Goal: Task Accomplishment & Management: Complete application form

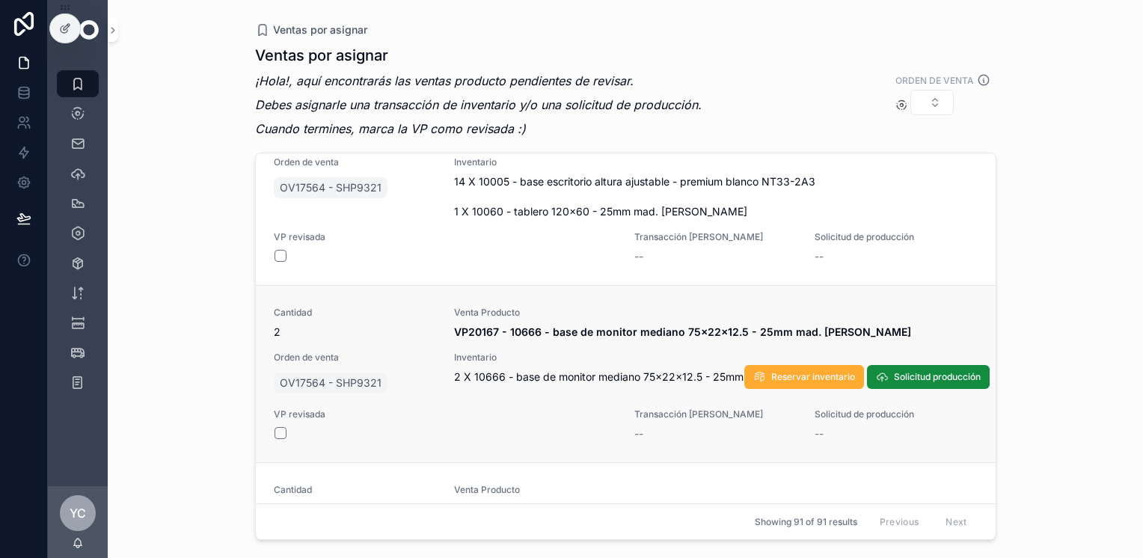
scroll to position [18179, 0]
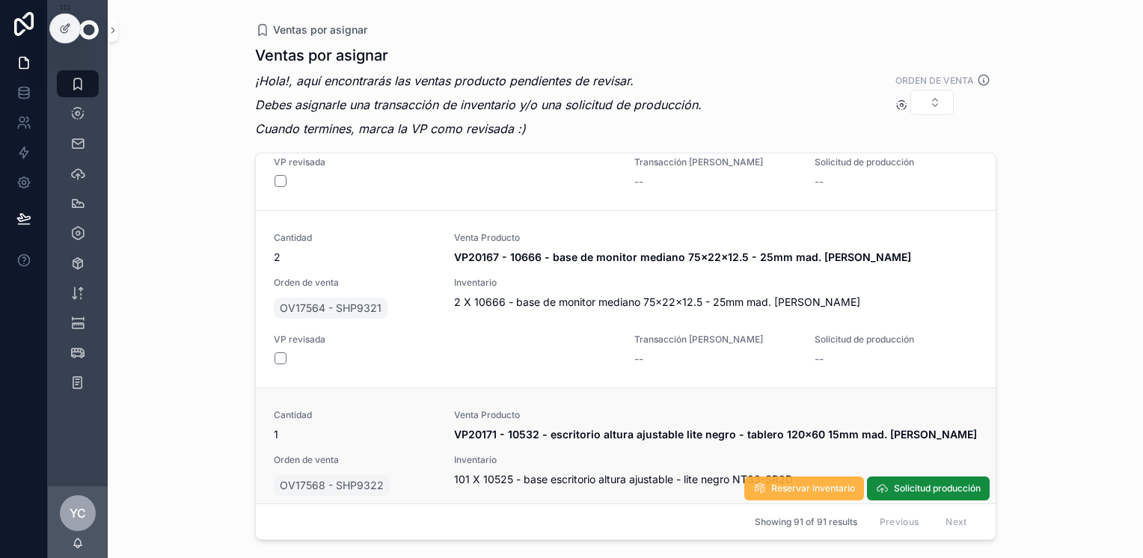
click at [615, 482] on span "Reservar inventario" at bounding box center [813, 488] width 84 height 12
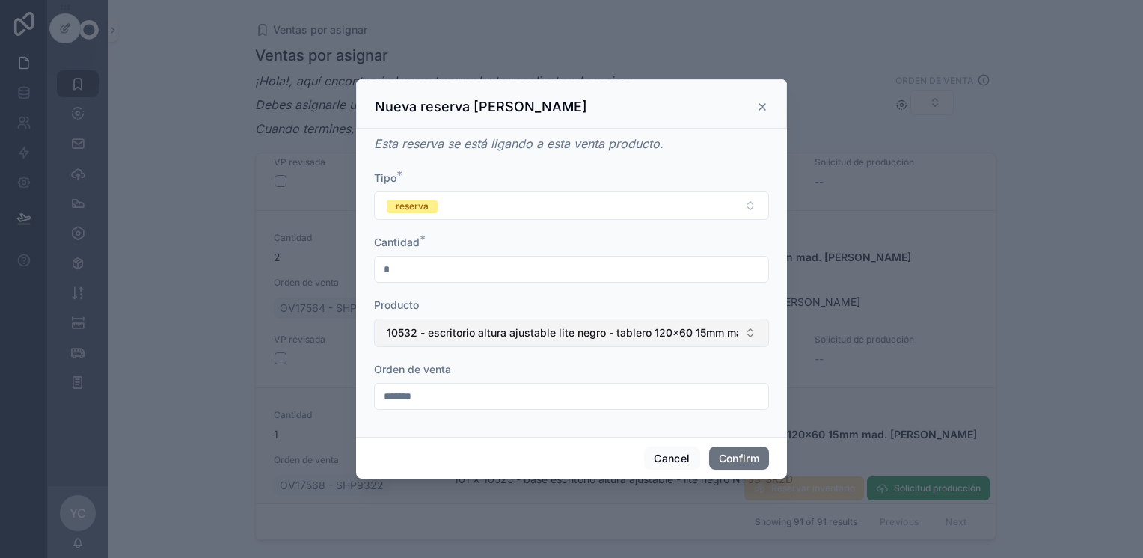
click at [427, 340] on span "10532 - escritorio altura ajustable lite negro - tablero 120x60 15mm mad. [PERS…" at bounding box center [562, 332] width 351 height 15
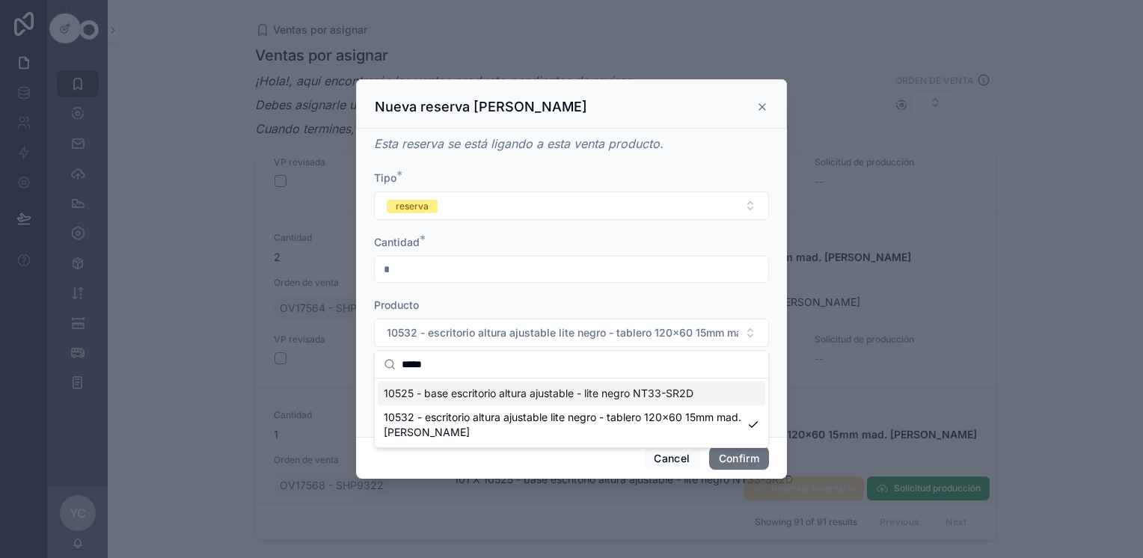
type input "*****"
click at [495, 392] on span "10525 - base escritorio altura ajustable - lite negro NT33-SR2D" at bounding box center [539, 393] width 310 height 15
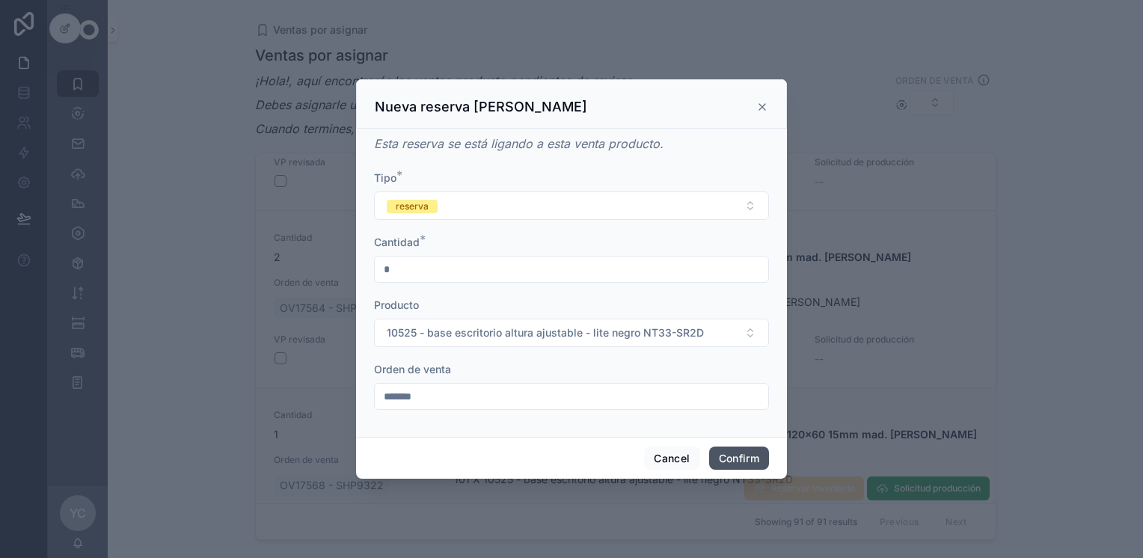
click at [615, 453] on button "Confirm" at bounding box center [739, 458] width 60 height 24
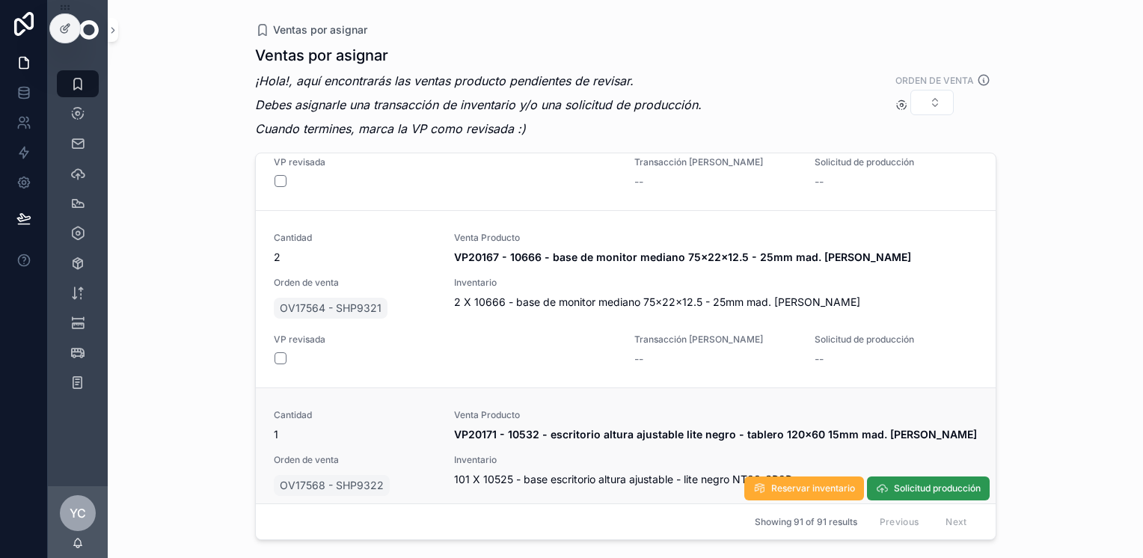
click at [615, 482] on span "Solicitud producción" at bounding box center [937, 488] width 87 height 12
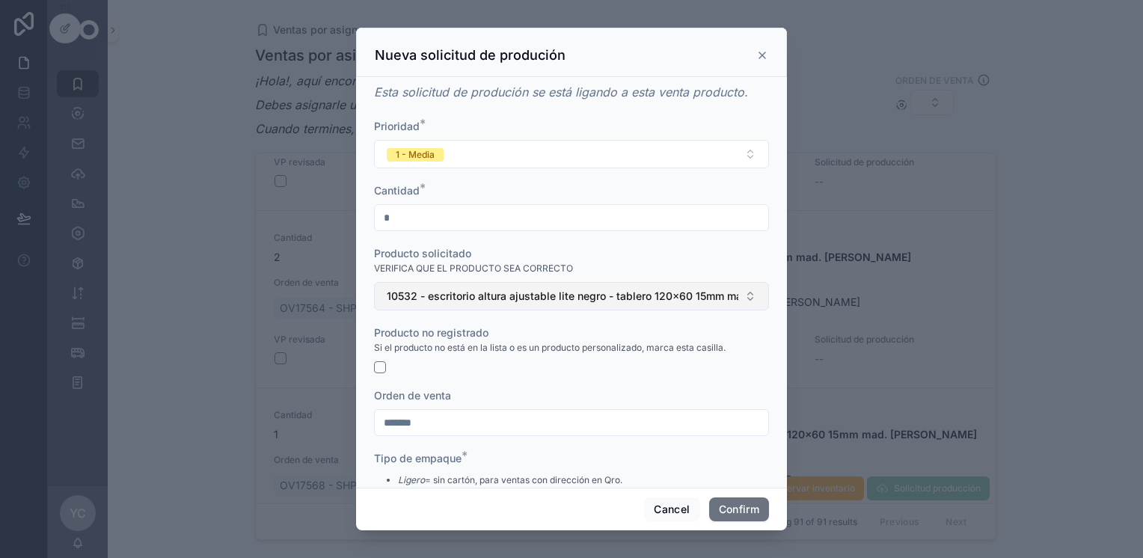
click at [440, 286] on button "10532 - escritorio altura ajustable lite negro - tablero 120x60 15mm mad. [PERS…" at bounding box center [571, 296] width 395 height 28
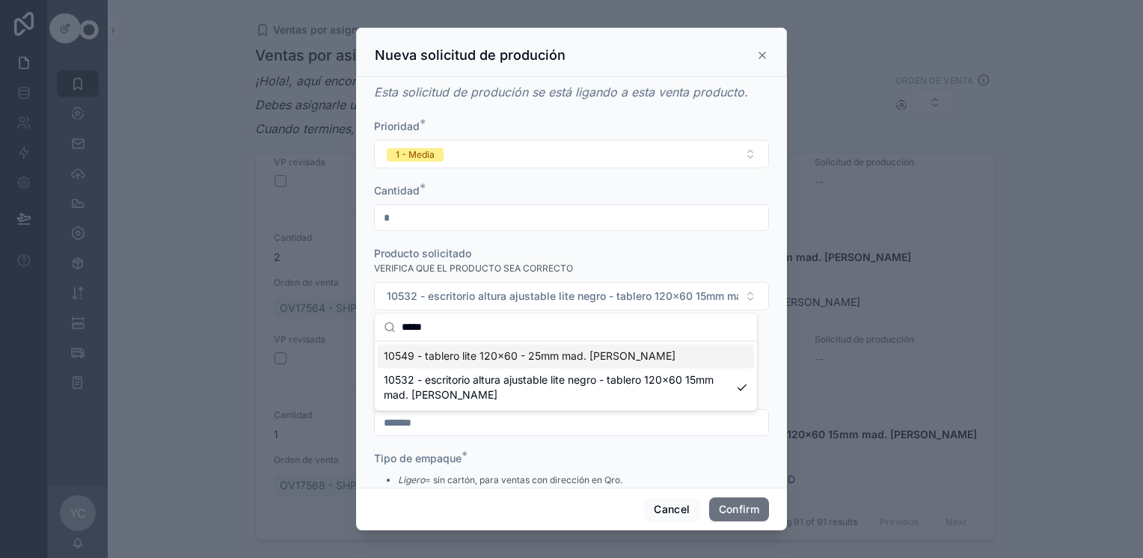
type input "*****"
click at [455, 359] on span "10549 - tablero lite 120x60 - 25mm mad. [PERSON_NAME]" at bounding box center [530, 355] width 292 height 15
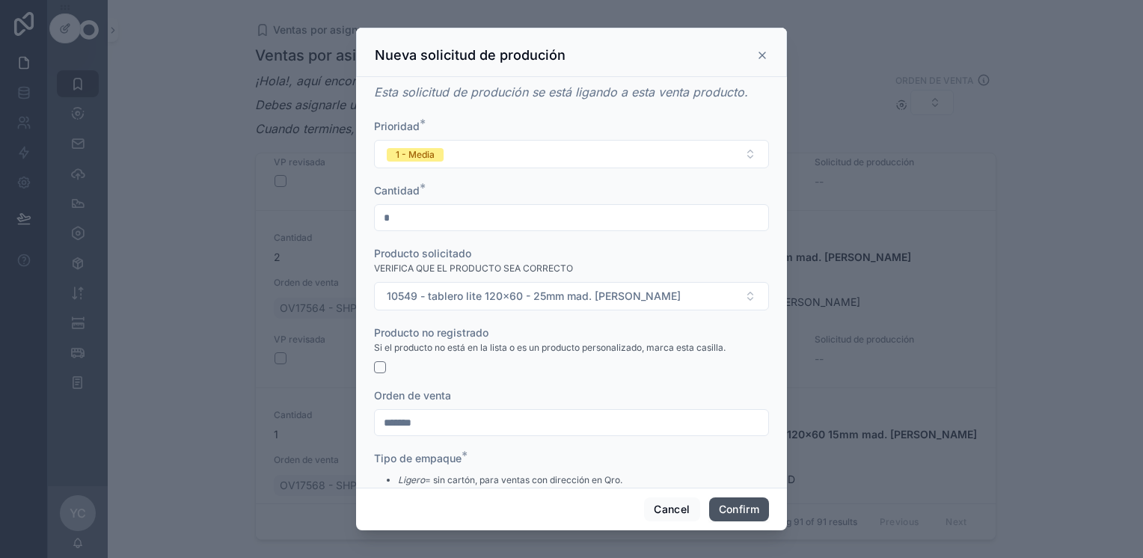
click at [615, 507] on button "Confirm" at bounding box center [739, 509] width 60 height 24
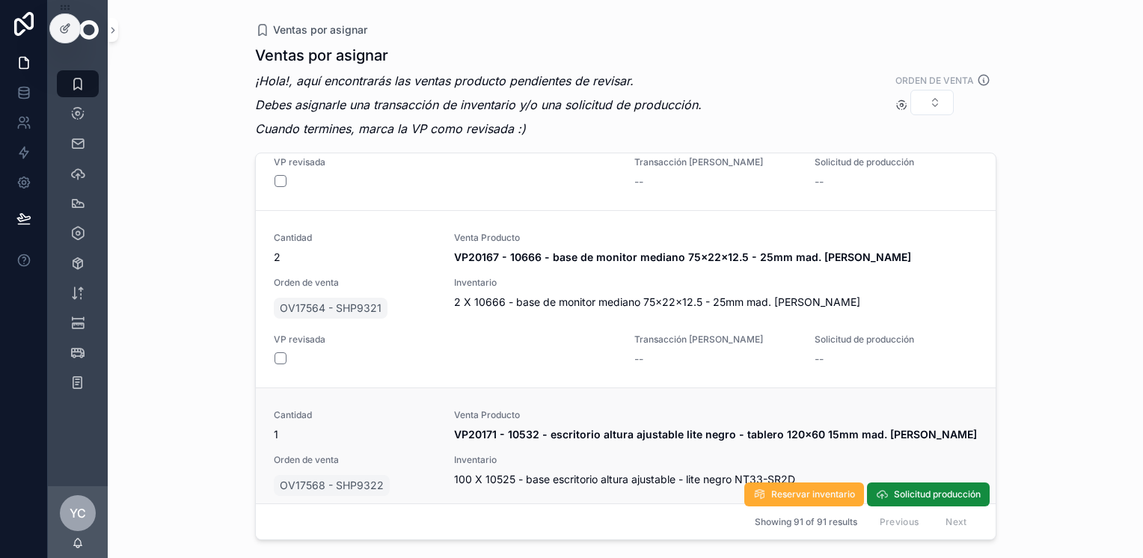
click at [278, 547] on button "scrollable content" at bounding box center [280, 553] width 12 height 12
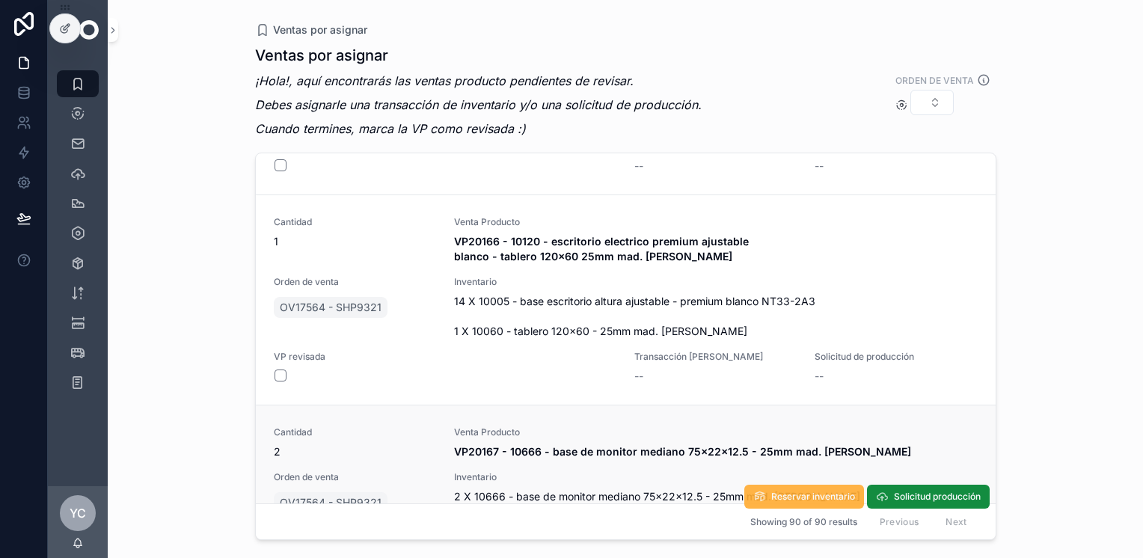
click at [615, 491] on span "Reservar inventario" at bounding box center [813, 497] width 84 height 12
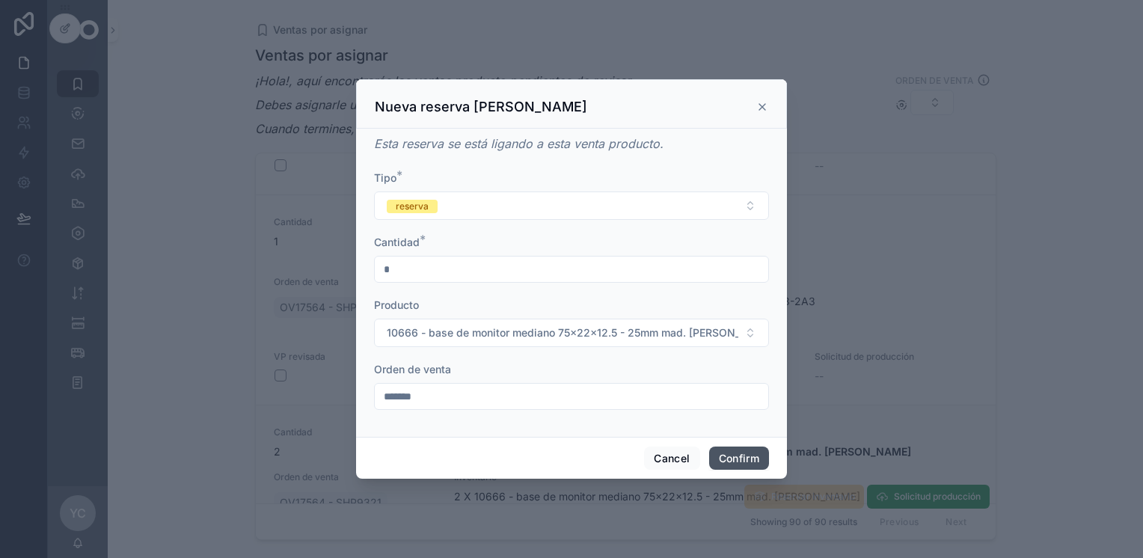
click at [615, 455] on button "Confirm" at bounding box center [739, 458] width 60 height 24
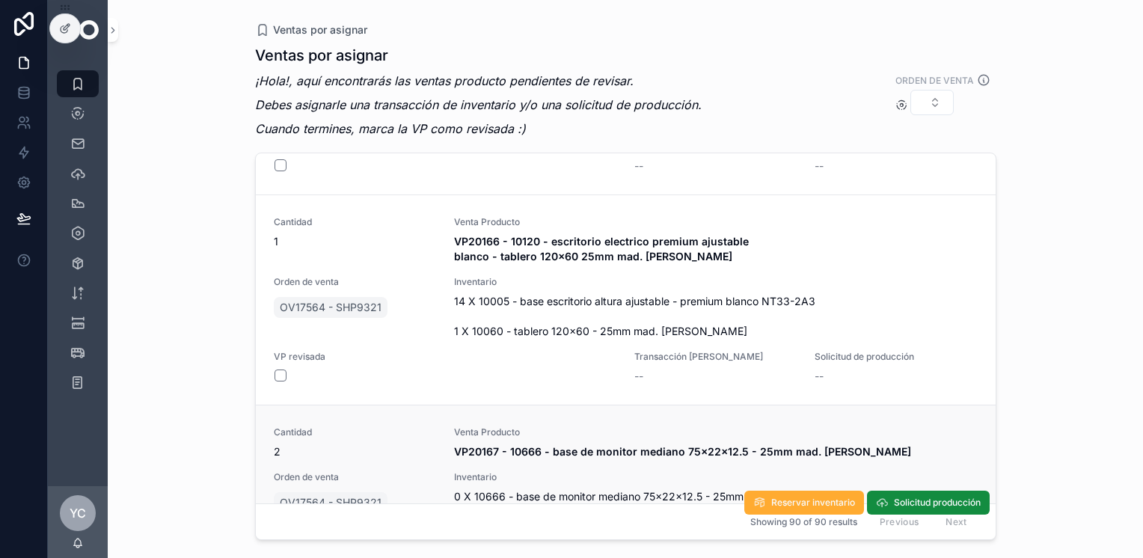
click at [281, 547] on button "scrollable content" at bounding box center [280, 553] width 12 height 12
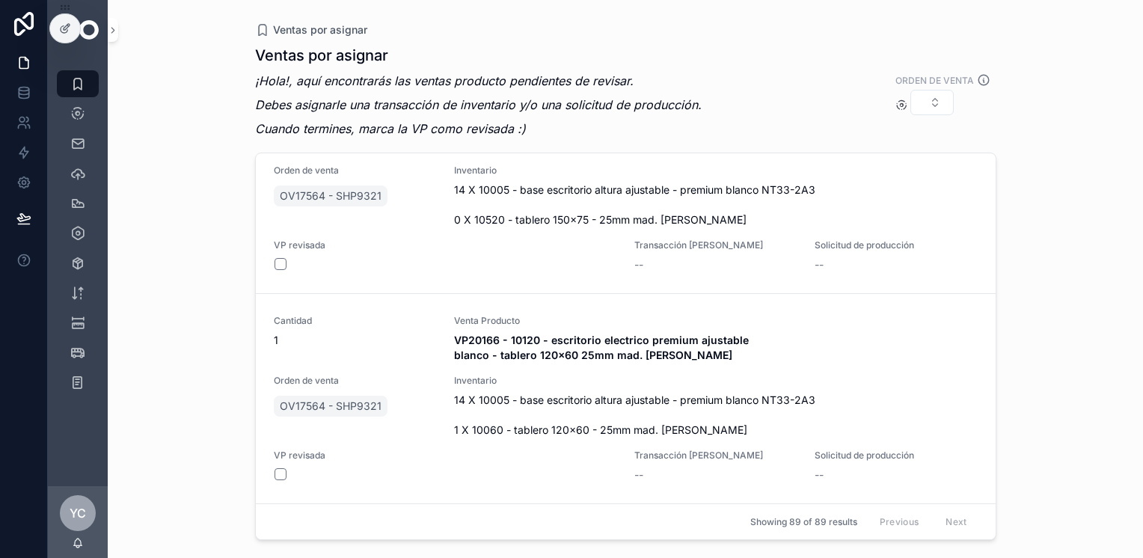
scroll to position [17807, 0]
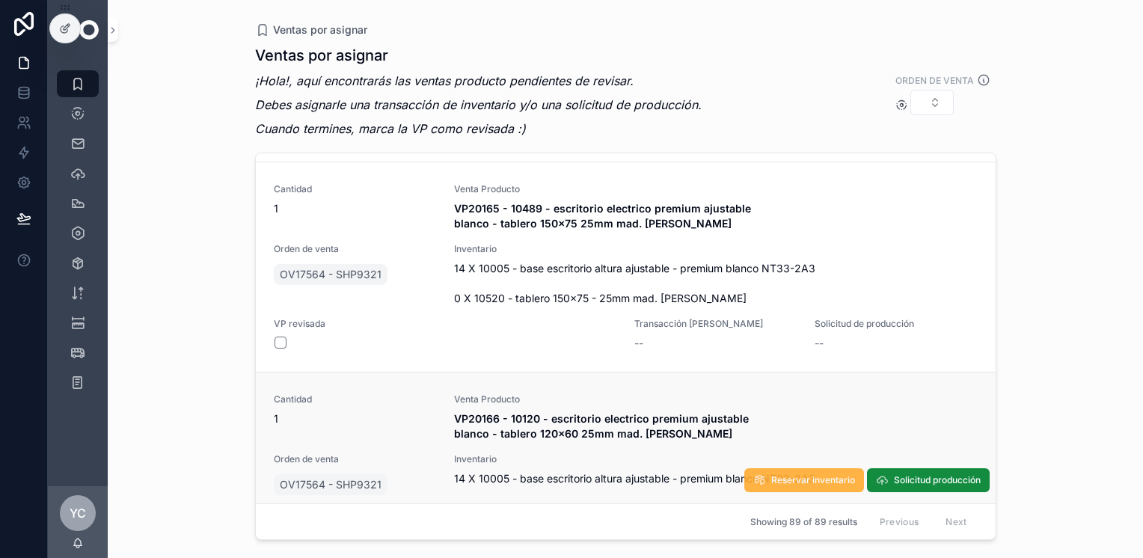
click at [615, 474] on span "Reservar inventario" at bounding box center [813, 480] width 84 height 12
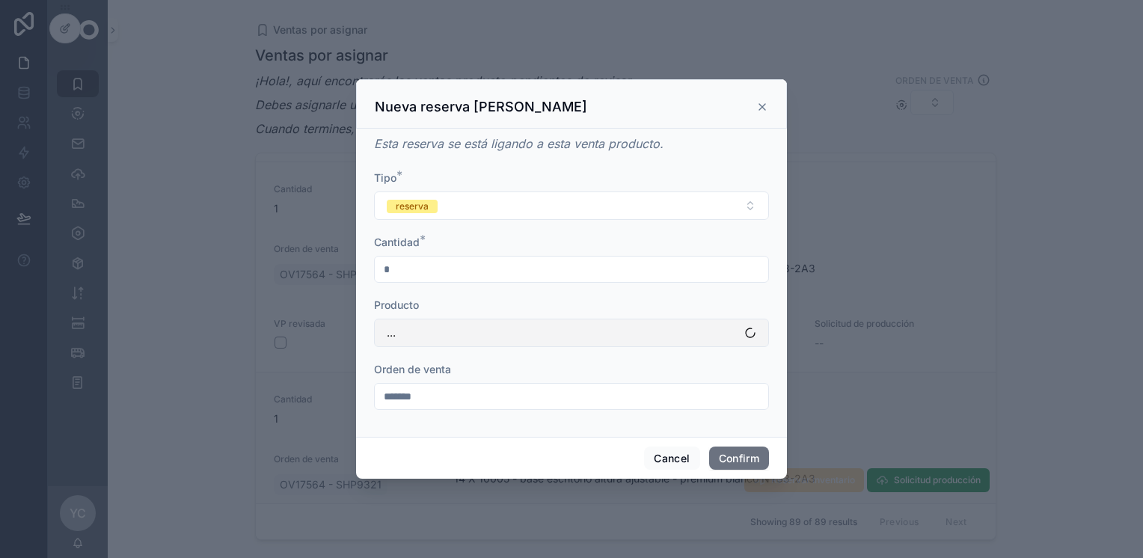
click at [435, 338] on button "..." at bounding box center [571, 333] width 395 height 28
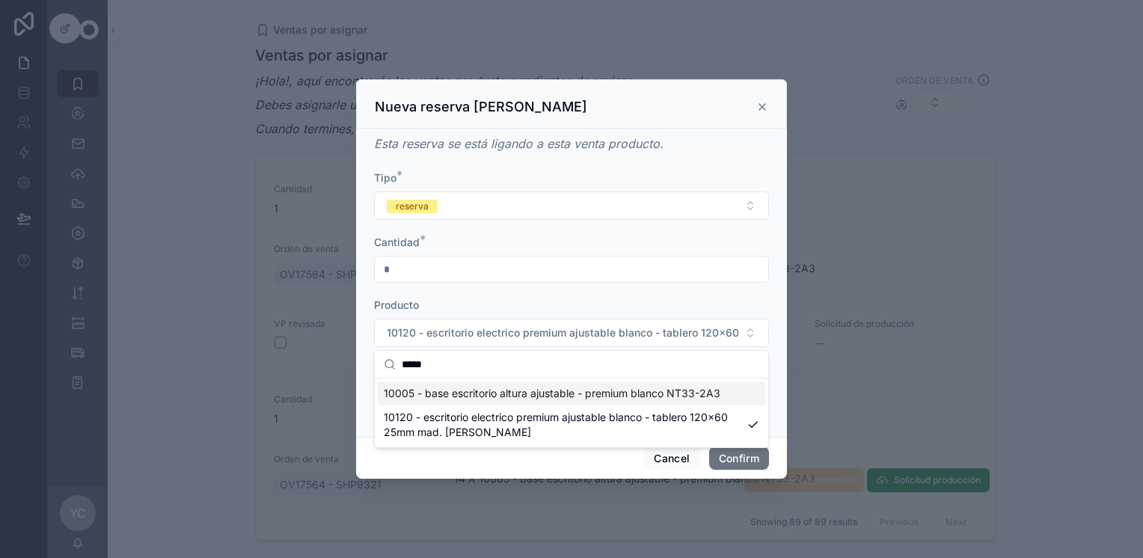
type input "*****"
click at [455, 394] on span "10005 - base escritorio altura ajustable - premium blanco NT33-2A3" at bounding box center [552, 393] width 337 height 15
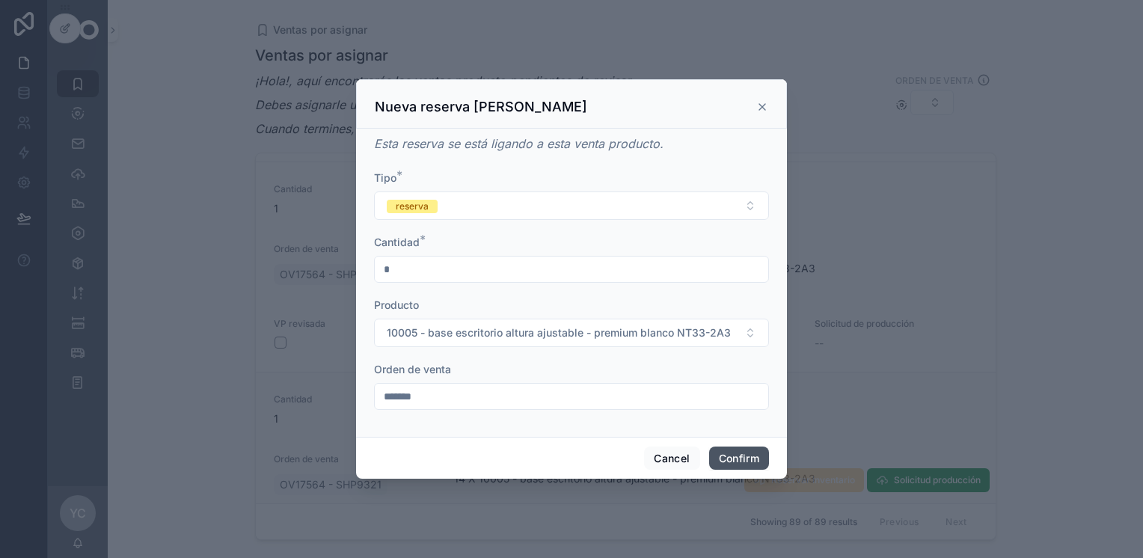
click at [615, 459] on button "Confirm" at bounding box center [739, 458] width 60 height 24
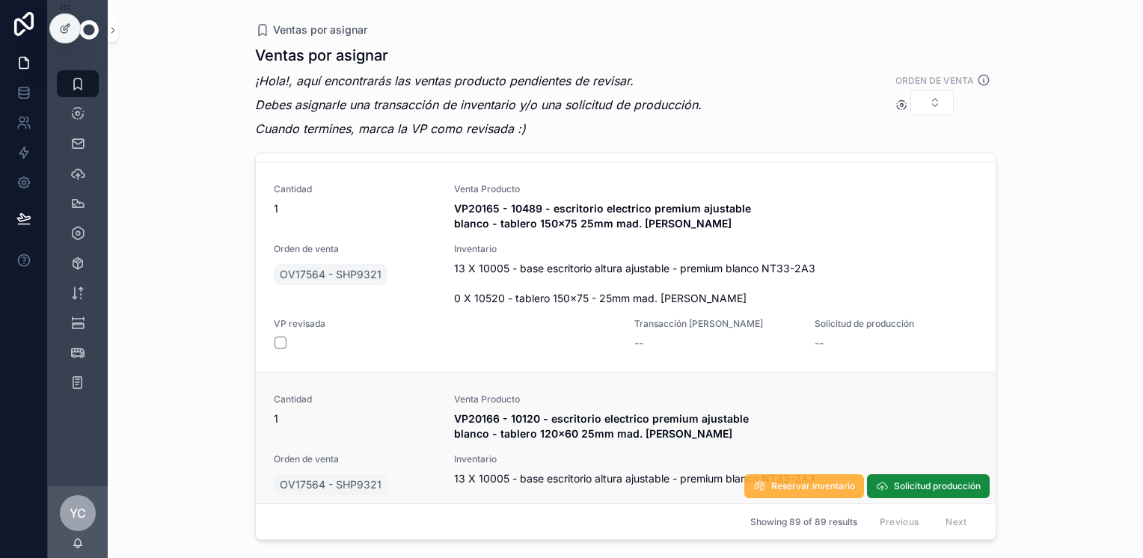
click at [615, 480] on span "Reservar inventario" at bounding box center [813, 486] width 84 height 12
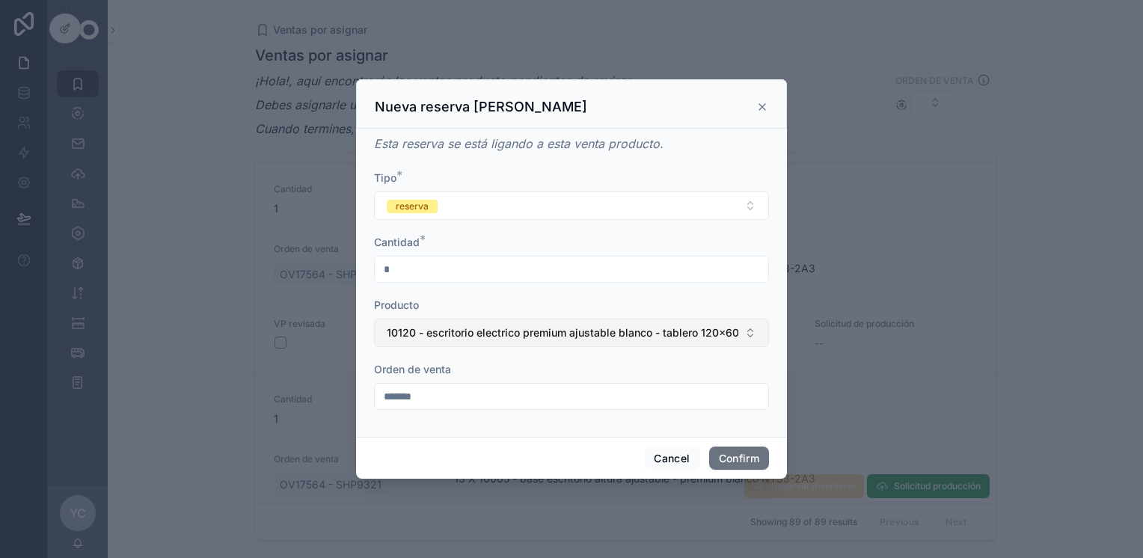
click at [494, 340] on span "10120 - escritorio electrico premium ajustable blanco - tablero 120x60 25mm mad…" at bounding box center [562, 332] width 351 height 15
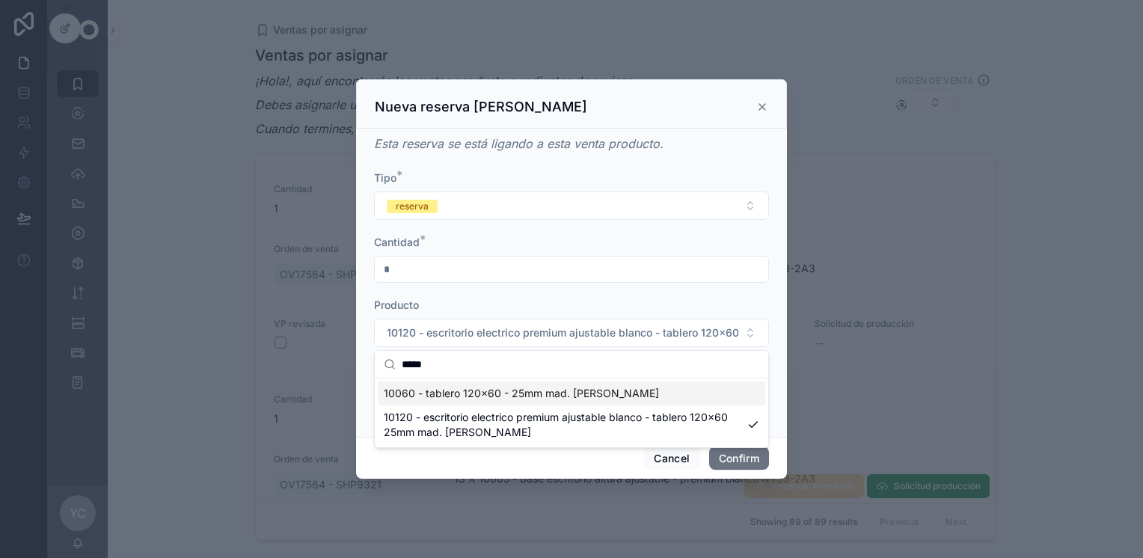
type input "*****"
click at [492, 394] on span "10060 - tablero 120x60 - 25mm mad. [PERSON_NAME]" at bounding box center [521, 393] width 275 height 15
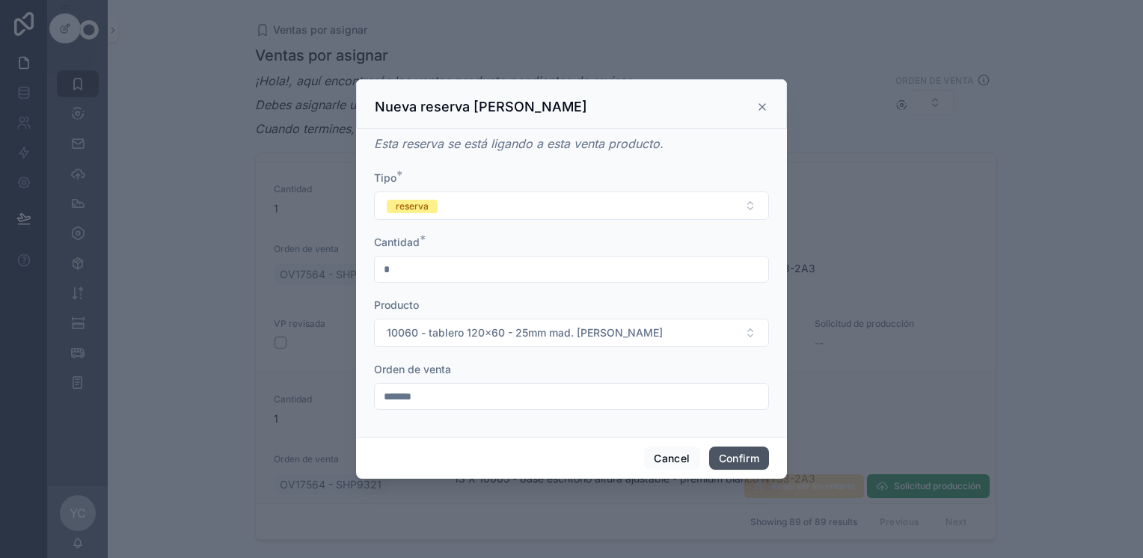
click at [615, 456] on button "Confirm" at bounding box center [739, 458] width 60 height 24
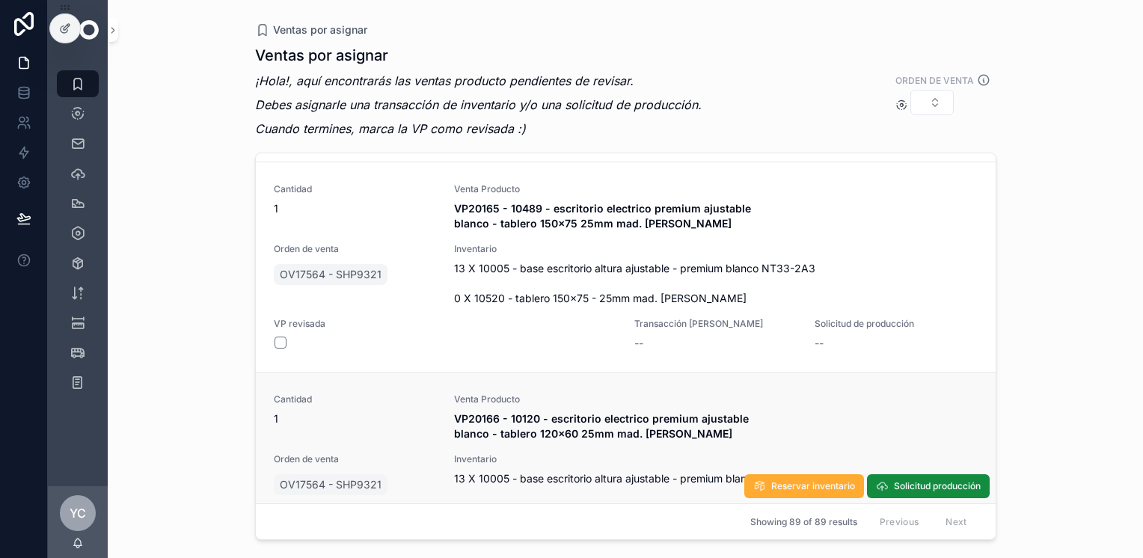
click at [277, 547] on button "scrollable content" at bounding box center [280, 553] width 12 height 12
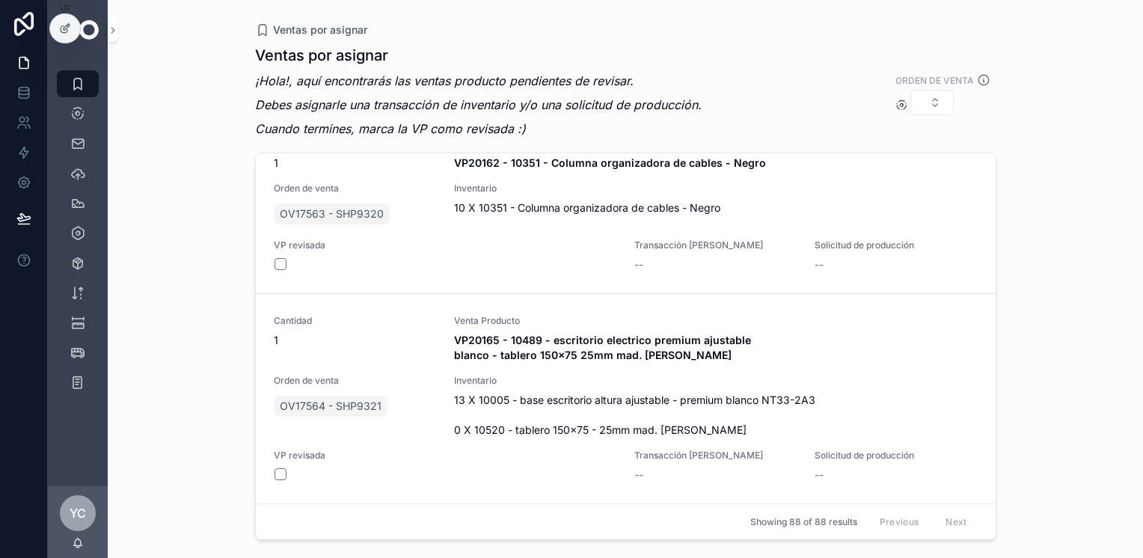
scroll to position [17611, 0]
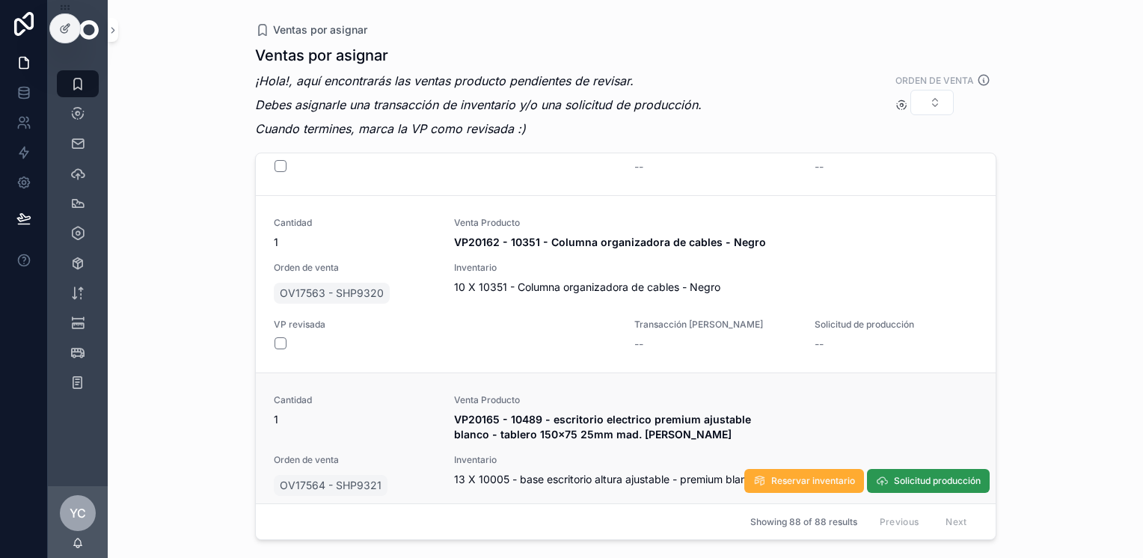
click at [615, 475] on span "Solicitud producción" at bounding box center [937, 481] width 87 height 12
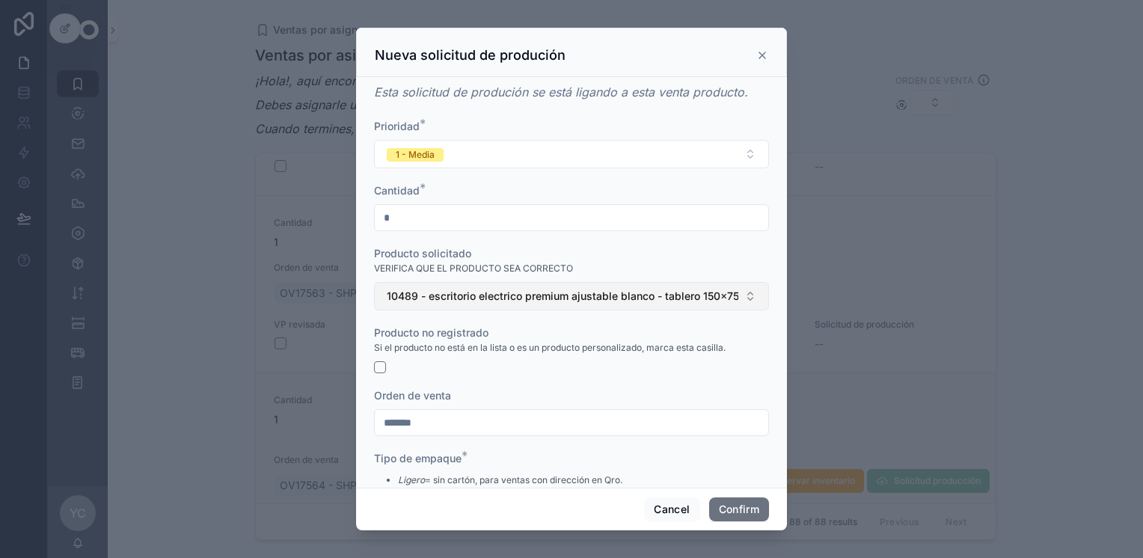
click at [451, 298] on span "10489 - escritorio electrico premium ajustable blanco - tablero 150x75 25mm mad…" at bounding box center [562, 296] width 351 height 15
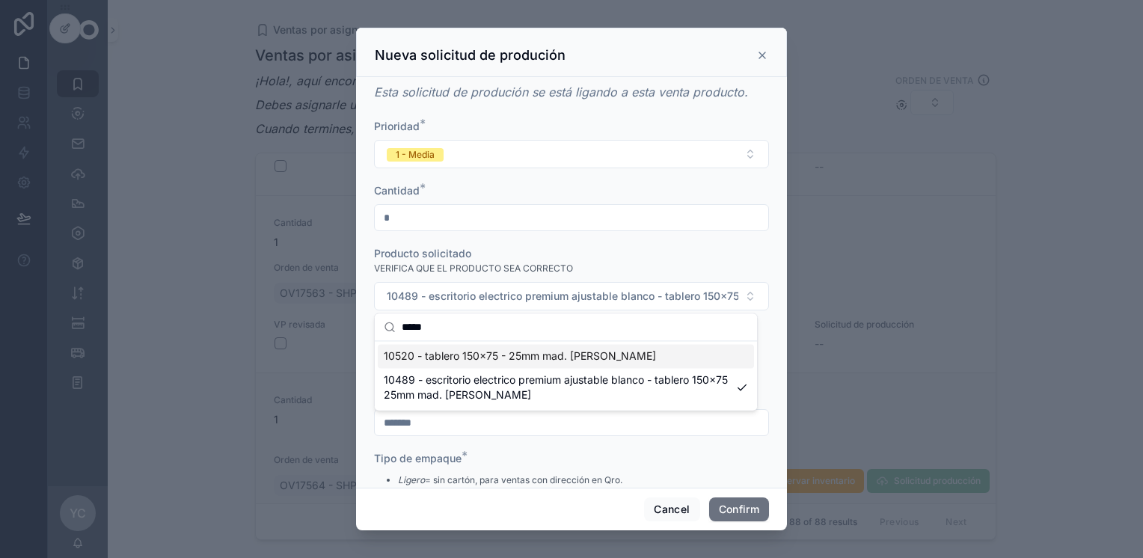
type input "*****"
click at [499, 360] on span "10520 - tablero 150x75 - 25mm mad. [PERSON_NAME]" at bounding box center [520, 355] width 272 height 15
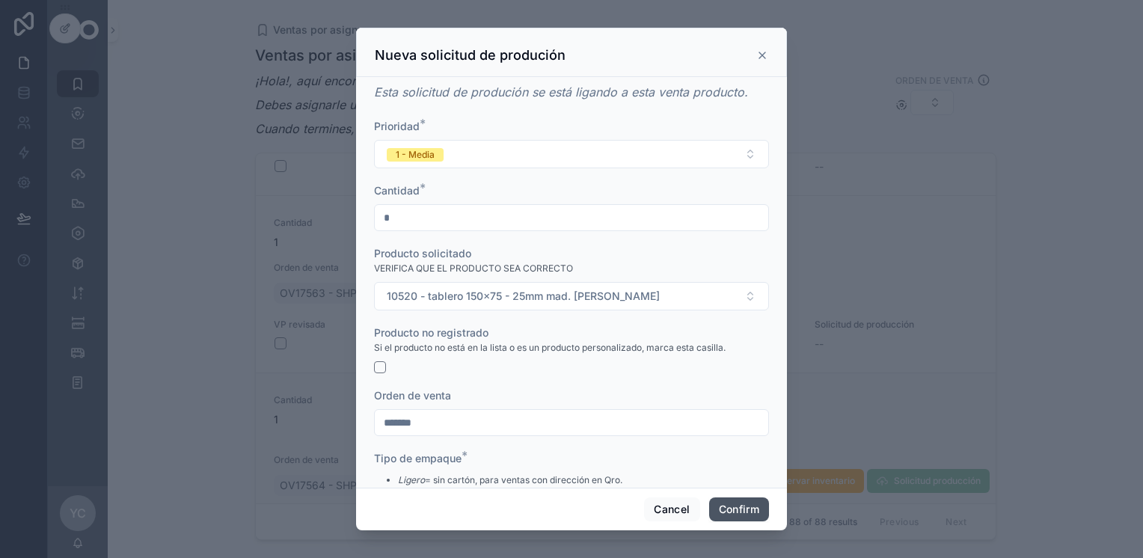
click at [615, 509] on button "Confirm" at bounding box center [739, 509] width 60 height 24
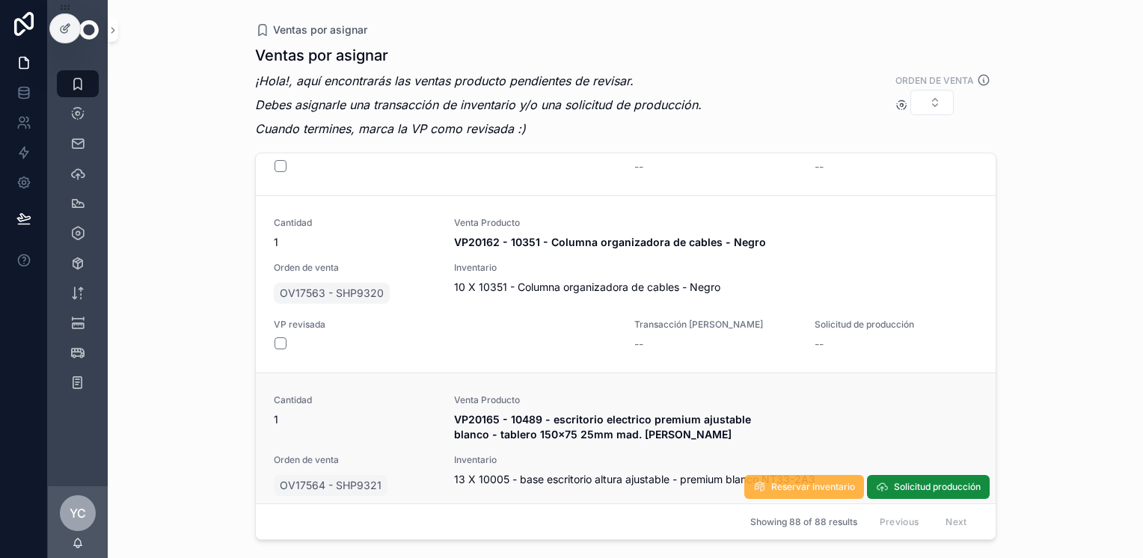
click at [615, 481] on span "Reservar inventario" at bounding box center [813, 487] width 84 height 12
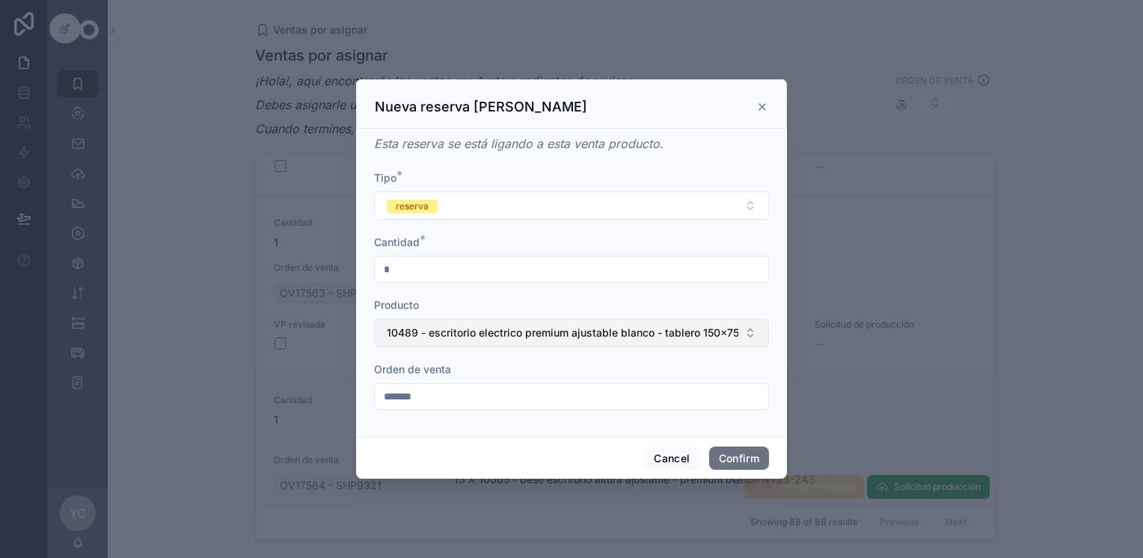
click at [447, 331] on span "10489 - escritorio electrico premium ajustable blanco - tablero 150x75 25mm mad…" at bounding box center [562, 332] width 351 height 15
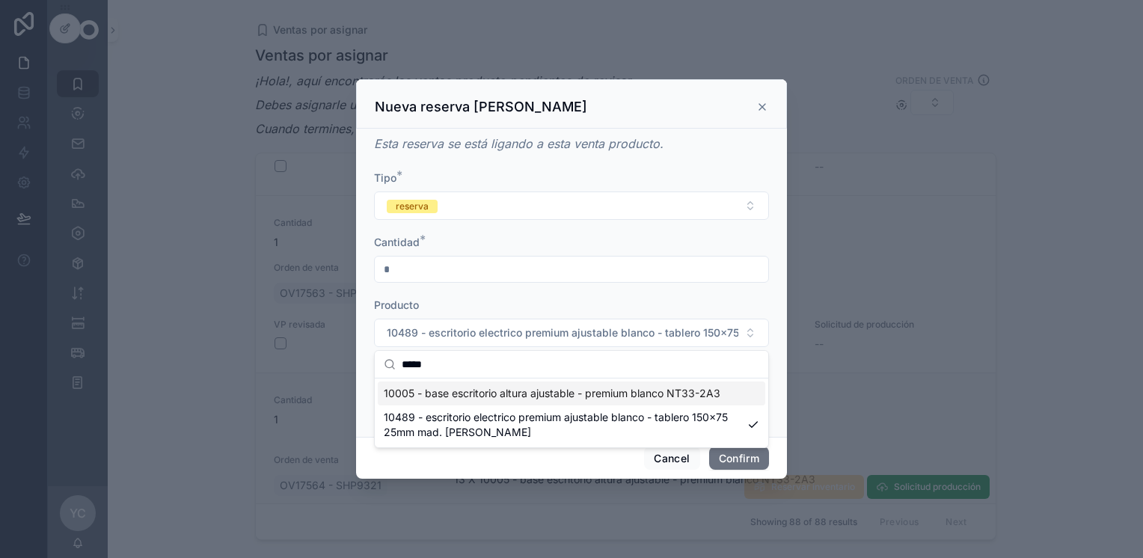
type input "*****"
click at [476, 393] on span "10005 - base escritorio altura ajustable - premium blanco NT33-2A3" at bounding box center [552, 393] width 337 height 15
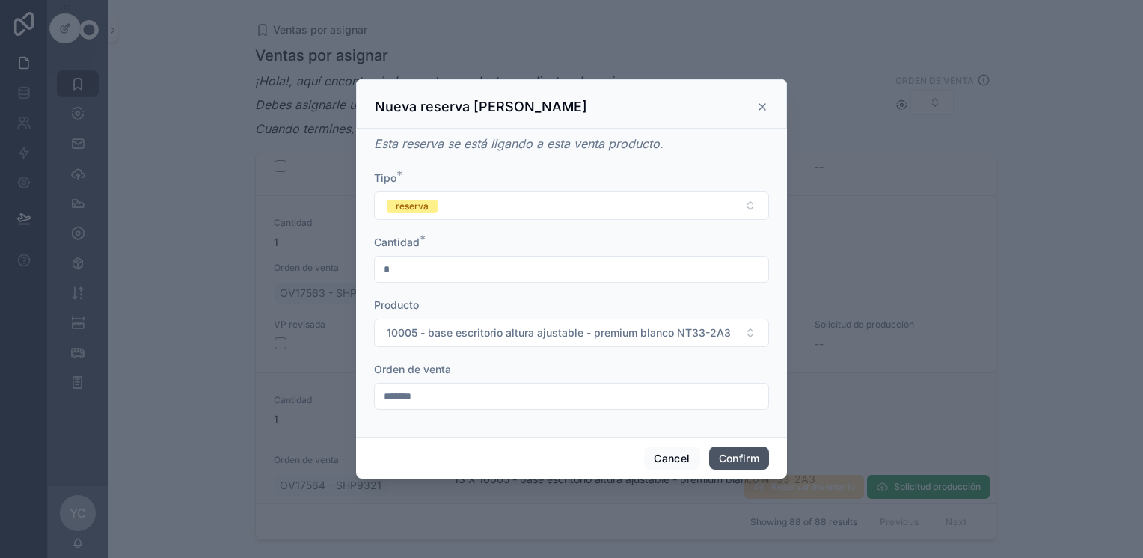
click at [615, 458] on button "Confirm" at bounding box center [739, 458] width 60 height 24
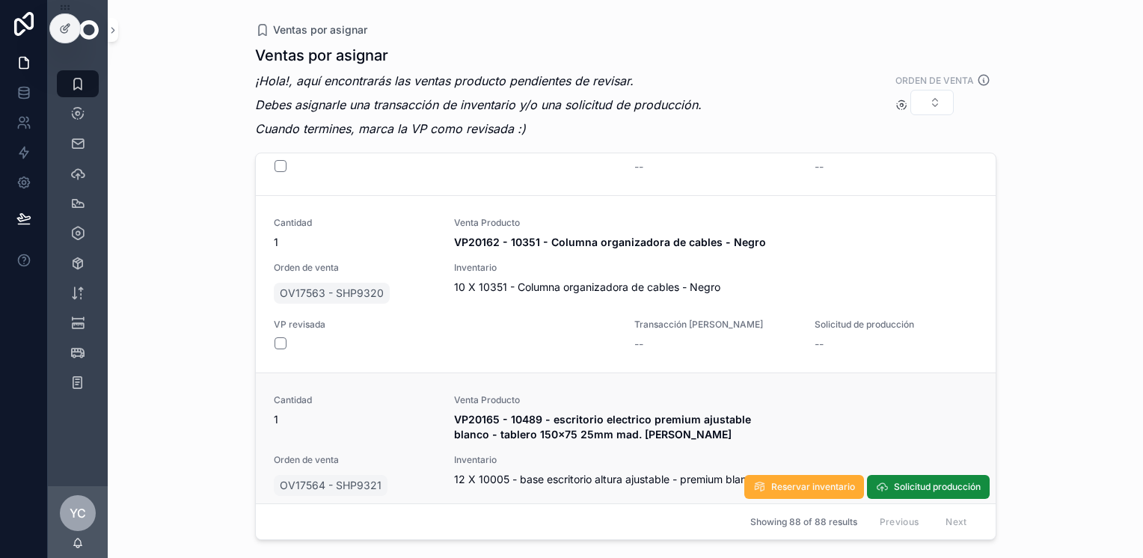
click at [280, 547] on button "scrollable content" at bounding box center [280, 553] width 12 height 12
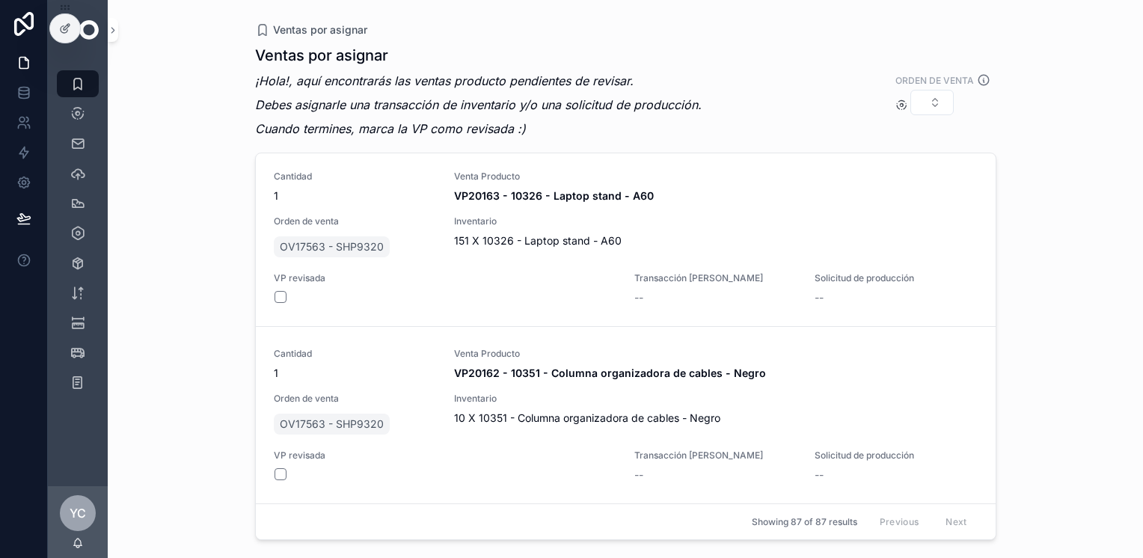
scroll to position [17416, 0]
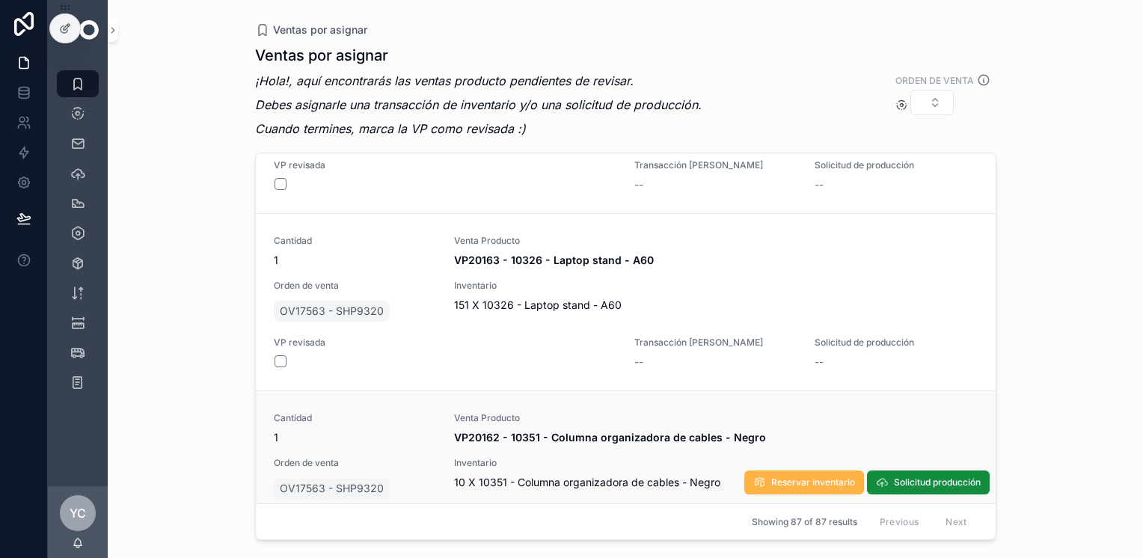
click at [615, 476] on span "Reservar inventario" at bounding box center [813, 482] width 84 height 12
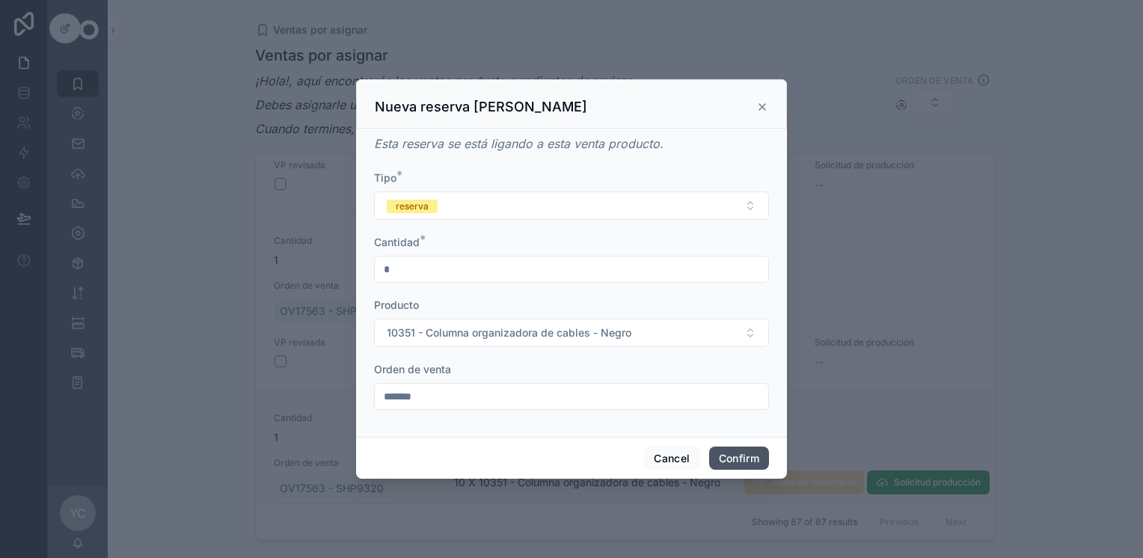
click at [615, 452] on button "Confirm" at bounding box center [739, 458] width 60 height 24
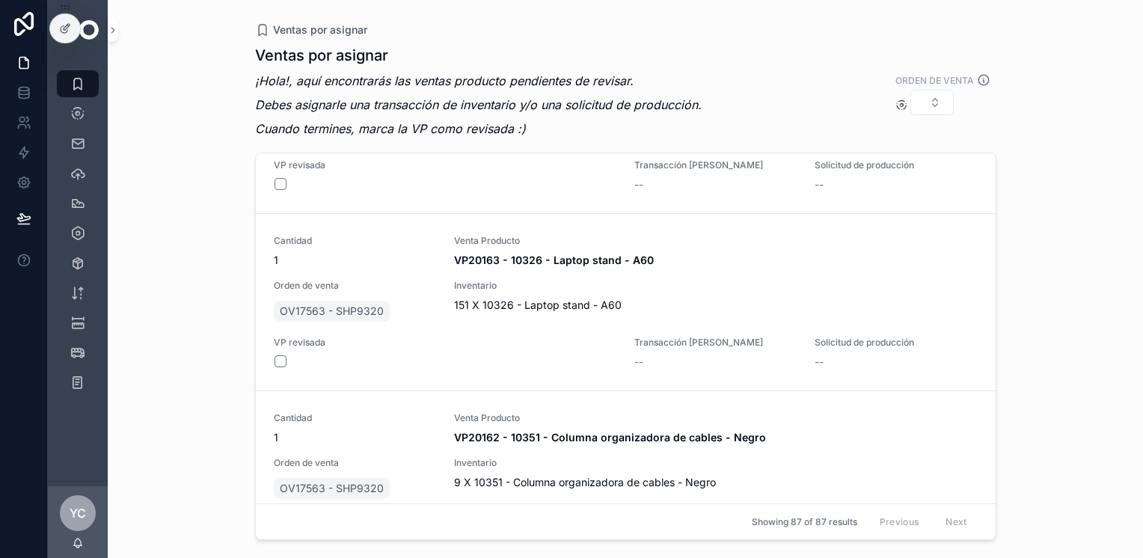
click at [281, 532] on button "scrollable content" at bounding box center [280, 538] width 12 height 12
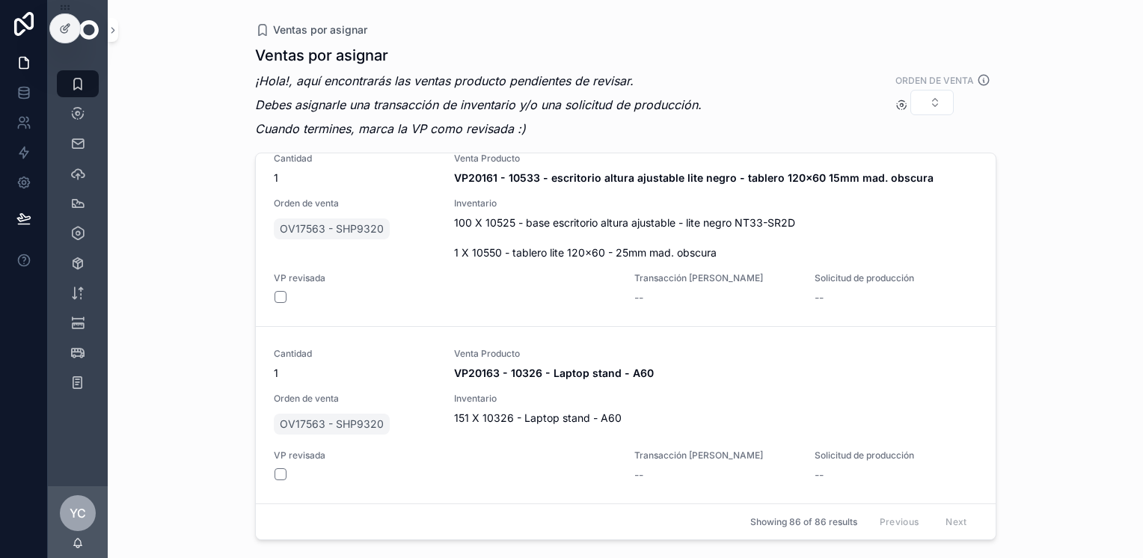
scroll to position [17239, 0]
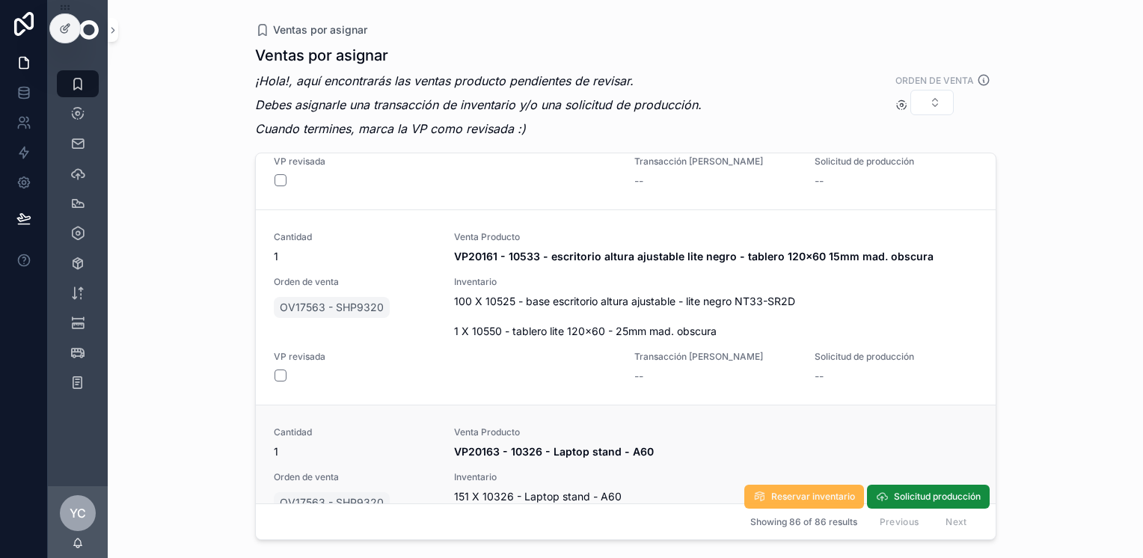
click at [615, 485] on button "Reservar inventario" at bounding box center [804, 497] width 120 height 24
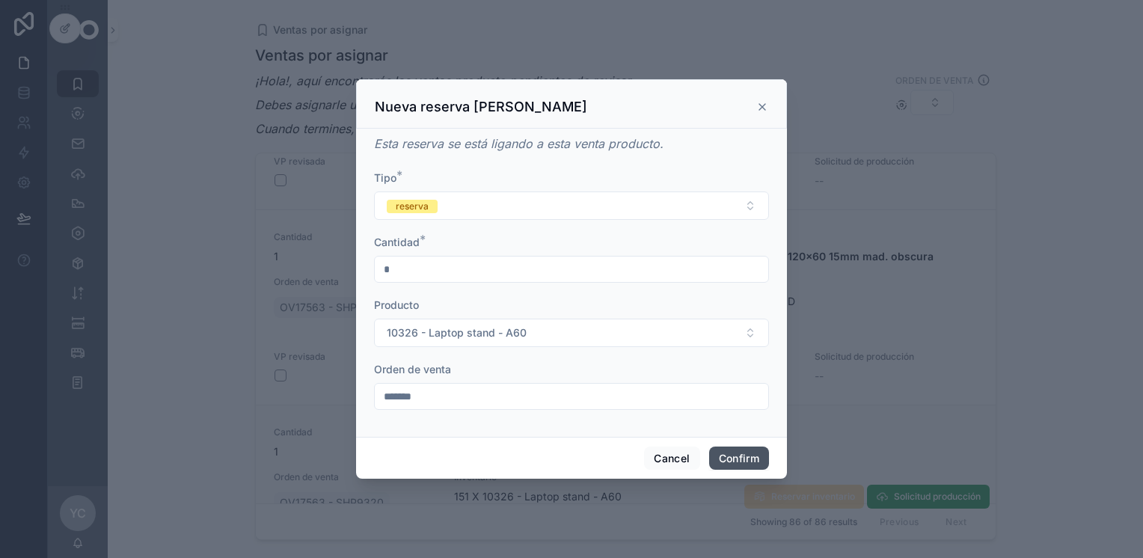
click at [615, 453] on button "Confirm" at bounding box center [739, 458] width 60 height 24
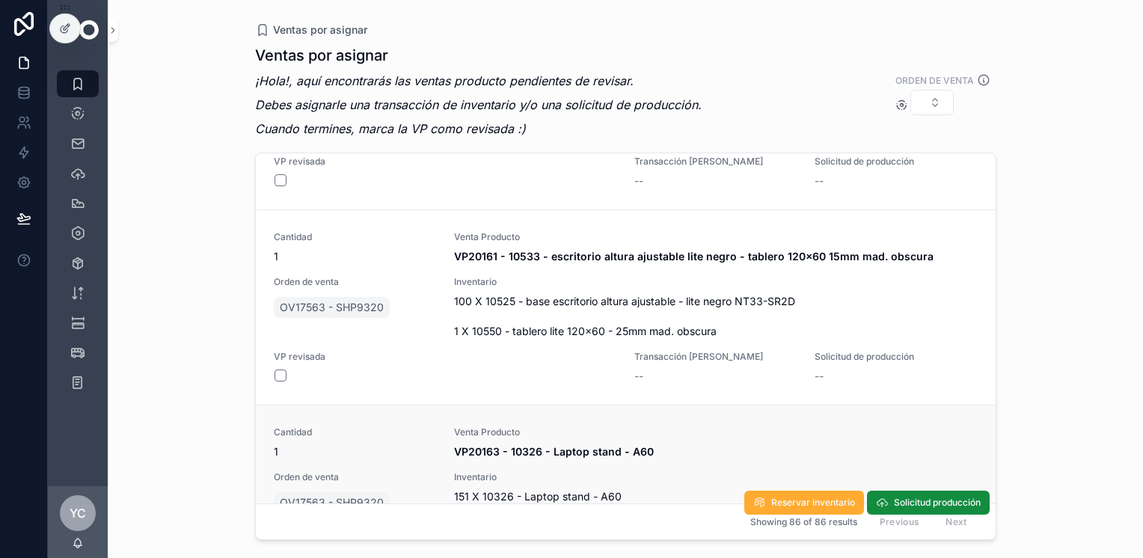
click at [282, 547] on button "scrollable content" at bounding box center [280, 553] width 12 height 12
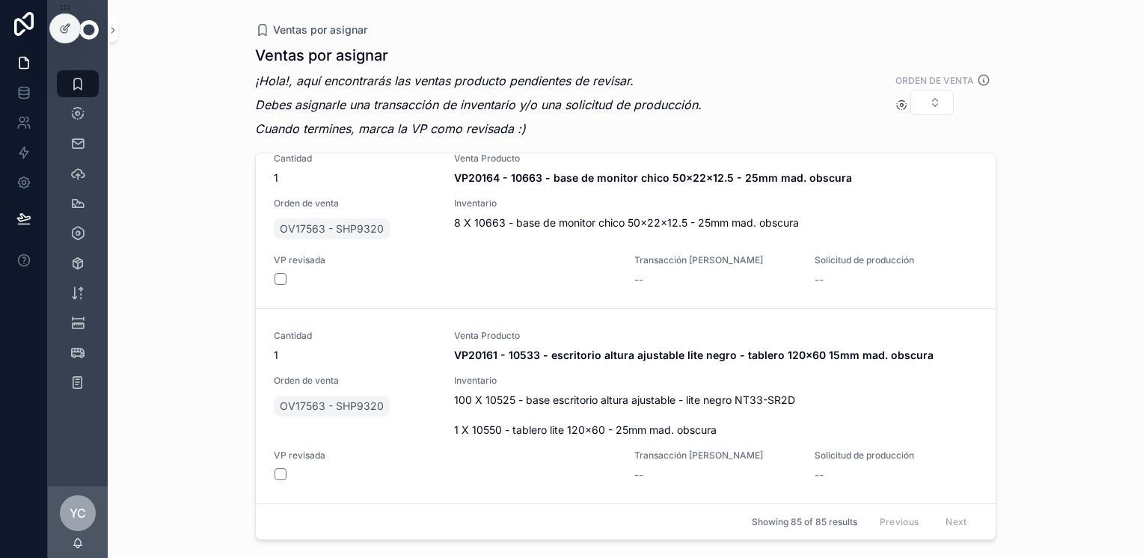
scroll to position [17062, 0]
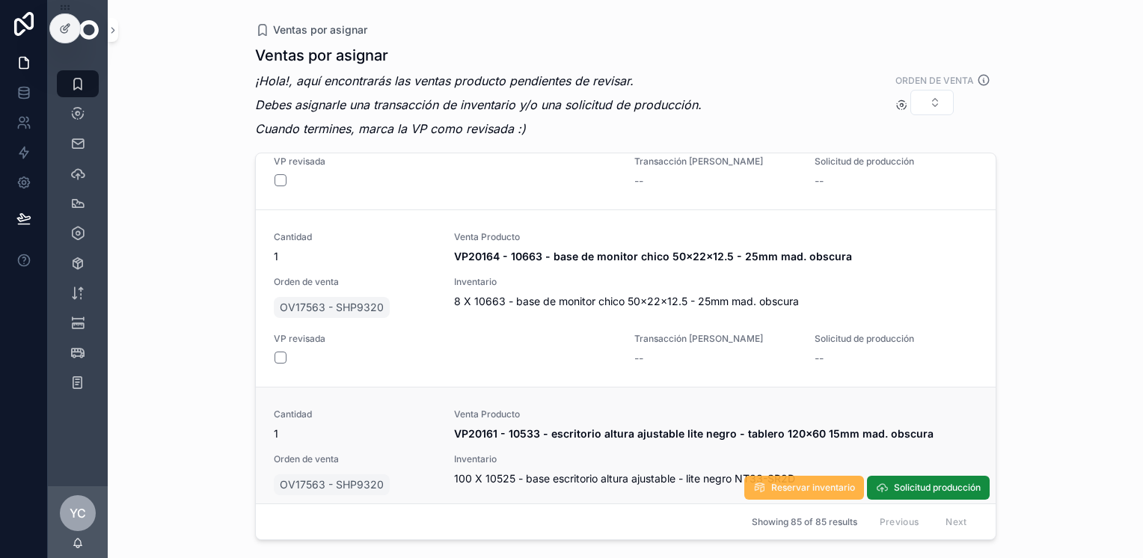
click at [615, 482] on span "Reservar inventario" at bounding box center [813, 488] width 84 height 12
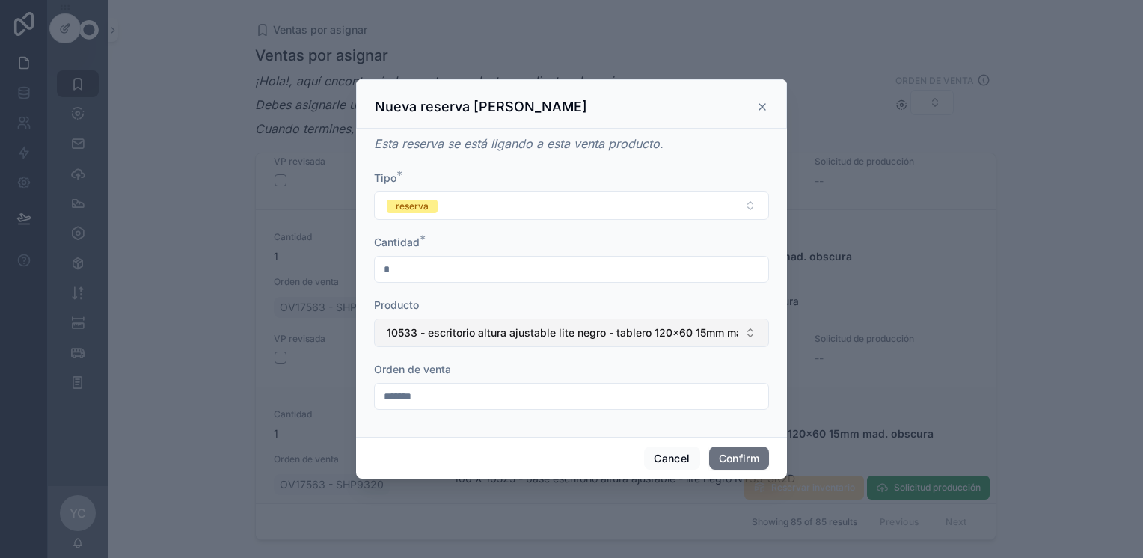
click at [445, 340] on span "10533 - escritorio altura ajustable lite negro - tablero 120x60 15mm mad. obscu…" at bounding box center [562, 332] width 351 height 15
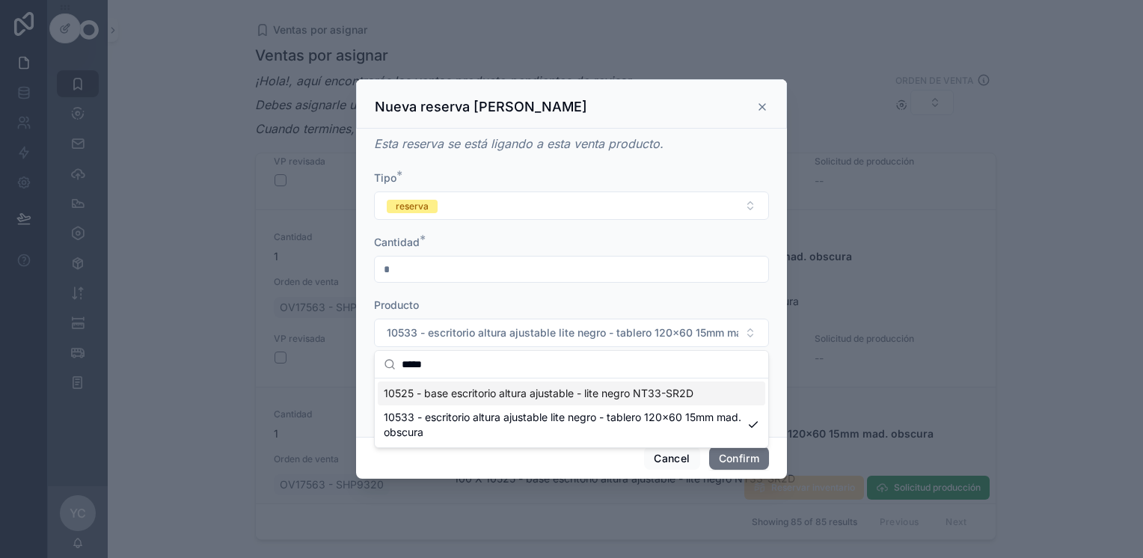
type input "*****"
click at [440, 391] on span "10525 - base escritorio altura ajustable - lite negro NT33-SR2D" at bounding box center [539, 393] width 310 height 15
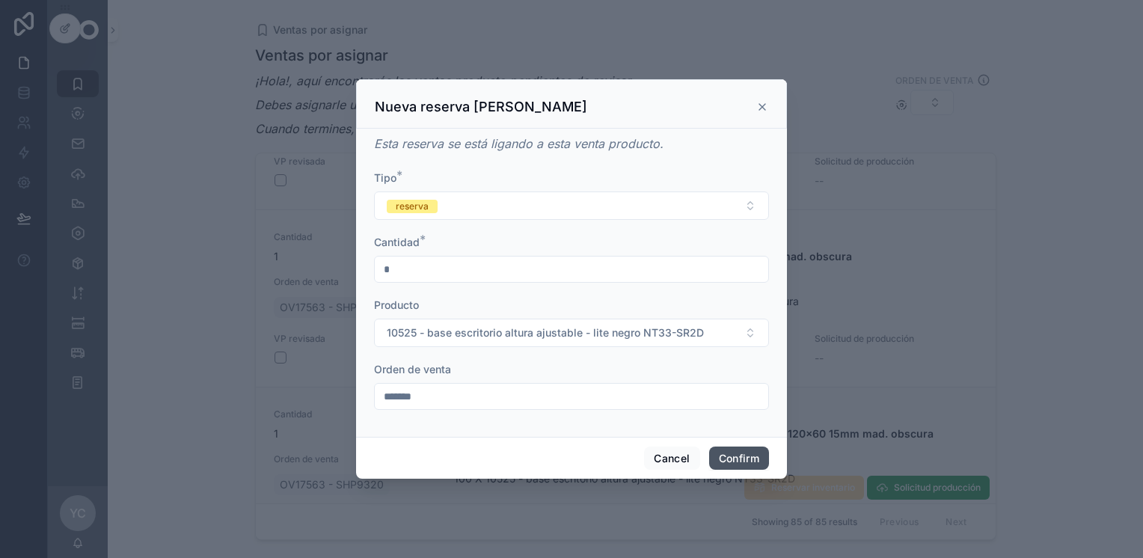
click at [615, 456] on button "Confirm" at bounding box center [739, 458] width 60 height 24
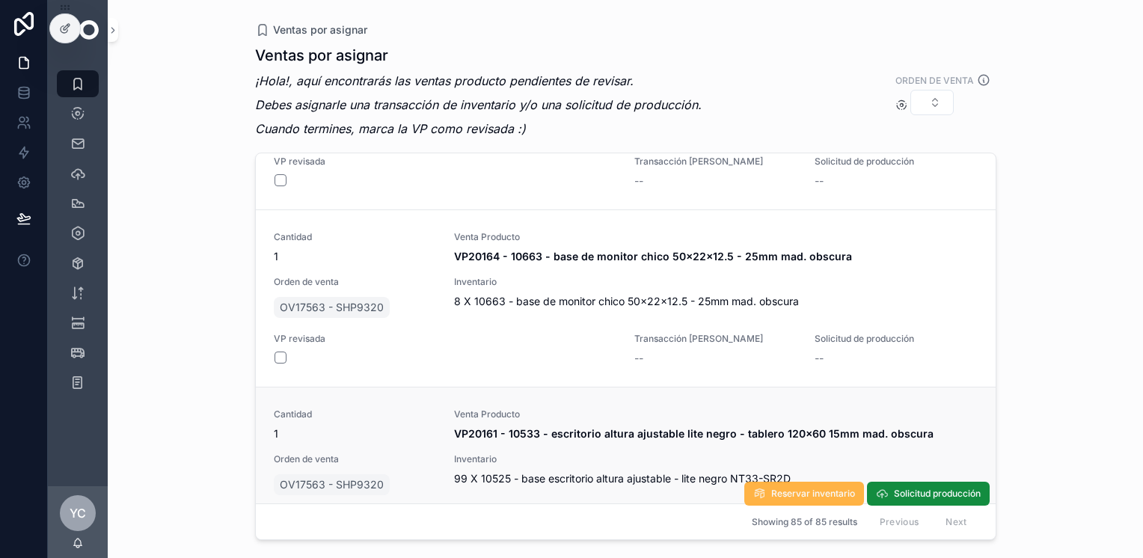
click at [615, 488] on span "Reservar inventario" at bounding box center [813, 494] width 84 height 12
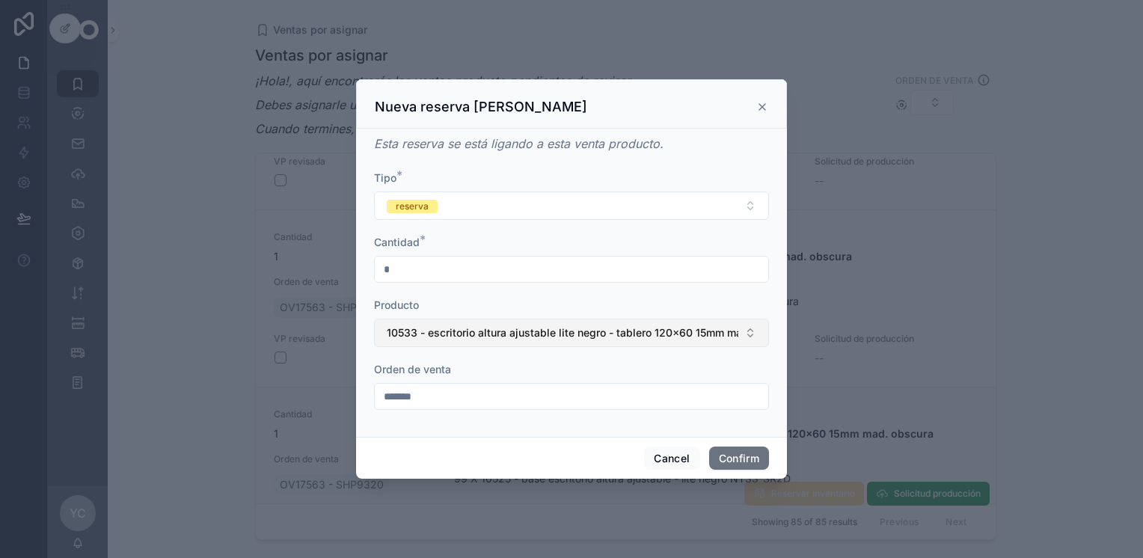
click at [408, 330] on span "10533 - escritorio altura ajustable lite negro - tablero 120x60 15mm mad. obscu…" at bounding box center [562, 332] width 351 height 15
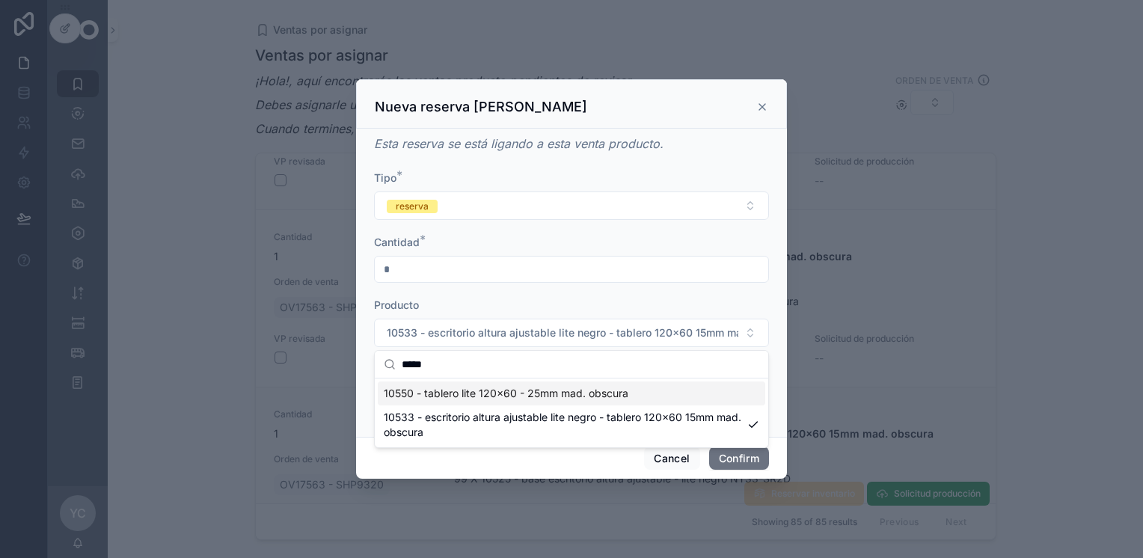
type input "*****"
click at [512, 395] on span "10550 - tablero lite 120x60 - 25mm mad. obscura" at bounding box center [506, 393] width 245 height 15
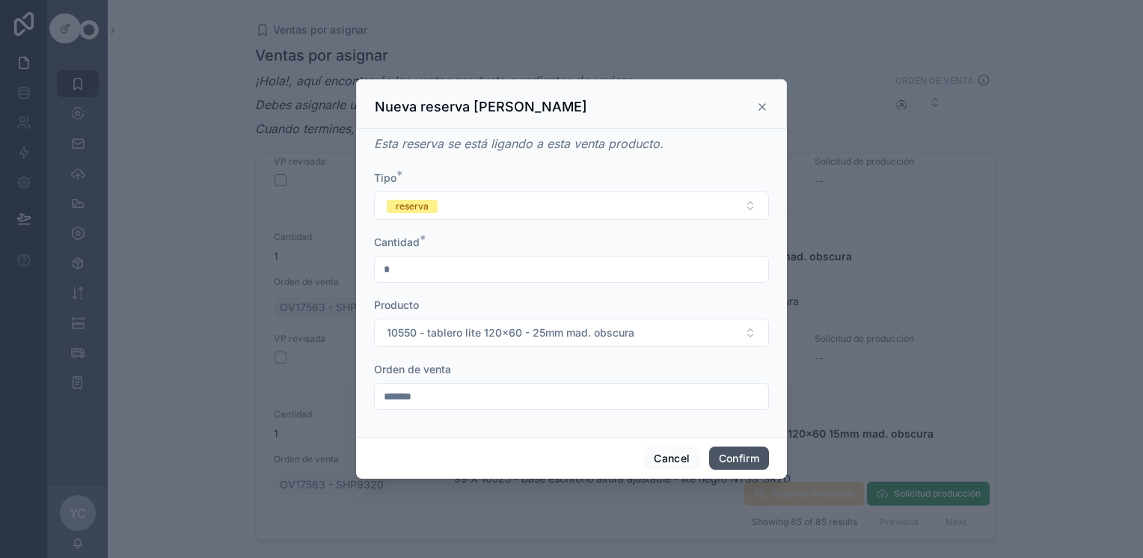
click at [615, 455] on button "Confirm" at bounding box center [739, 458] width 60 height 24
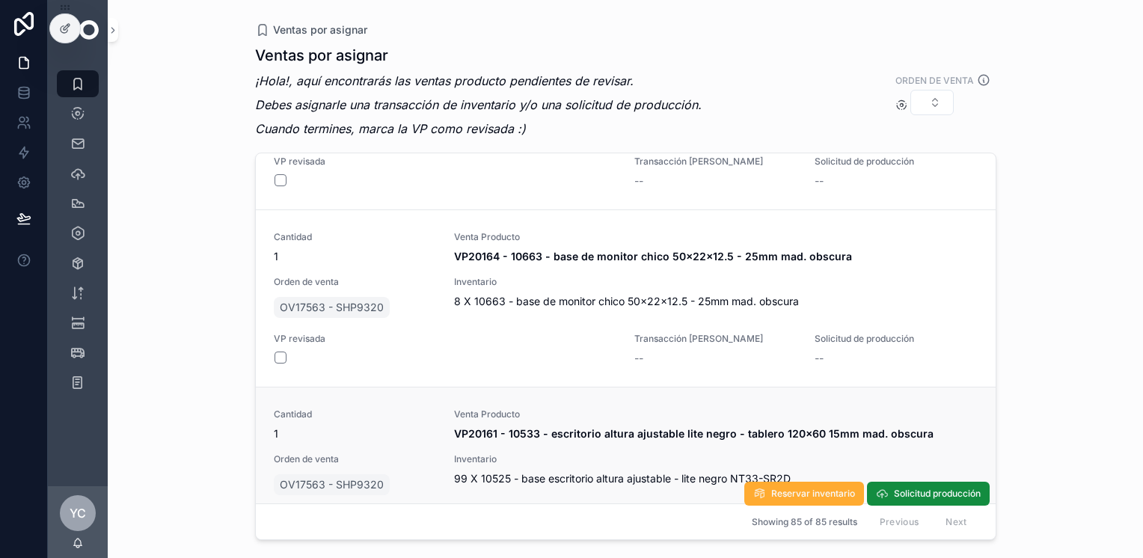
click at [278, 547] on button "scrollable content" at bounding box center [280, 553] width 12 height 12
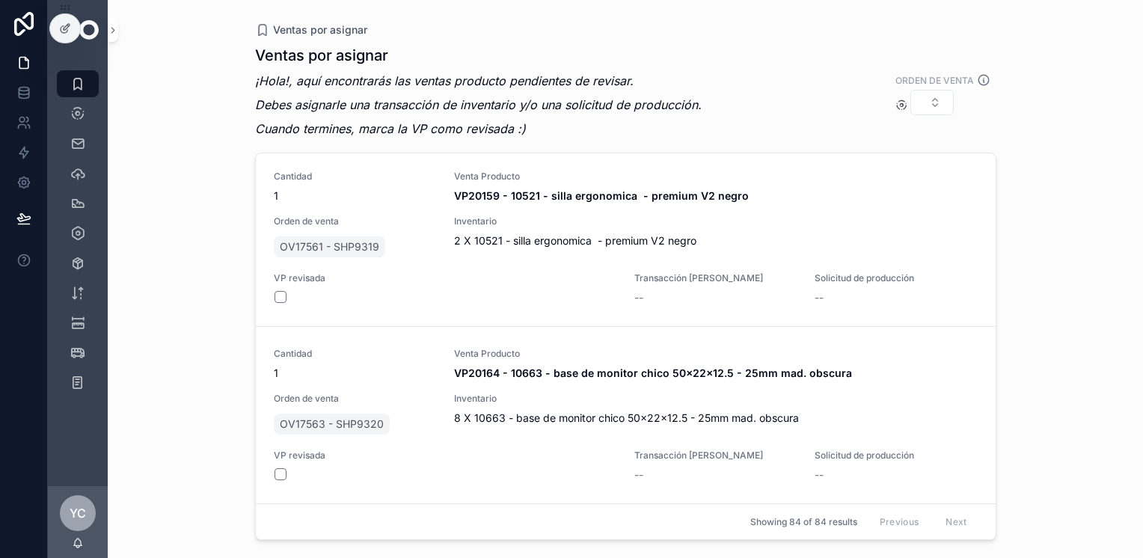
scroll to position [16866, 0]
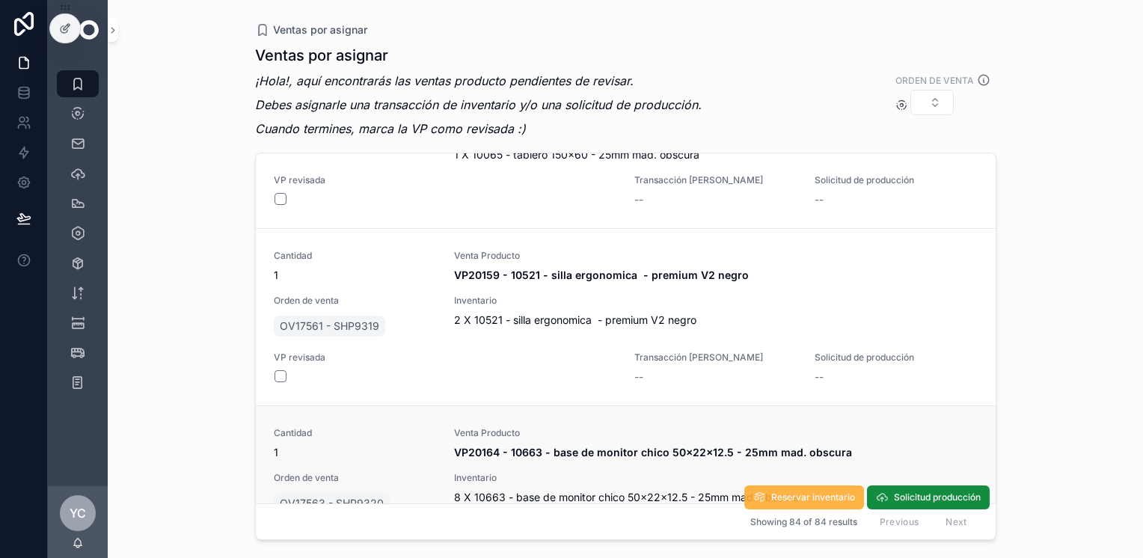
click at [615, 485] on button "Reservar inventario" at bounding box center [804, 497] width 120 height 24
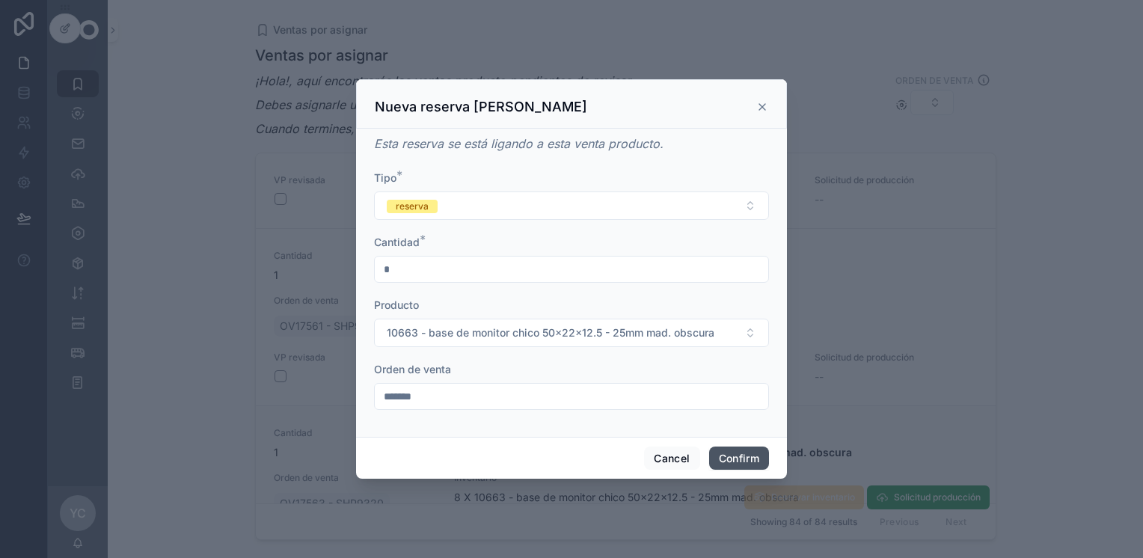
click at [615, 459] on button "Confirm" at bounding box center [739, 458] width 60 height 24
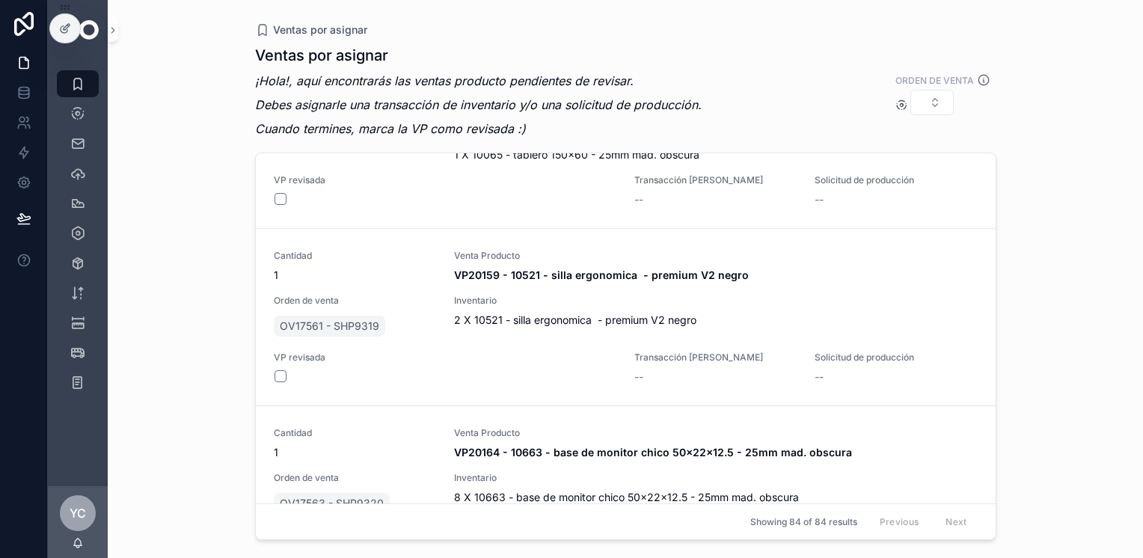
click at [278, 547] on button "scrollable content" at bounding box center [280, 553] width 12 height 12
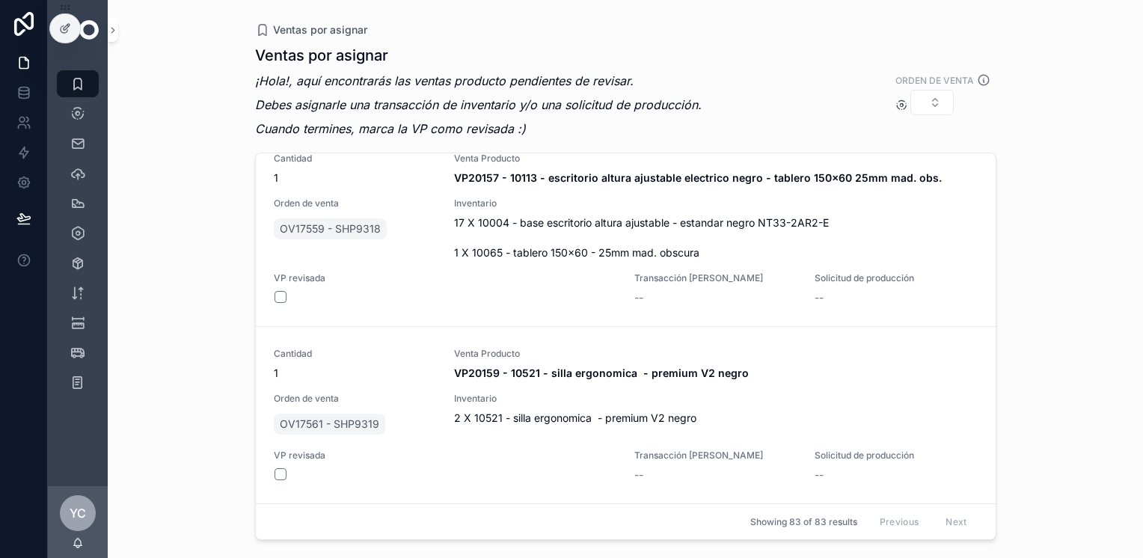
scroll to position [16689, 0]
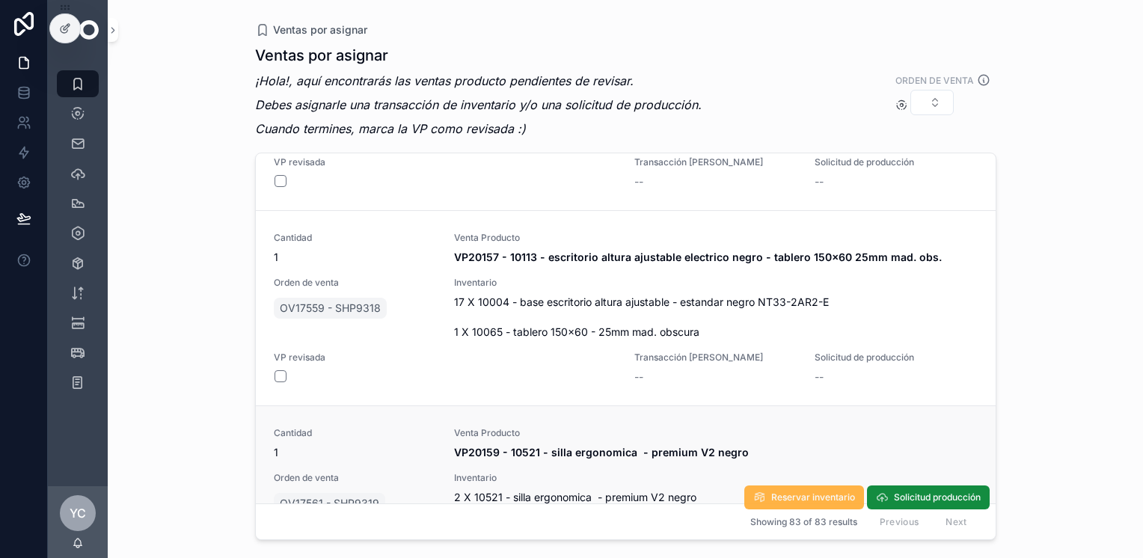
click at [615, 491] on span "Reservar inventario" at bounding box center [813, 497] width 84 height 12
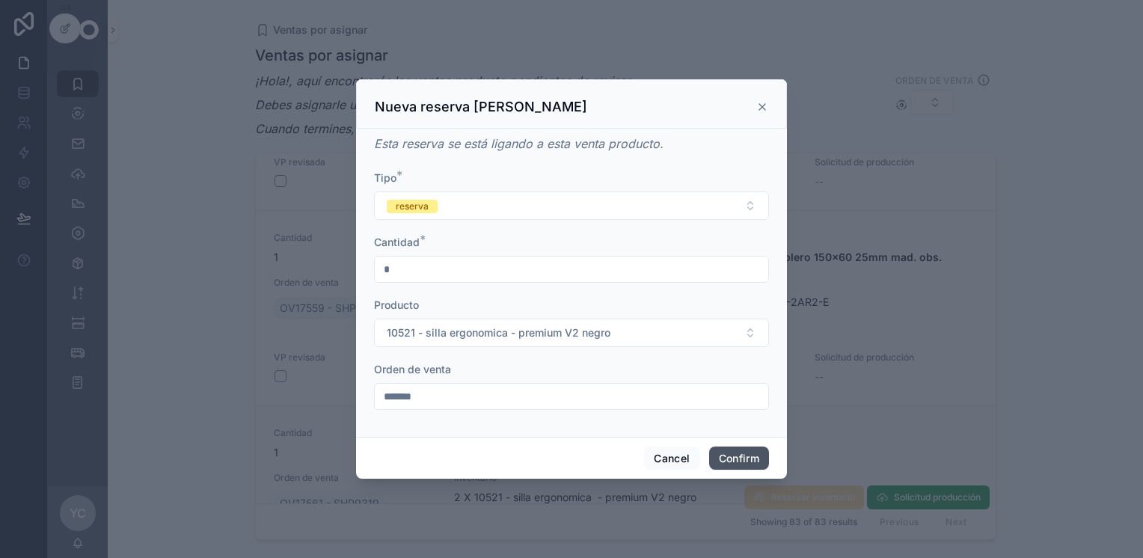
click at [615, 453] on button "Confirm" at bounding box center [739, 458] width 60 height 24
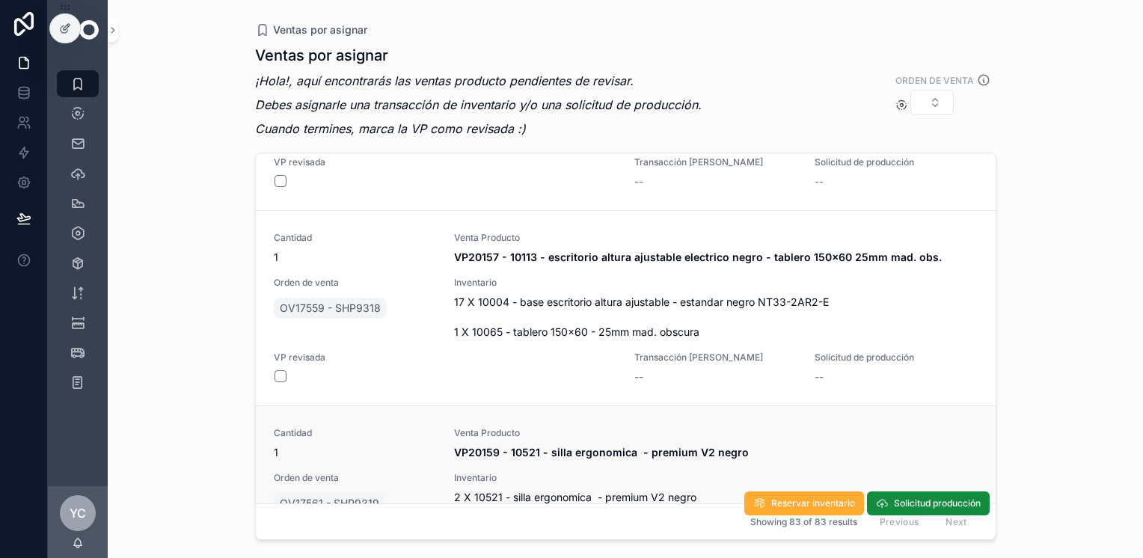
click at [280, 547] on button "scrollable content" at bounding box center [280, 553] width 12 height 12
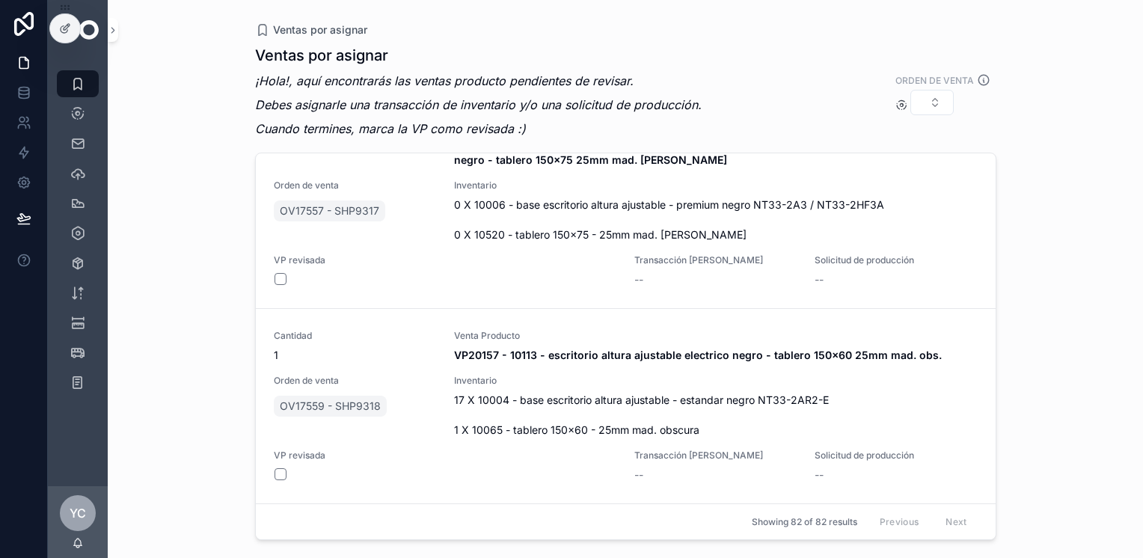
scroll to position [16512, 0]
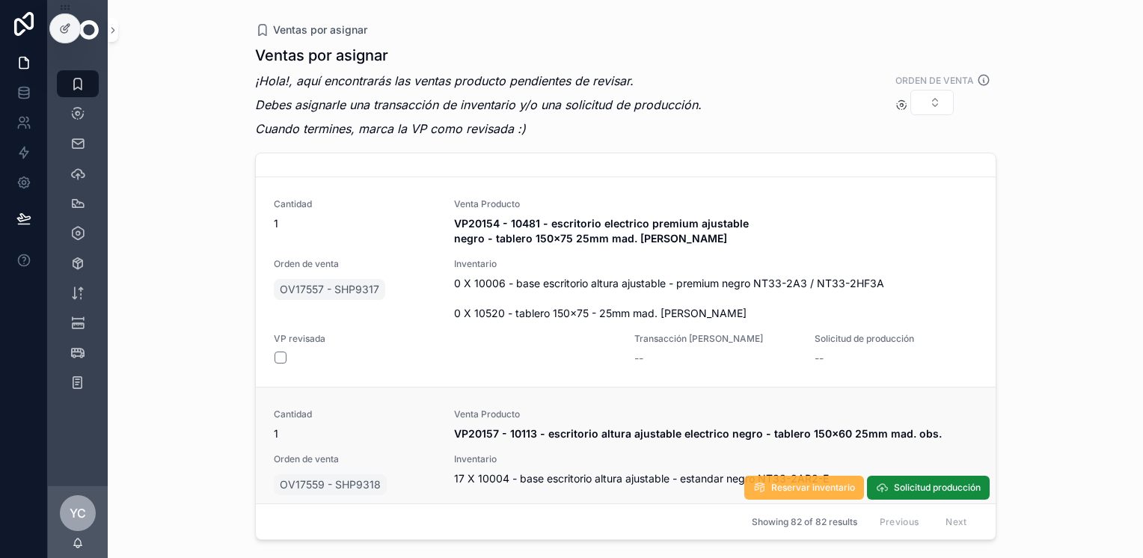
click at [615, 482] on span "Reservar inventario" at bounding box center [813, 488] width 84 height 12
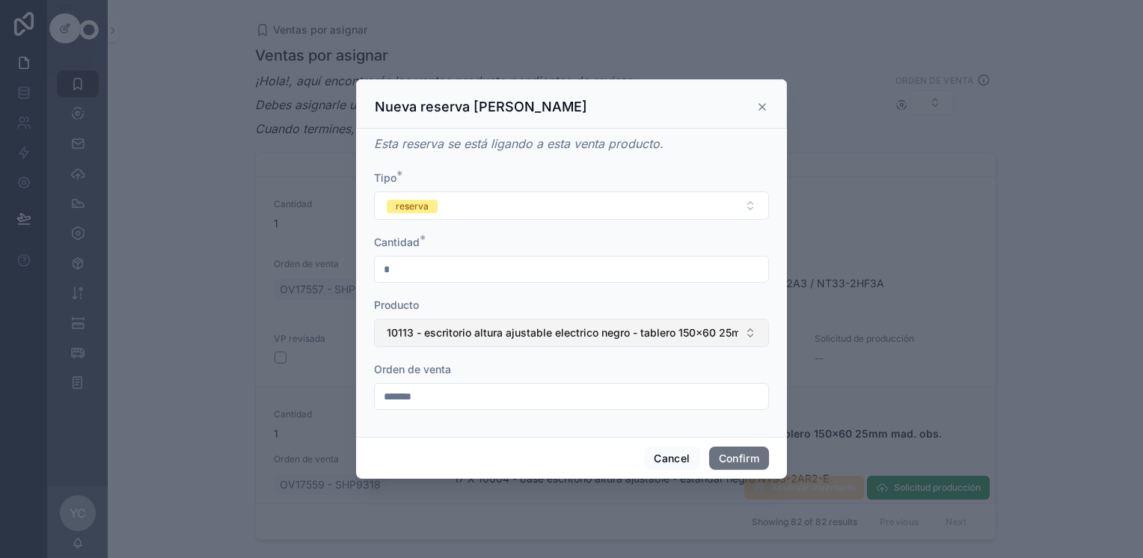
click at [426, 337] on button "10113 - escritorio altura ajustable electrico negro - tablero 150x60 25mm mad. …" at bounding box center [571, 333] width 395 height 28
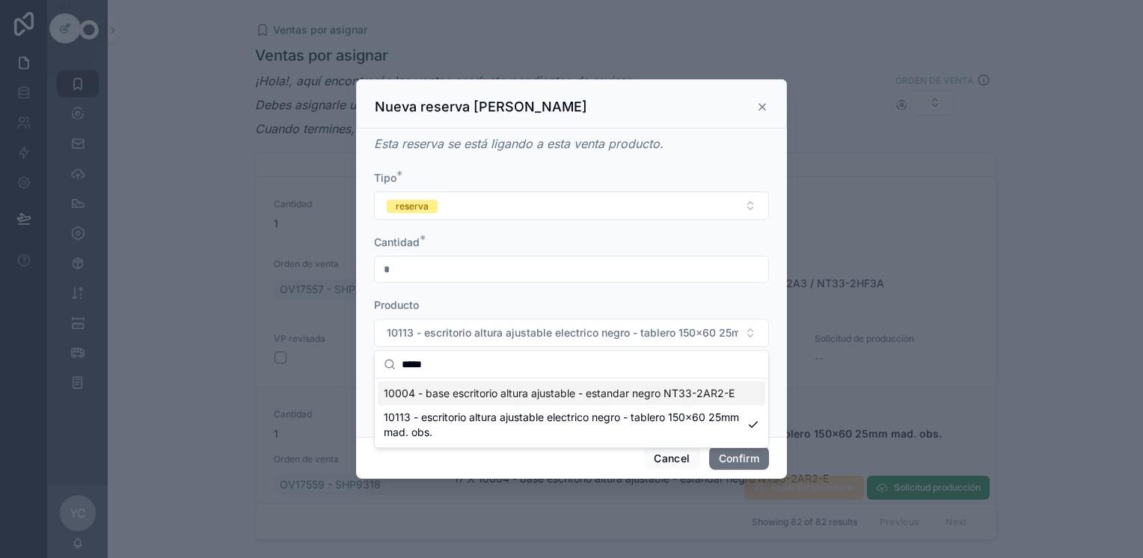
type input "*****"
click at [449, 387] on span "10004 - base escritorio altura ajustable - estandar negro NT33-2AR2-E" at bounding box center [559, 393] width 351 height 15
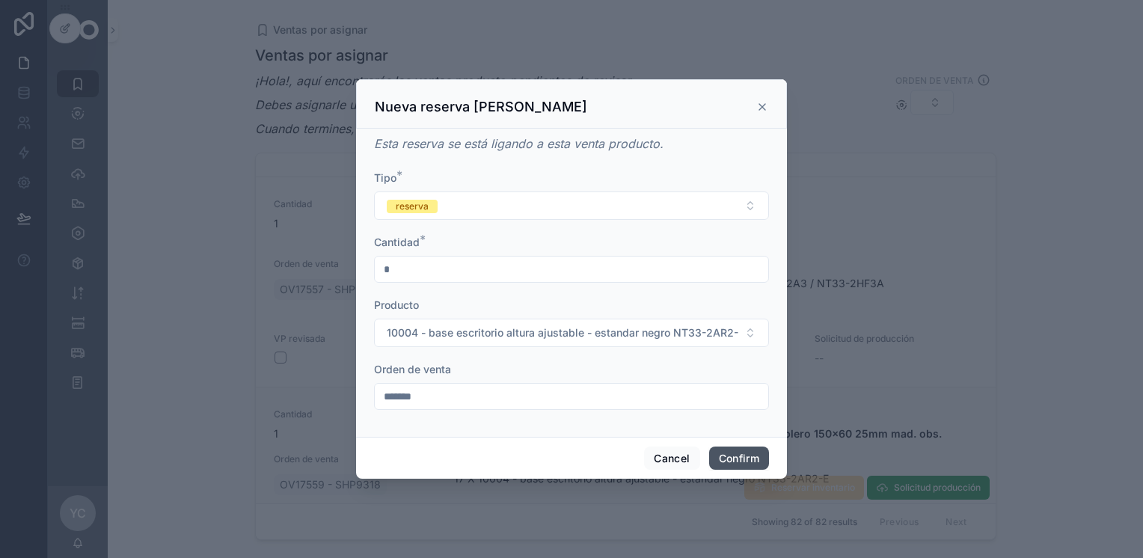
click at [615, 457] on button "Confirm" at bounding box center [739, 458] width 60 height 24
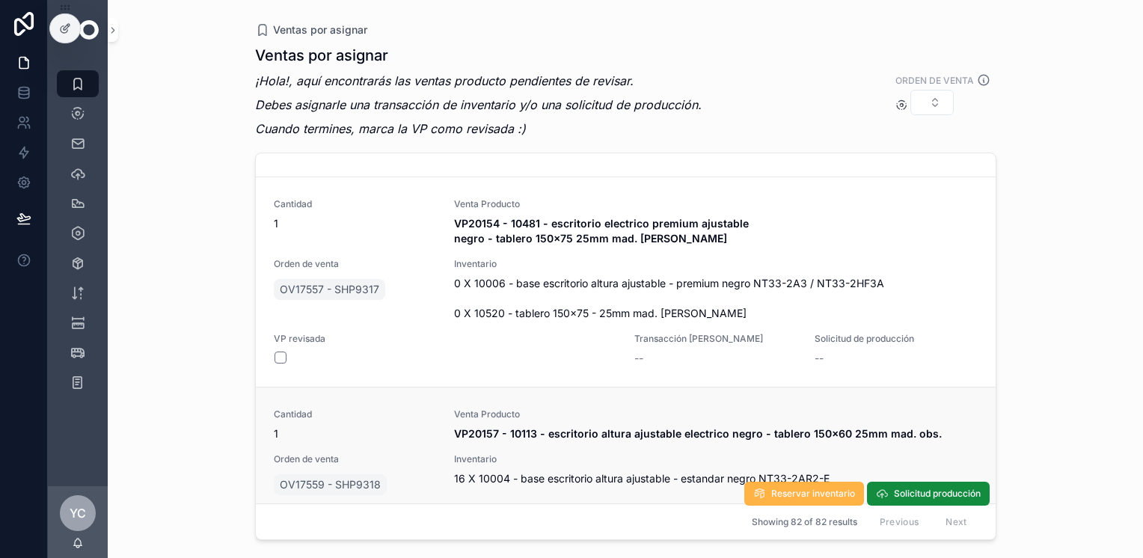
click at [615, 488] on span "Reservar inventario" at bounding box center [813, 494] width 84 height 12
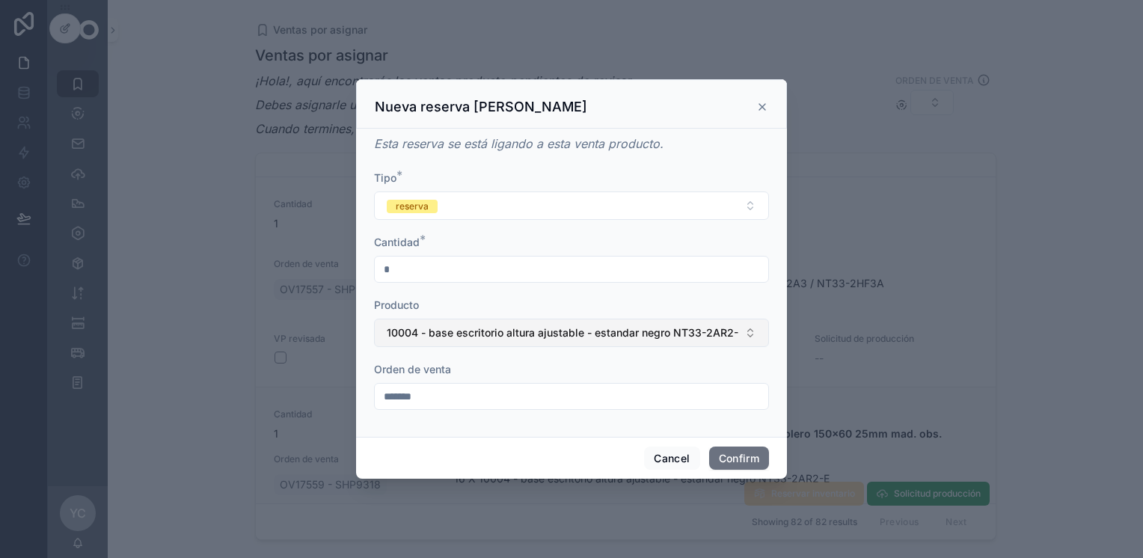
click at [453, 331] on span "10004 - base escritorio altura ajustable - estandar negro NT33-2AR2-E" at bounding box center [562, 332] width 351 height 15
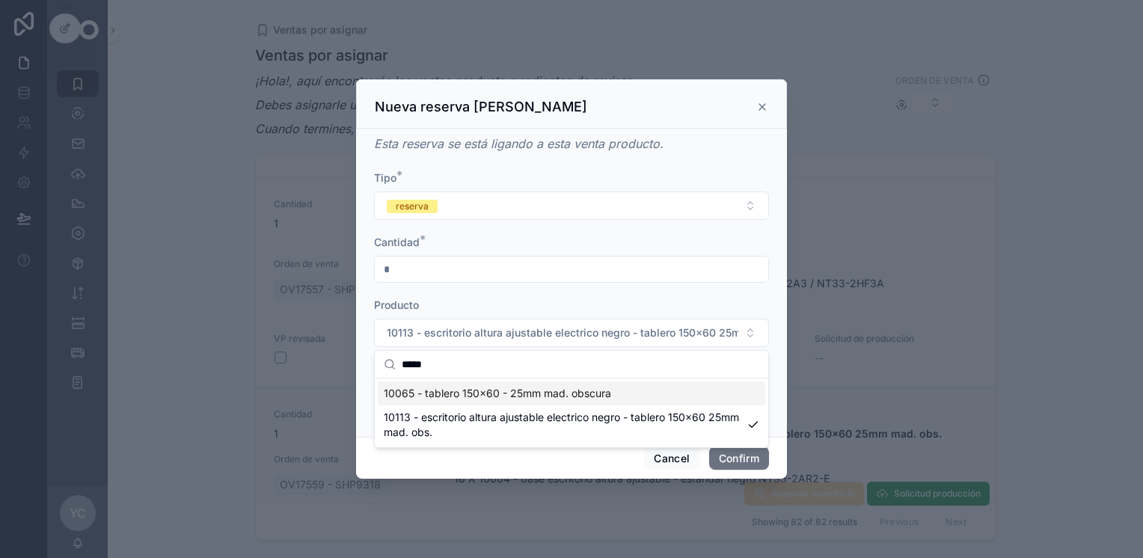
type input "*****"
click at [580, 387] on span "10065 - tablero 150x60 - 25mm mad. obscura" at bounding box center [497, 393] width 227 height 15
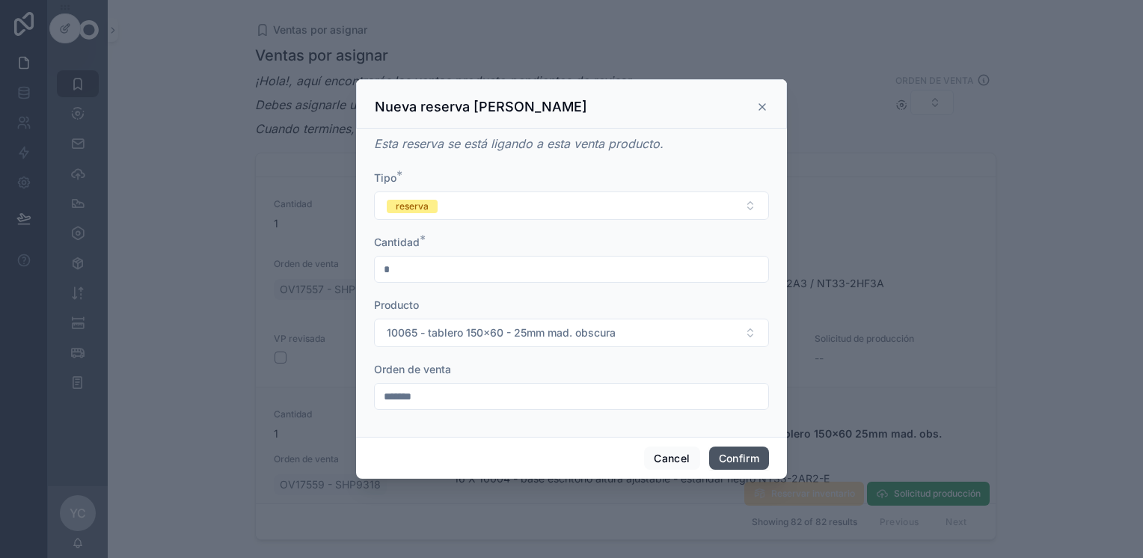
click at [615, 456] on button "Confirm" at bounding box center [739, 458] width 60 height 24
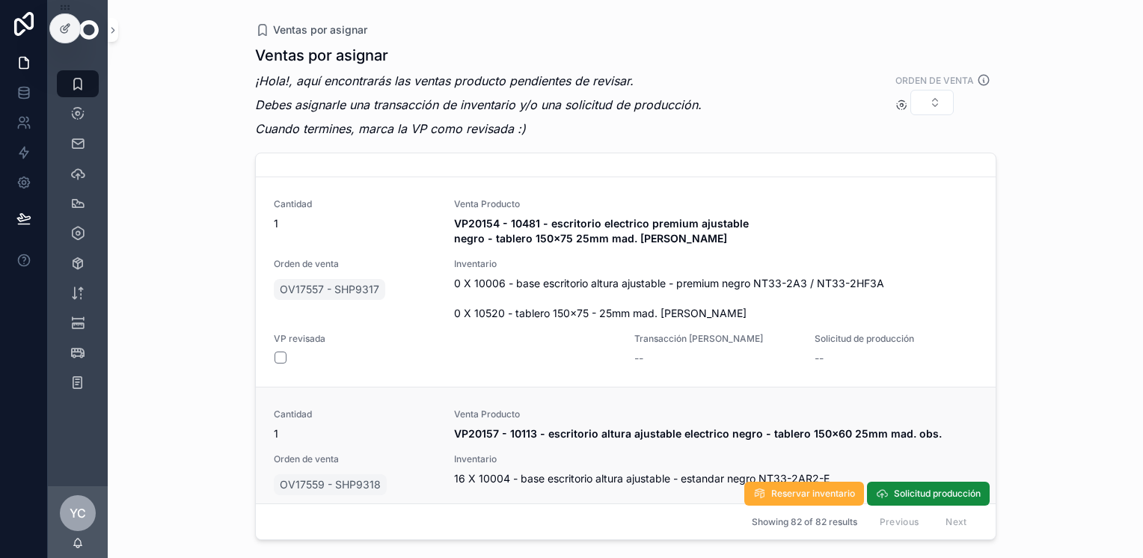
click at [276, 547] on button "scrollable content" at bounding box center [280, 553] width 12 height 12
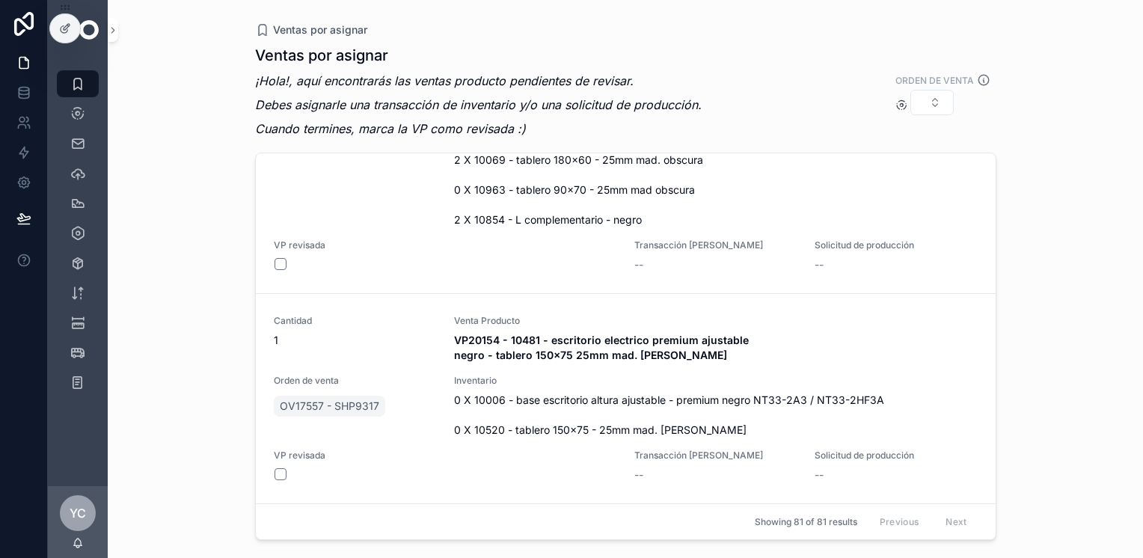
scroll to position [16317, 0]
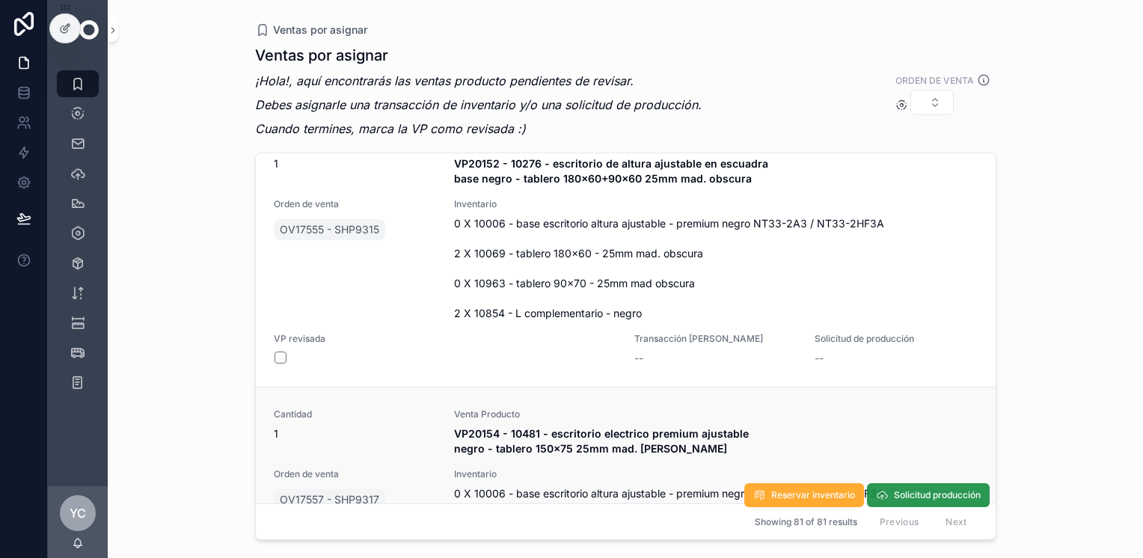
click at [615, 489] on span "Solicitud producción" at bounding box center [937, 495] width 87 height 12
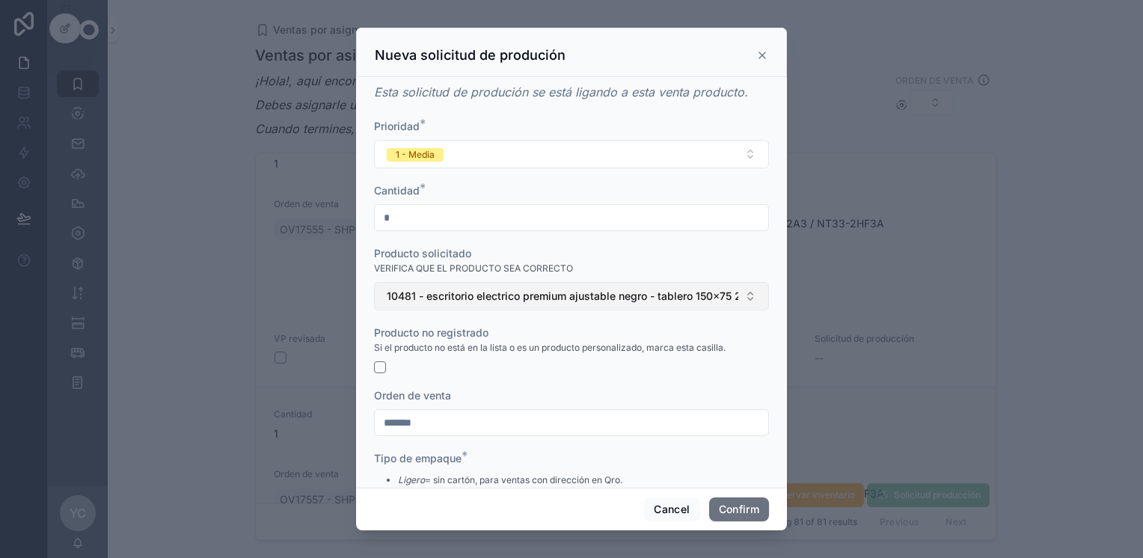
click at [438, 301] on span "10481 - escritorio electrico premium ajustable negro - tablero 150x75 25mm mad.…" at bounding box center [562, 296] width 351 height 15
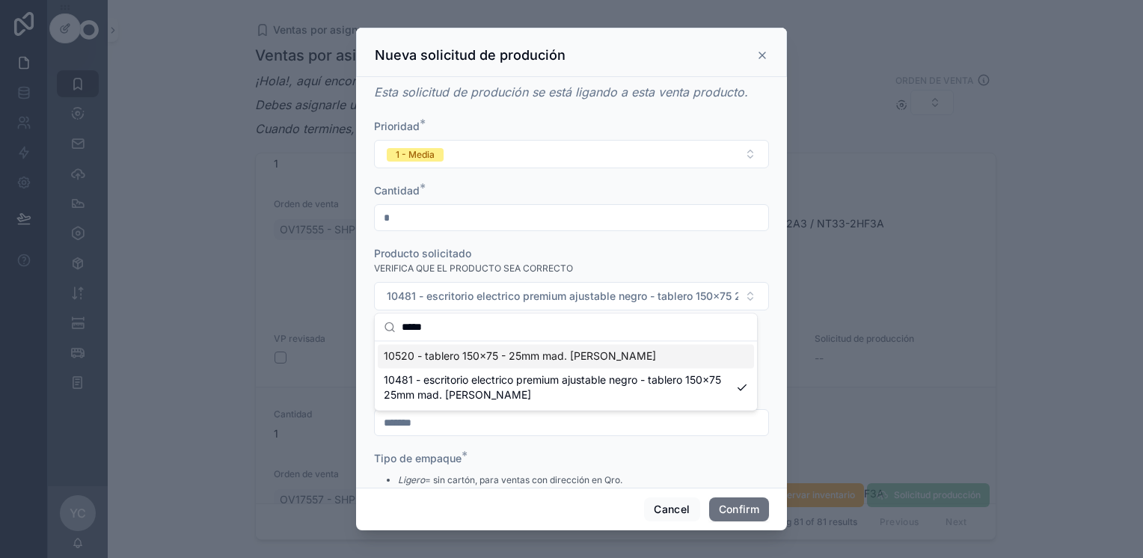
type input "*****"
click at [484, 357] on span "10520 - tablero 150x75 - 25mm mad. [PERSON_NAME]" at bounding box center [520, 355] width 272 height 15
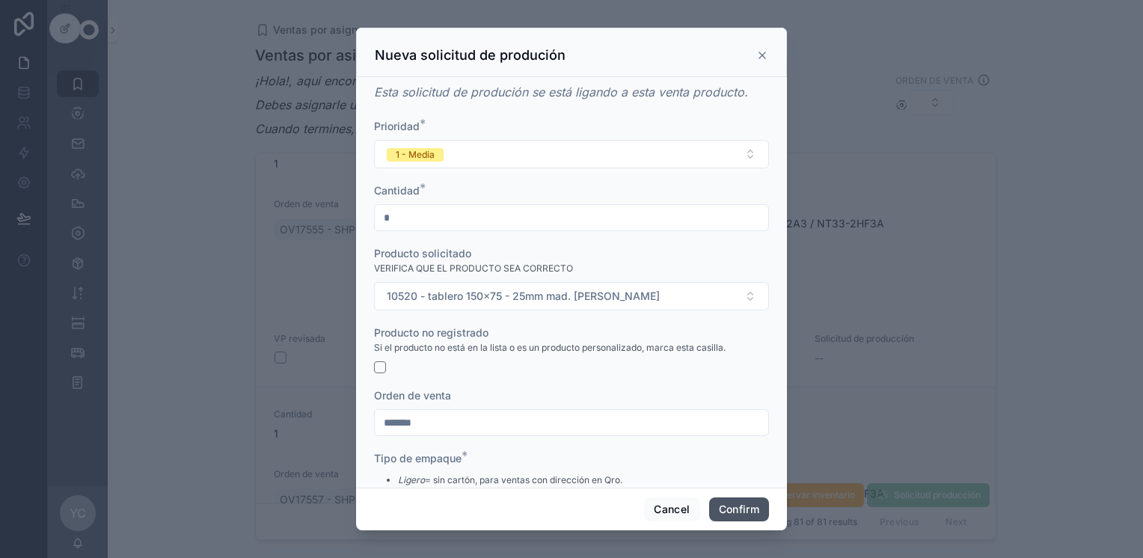
click at [615, 508] on button "Confirm" at bounding box center [739, 509] width 60 height 24
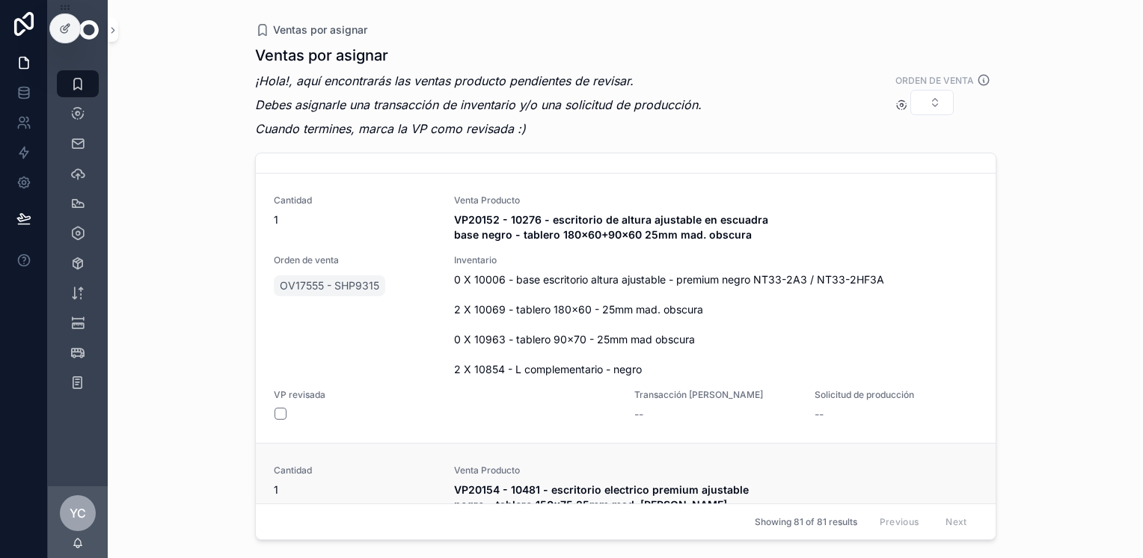
scroll to position [16168, 0]
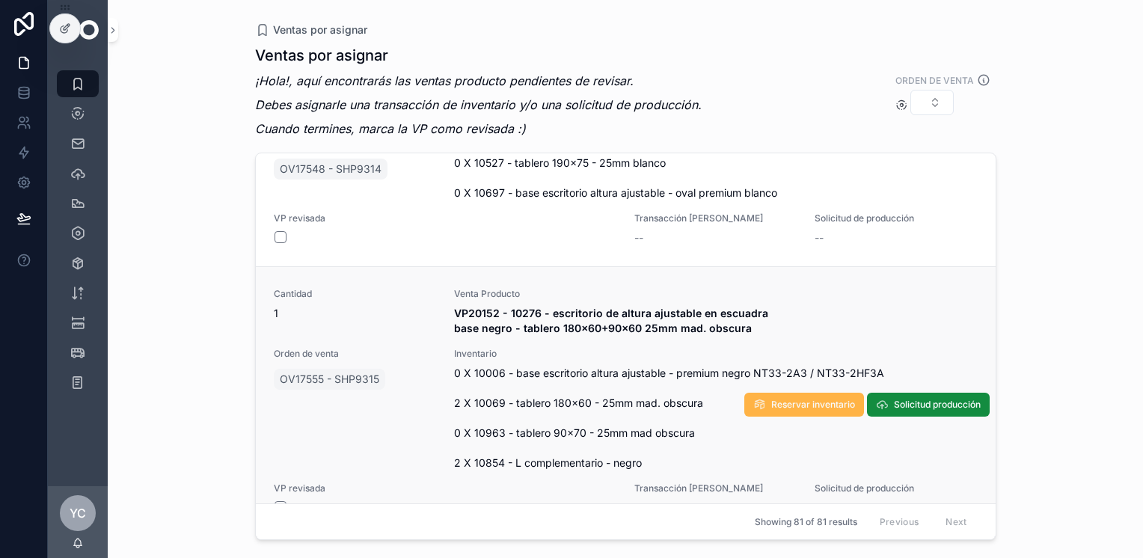
click at [615, 399] on span "Reservar inventario" at bounding box center [813, 405] width 84 height 12
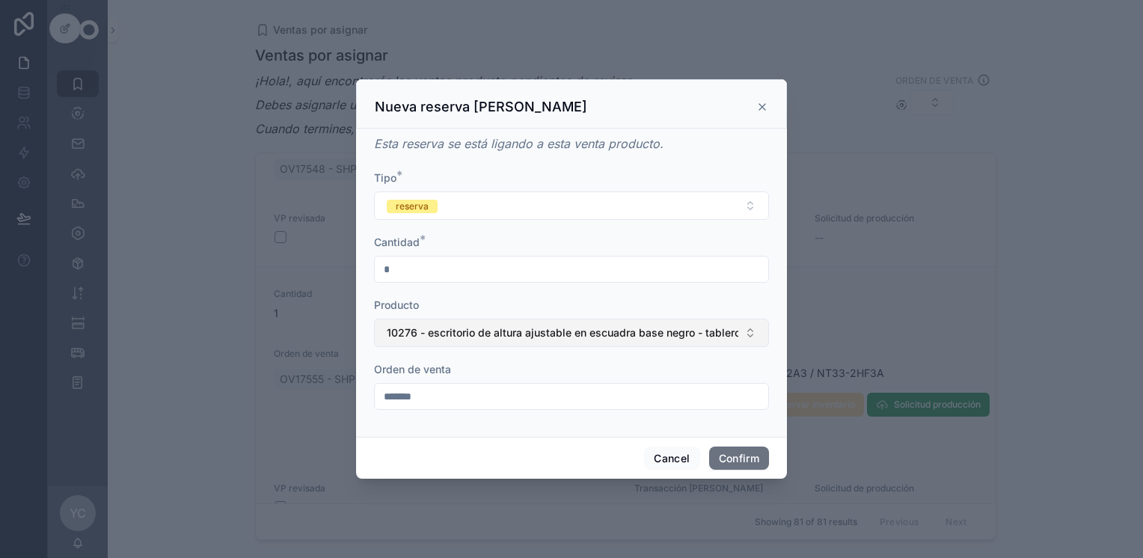
click at [431, 331] on span "10276 - escritorio de altura ajustable en escuadra base negro - tablero 180x60+…" at bounding box center [562, 332] width 351 height 15
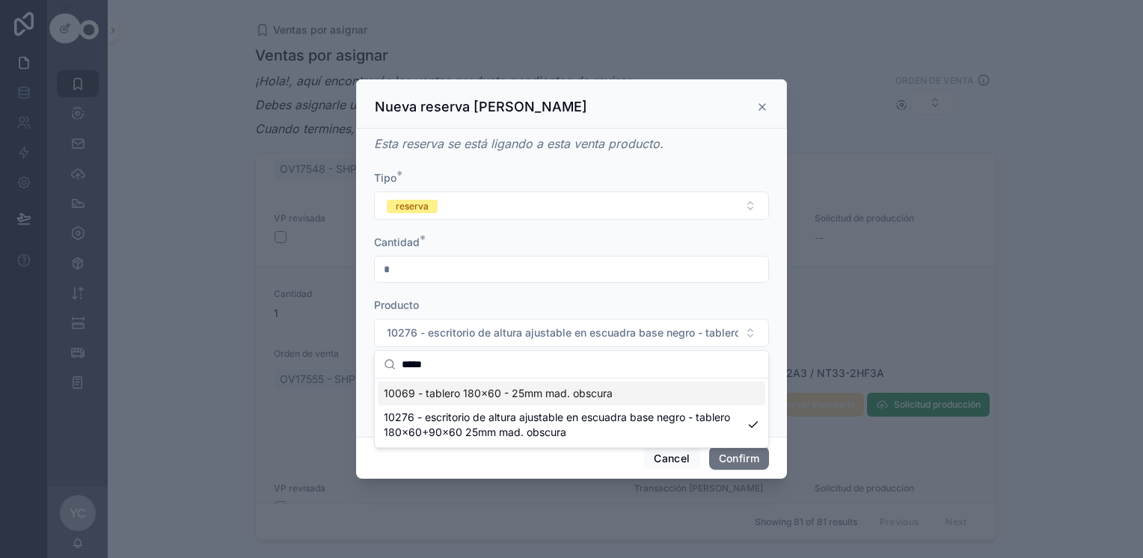
type input "*****"
click at [478, 390] on span "10069 - tablero 180x60 - 25mm mad. obscura" at bounding box center [498, 393] width 229 height 15
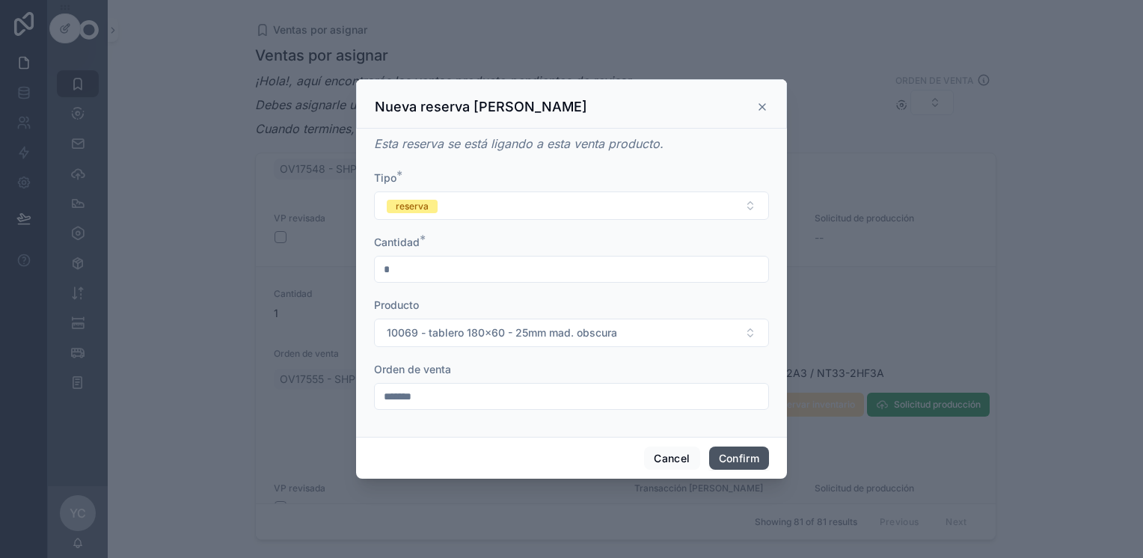
click at [615, 455] on button "Confirm" at bounding box center [739, 458] width 60 height 24
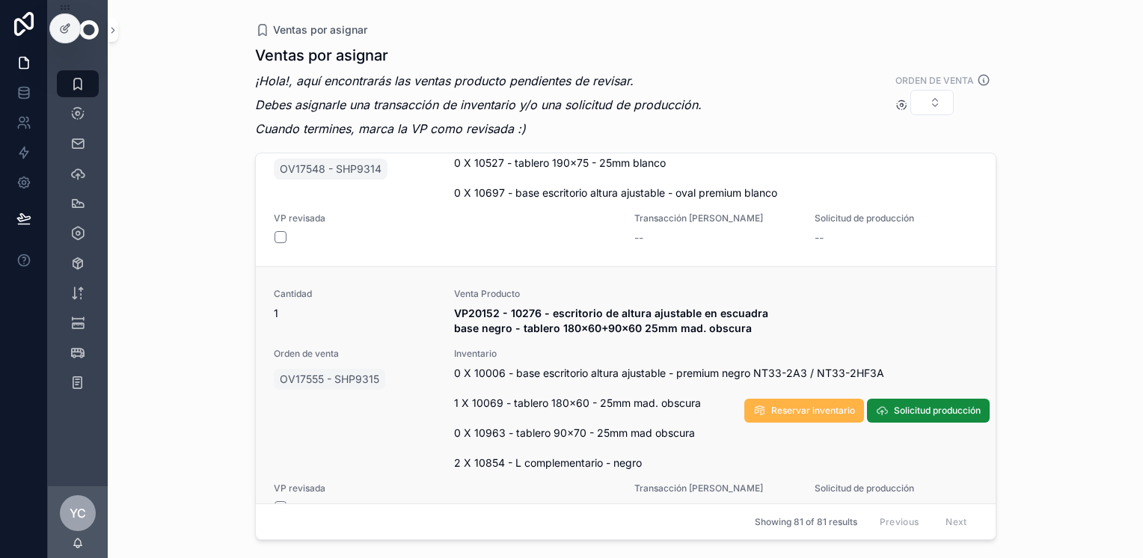
click at [615, 405] on span "Reservar inventario" at bounding box center [813, 411] width 84 height 12
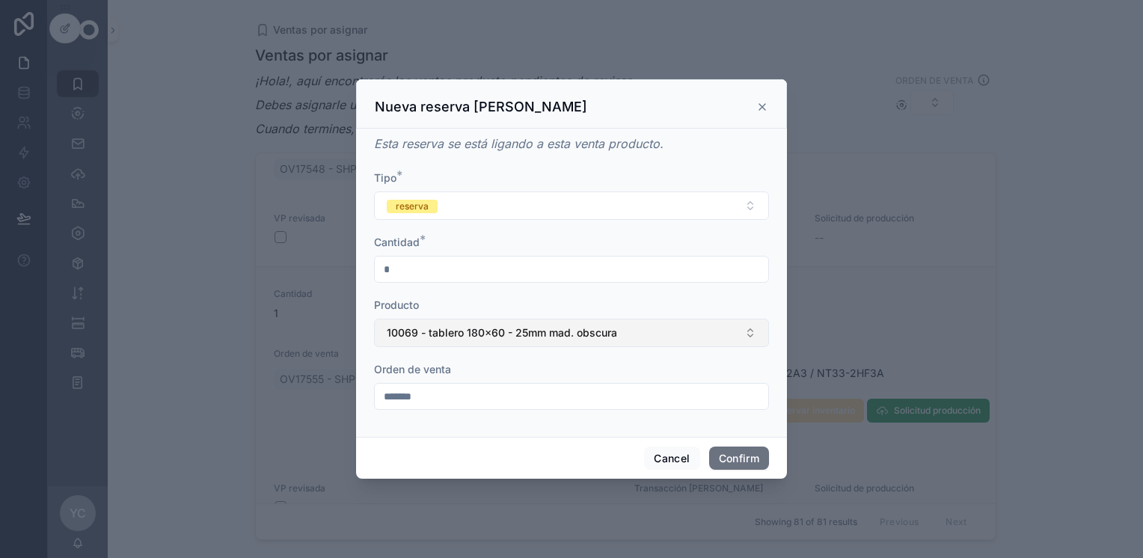
click at [467, 331] on span "10069 - tablero 180x60 - 25mm mad. obscura" at bounding box center [502, 332] width 230 height 15
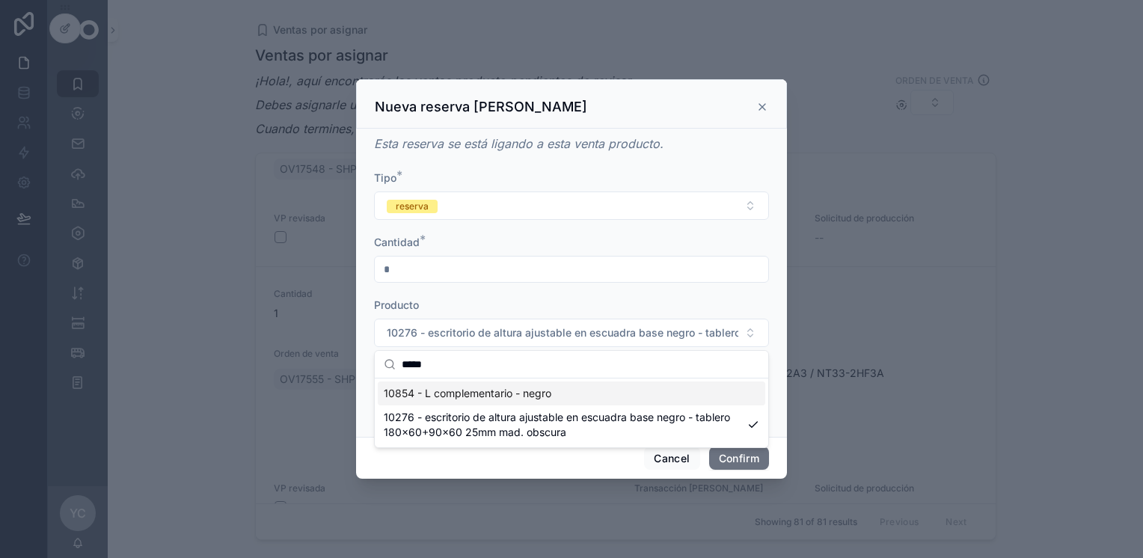
type input "*****"
click at [490, 397] on span "10854 - L complementario - negro" at bounding box center [468, 393] width 168 height 15
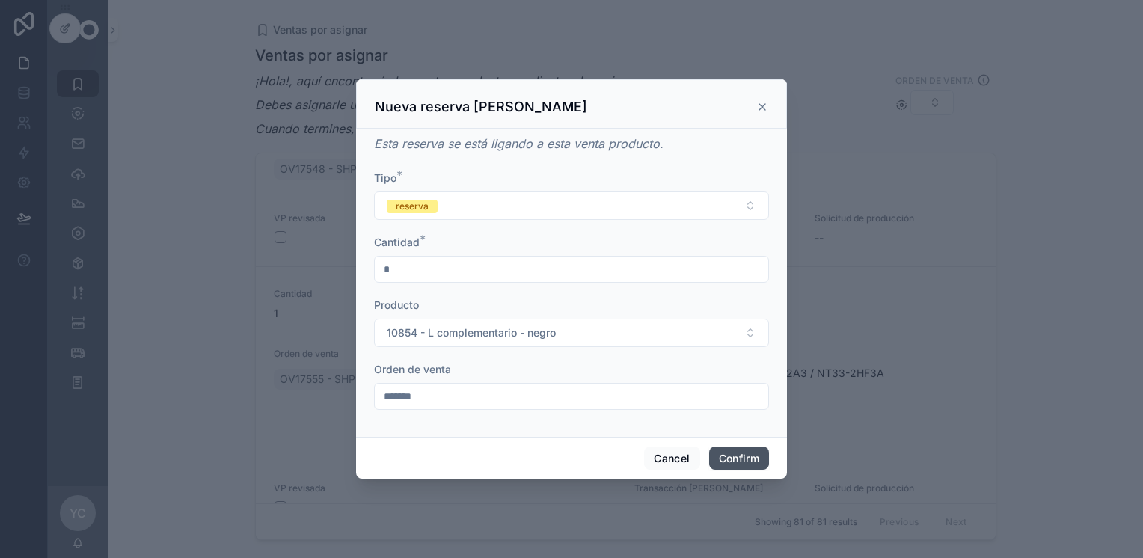
click at [615, 459] on button "Confirm" at bounding box center [739, 458] width 60 height 24
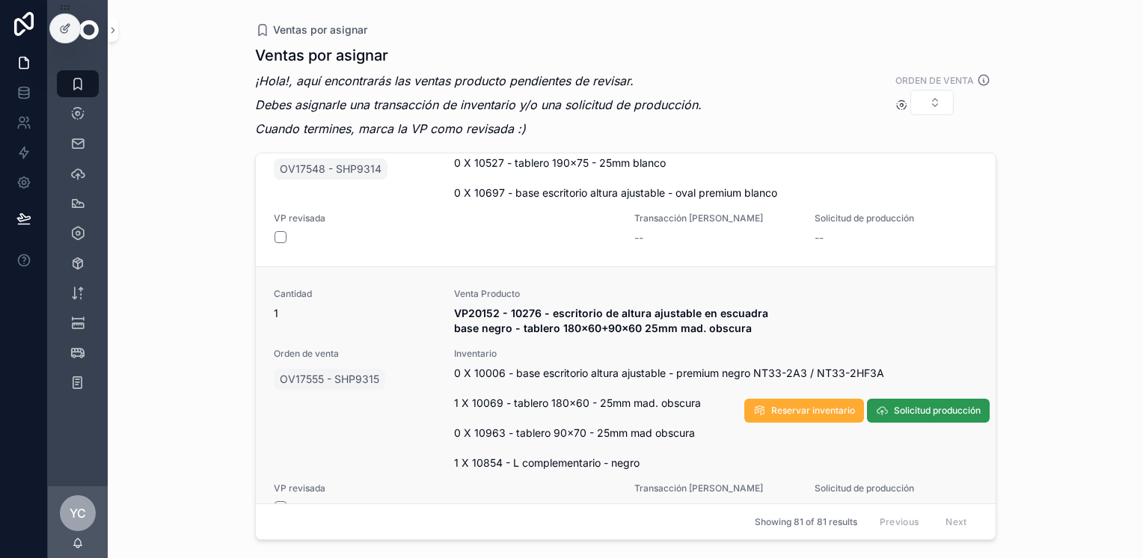
click at [615, 405] on span "Solicitud producción" at bounding box center [937, 411] width 87 height 12
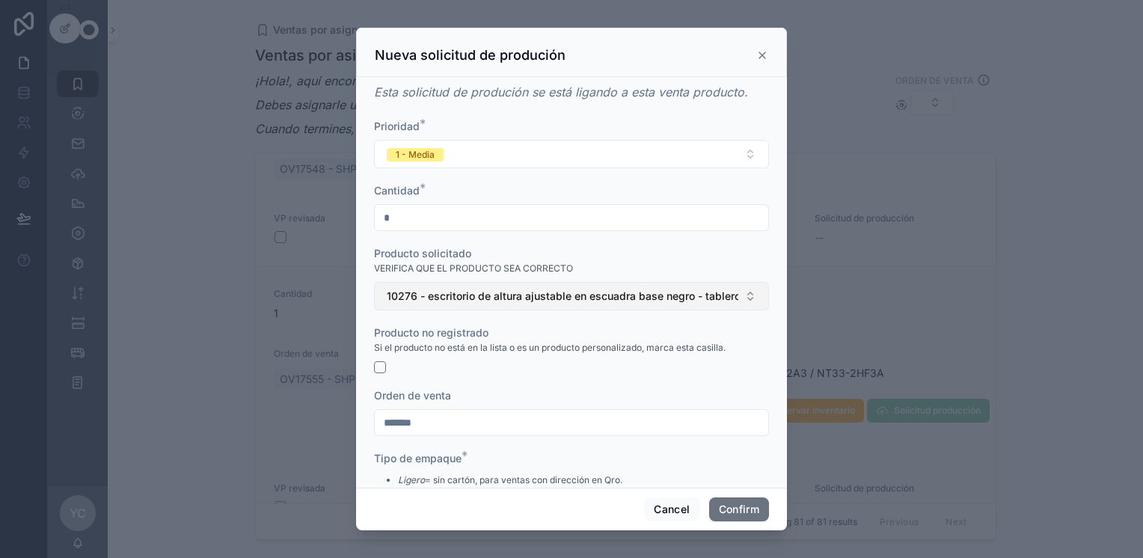
click at [457, 295] on span "10276 - escritorio de altura ajustable en escuadra base negro - tablero 180x60+…" at bounding box center [562, 296] width 351 height 15
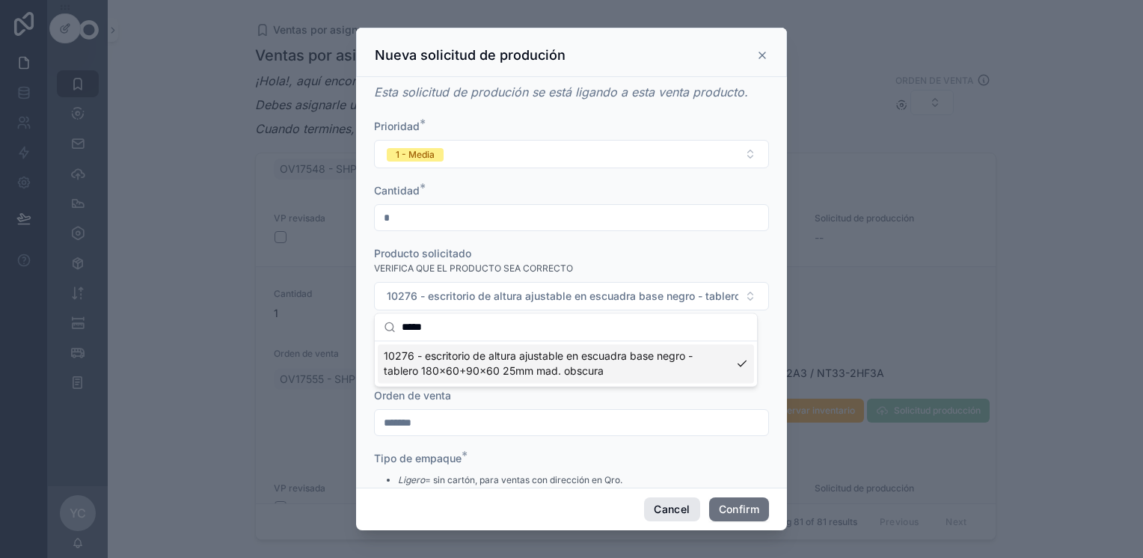
type input "*****"
click at [615, 505] on button "Cancel" at bounding box center [671, 509] width 55 height 24
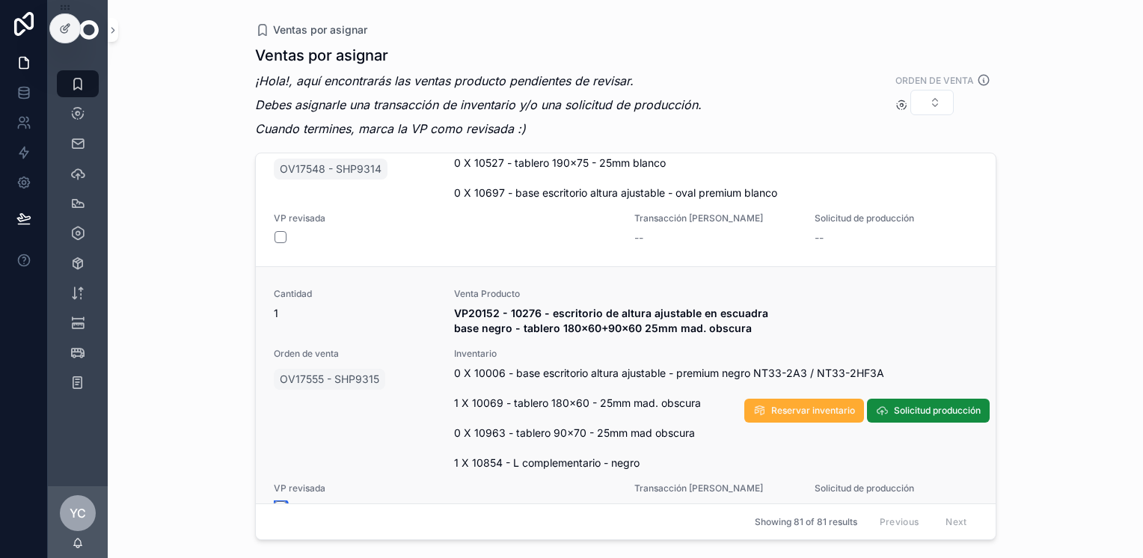
click at [279, 501] on button "scrollable content" at bounding box center [280, 507] width 12 height 12
click at [284, 501] on button "scrollable content" at bounding box center [280, 507] width 12 height 12
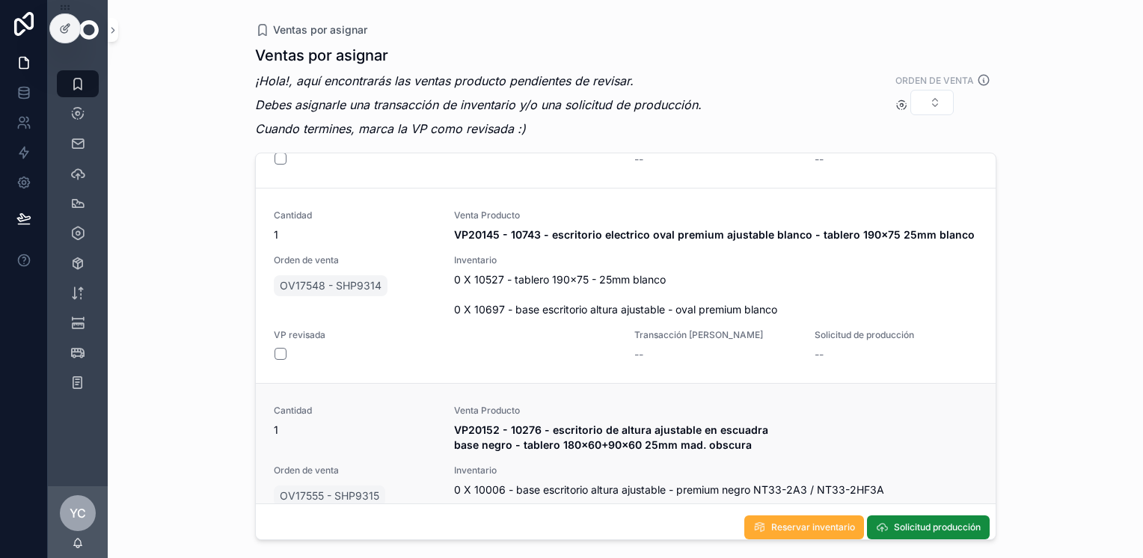
scroll to position [15943, 0]
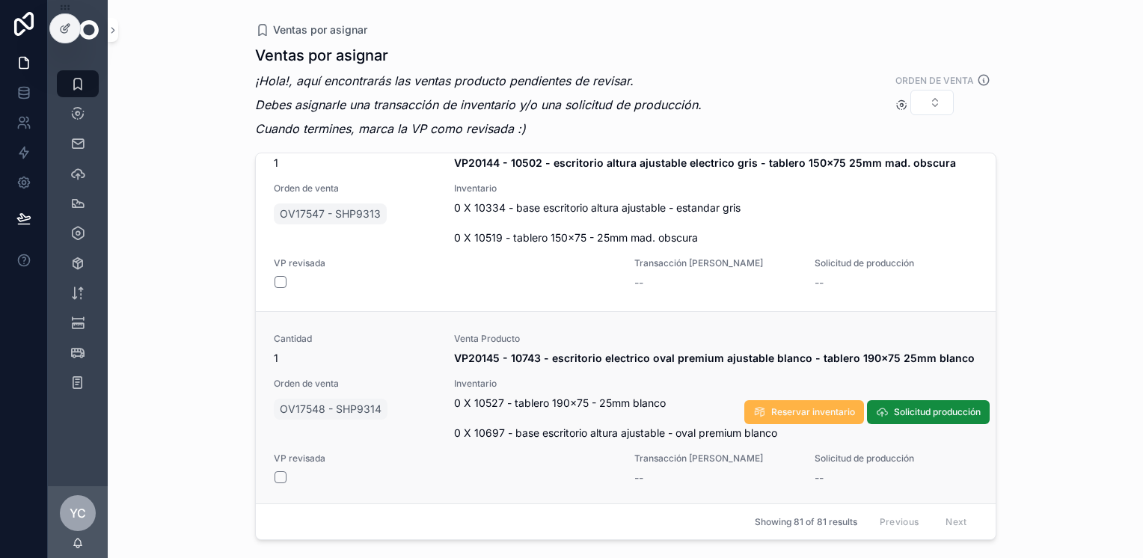
click at [615, 406] on span "Reservar inventario" at bounding box center [813, 412] width 84 height 12
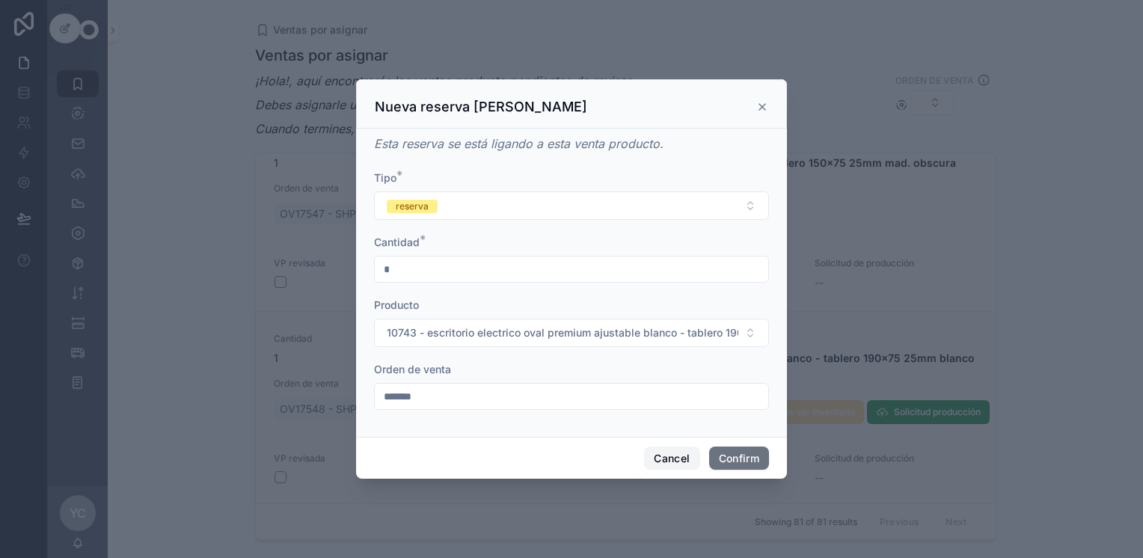
click at [615, 457] on button "Cancel" at bounding box center [671, 458] width 55 height 24
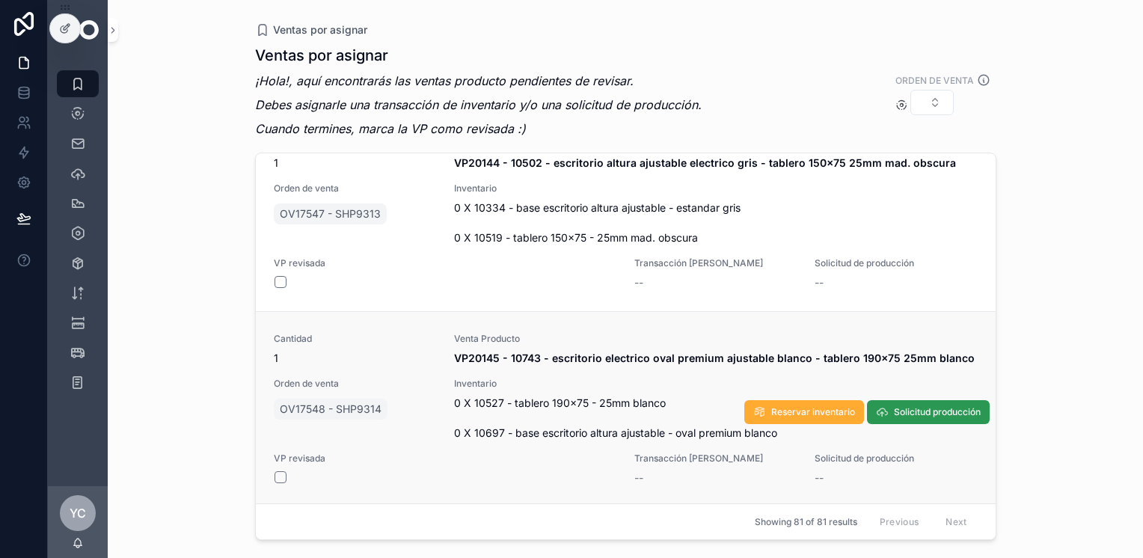
click at [615, 406] on span "Solicitud producción" at bounding box center [937, 412] width 87 height 12
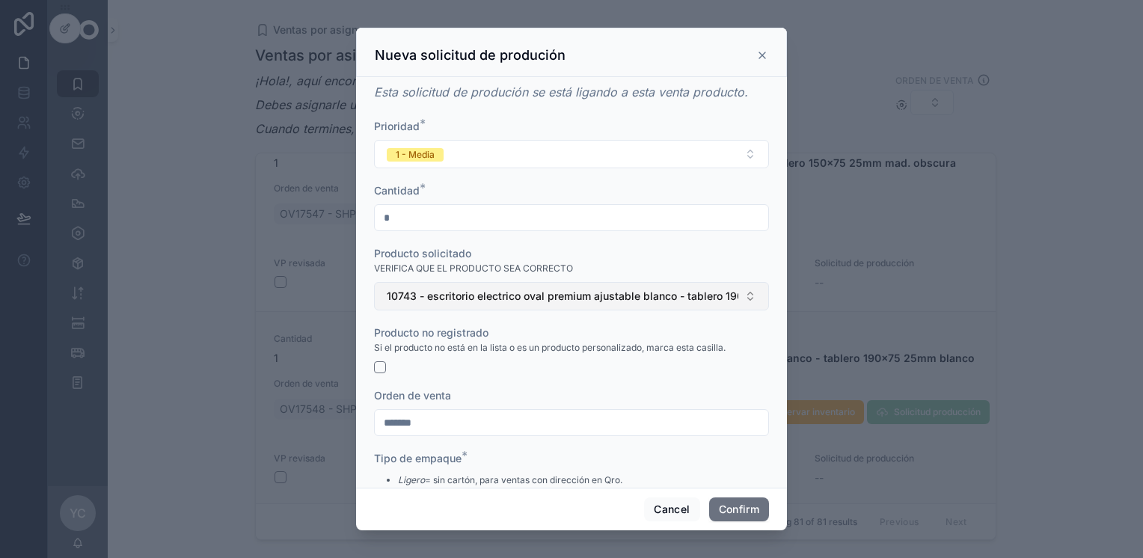
click at [467, 298] on span "10743 - escritorio electrico oval premium ajustable blanco - tablero 190x75 25m…" at bounding box center [562, 296] width 351 height 15
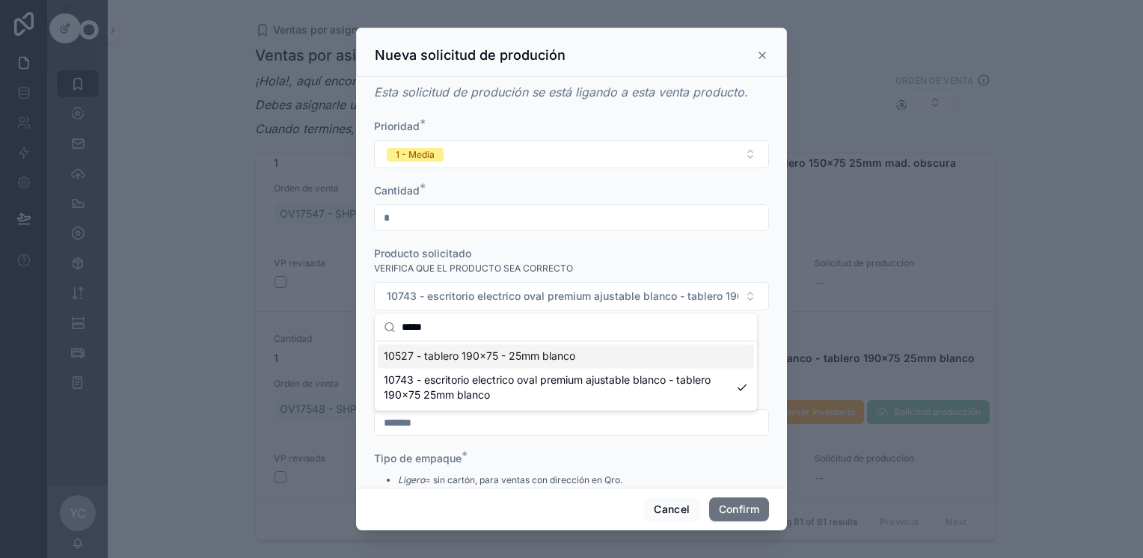
type input "*****"
click at [497, 361] on span "10527 - tablero 190x75 - 25mm blanco" at bounding box center [479, 355] width 191 height 15
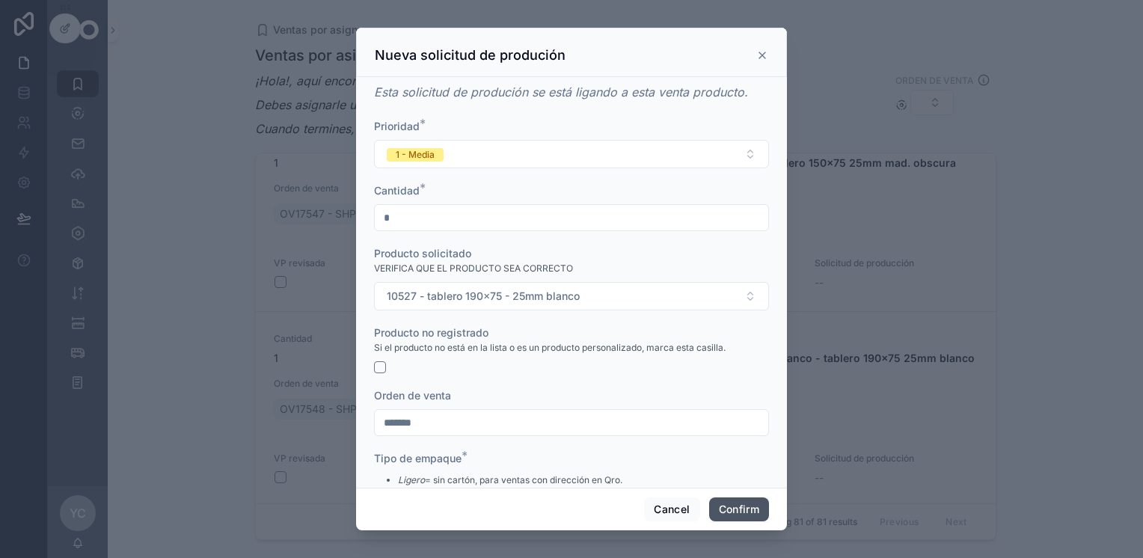
click at [615, 509] on button "Confirm" at bounding box center [739, 509] width 60 height 24
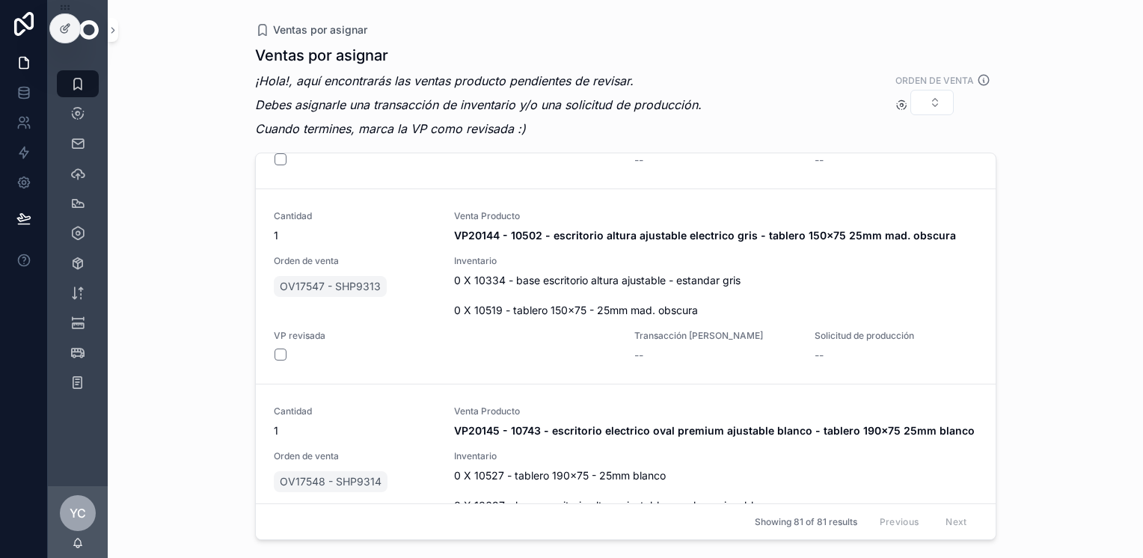
scroll to position [15718, 0]
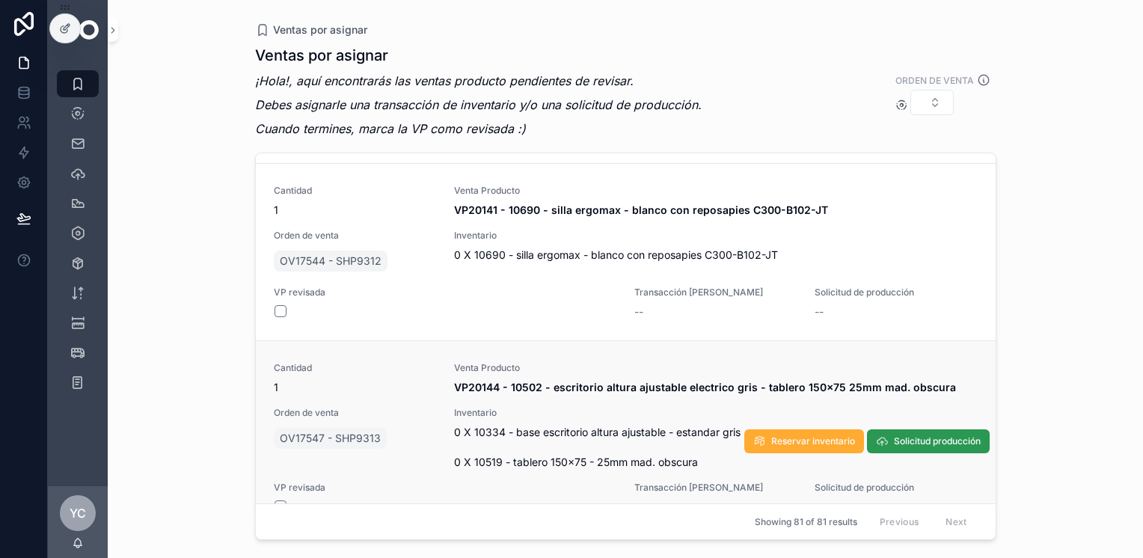
click at [615, 435] on span "Solicitud producción" at bounding box center [937, 441] width 87 height 12
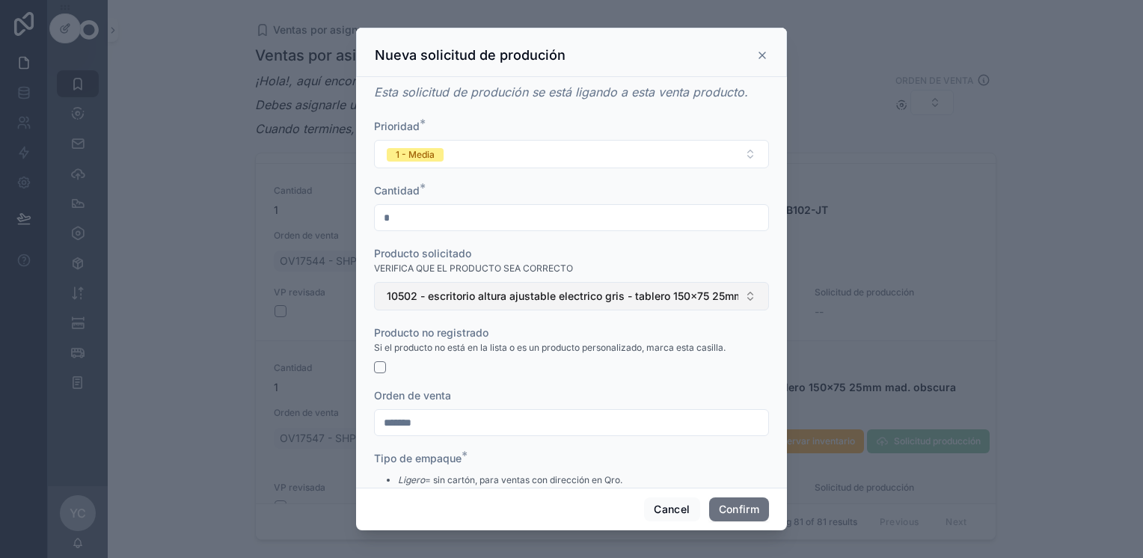
click at [491, 301] on span "10502 - escritorio altura ajustable electrico gris - tablero 150x75 25mm mad. o…" at bounding box center [562, 296] width 351 height 15
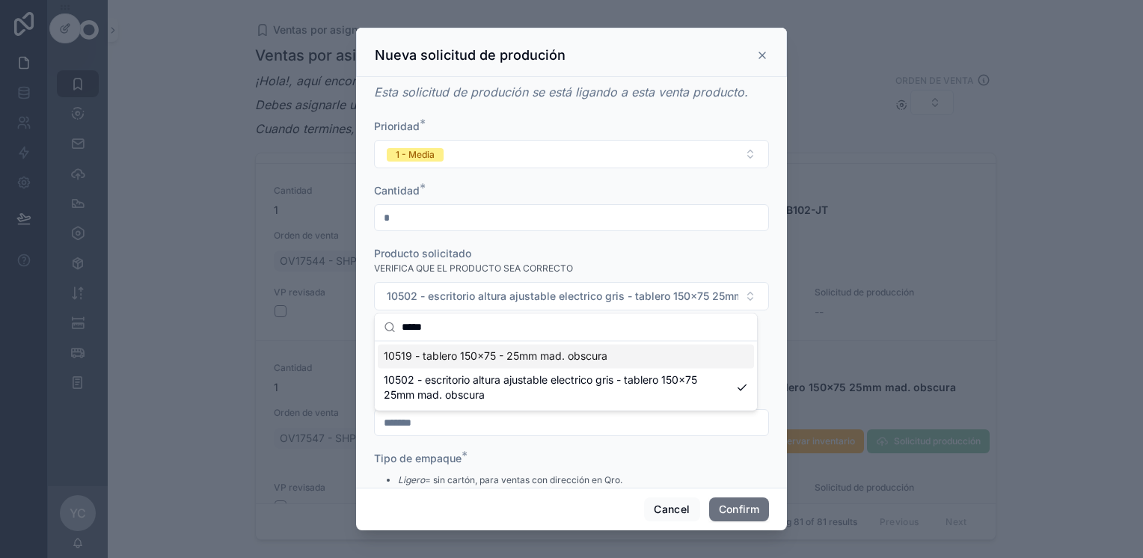
type input "*****"
click at [483, 355] on span "10519 - tablero 150x75 - 25mm mad. obscura" at bounding box center [496, 355] width 224 height 15
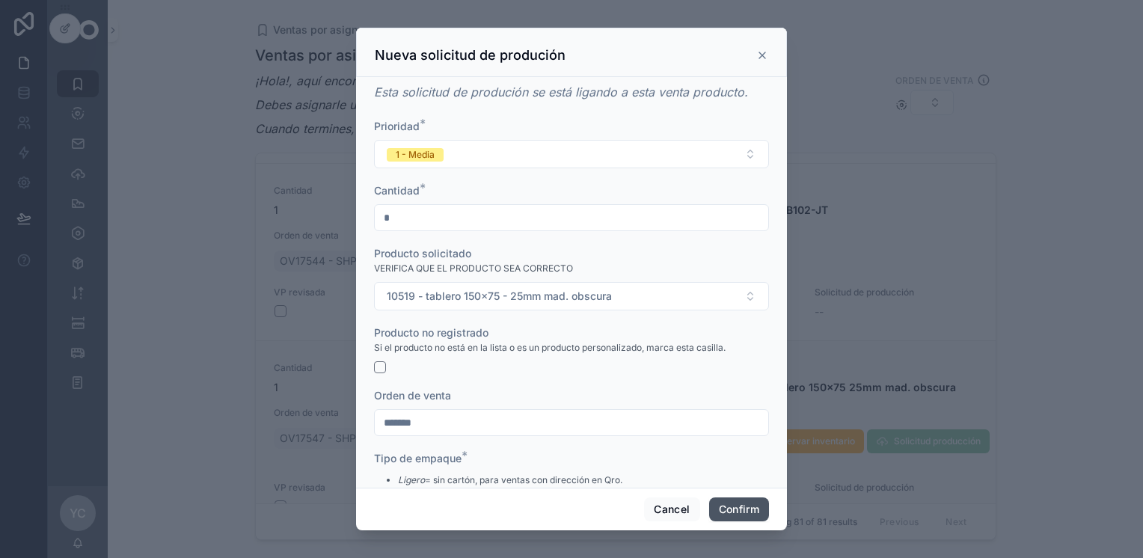
click at [615, 507] on button "Confirm" at bounding box center [739, 509] width 60 height 24
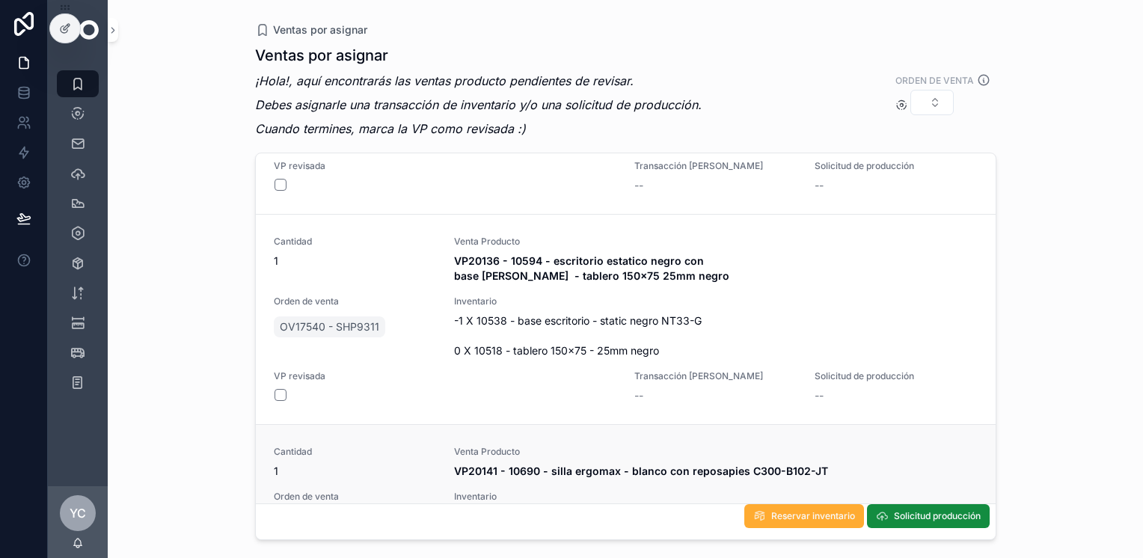
scroll to position [15419, 0]
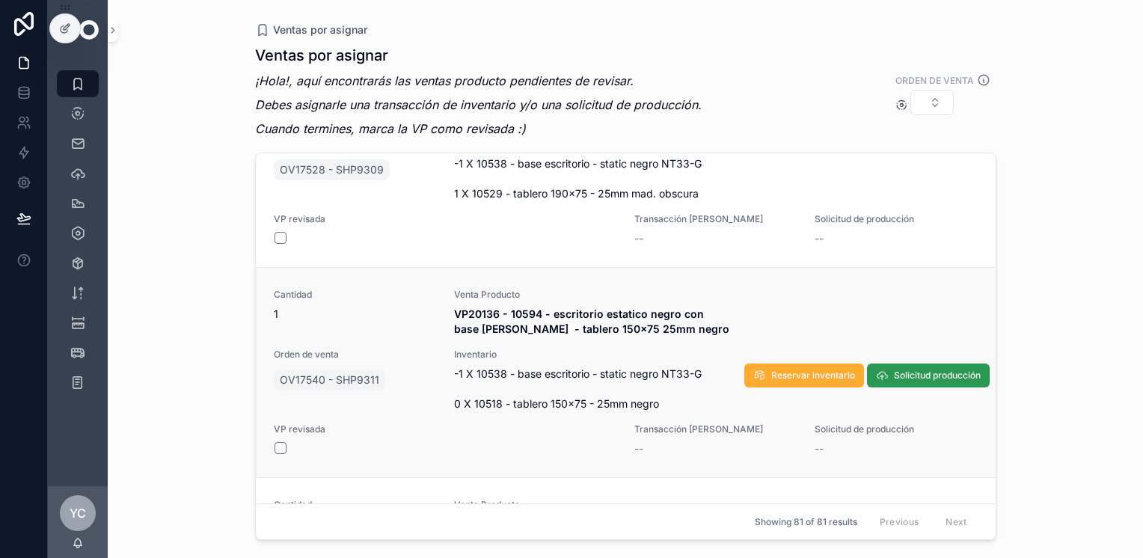
click at [615, 369] on span "Solicitud producción" at bounding box center [937, 375] width 87 height 12
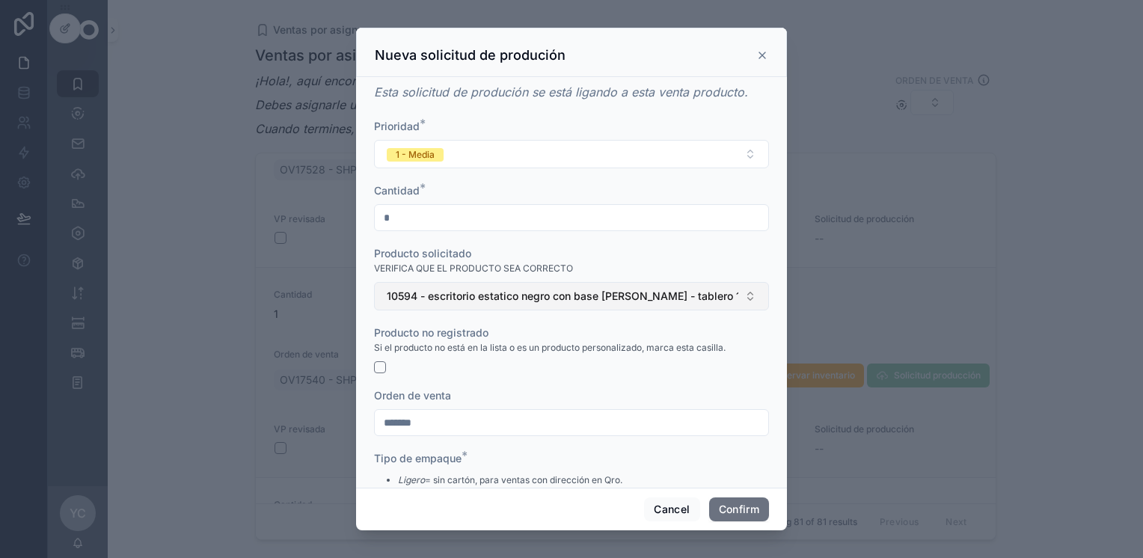
click at [426, 295] on button "10594 - escritorio estatico negro con base [PERSON_NAME] - tablero 150x75 25mm …" at bounding box center [571, 296] width 395 height 28
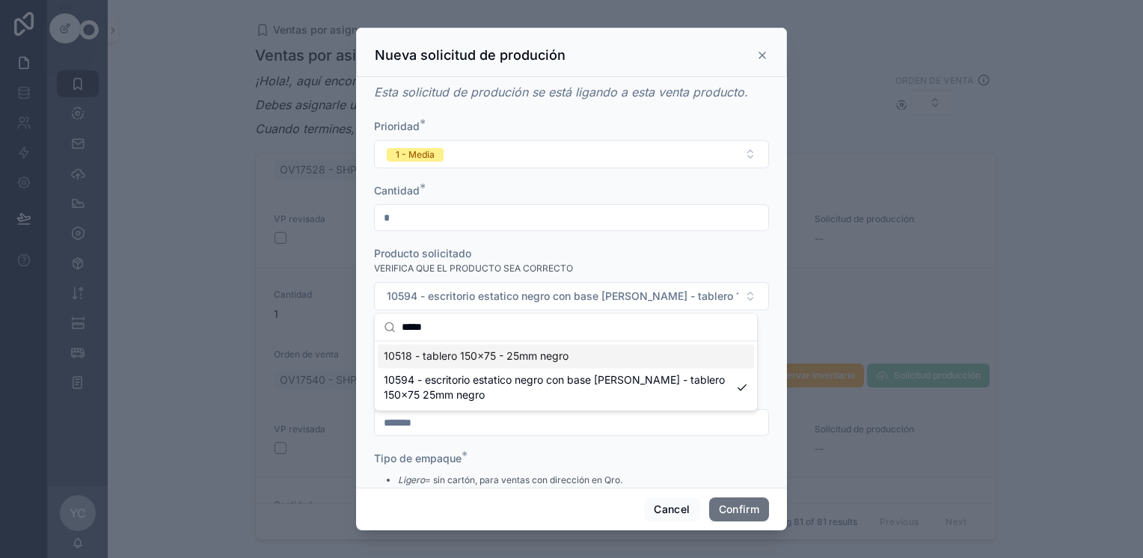
type input "*****"
click at [532, 353] on span "10518 - tablero 150x75 - 25mm negro" at bounding box center [476, 355] width 185 height 15
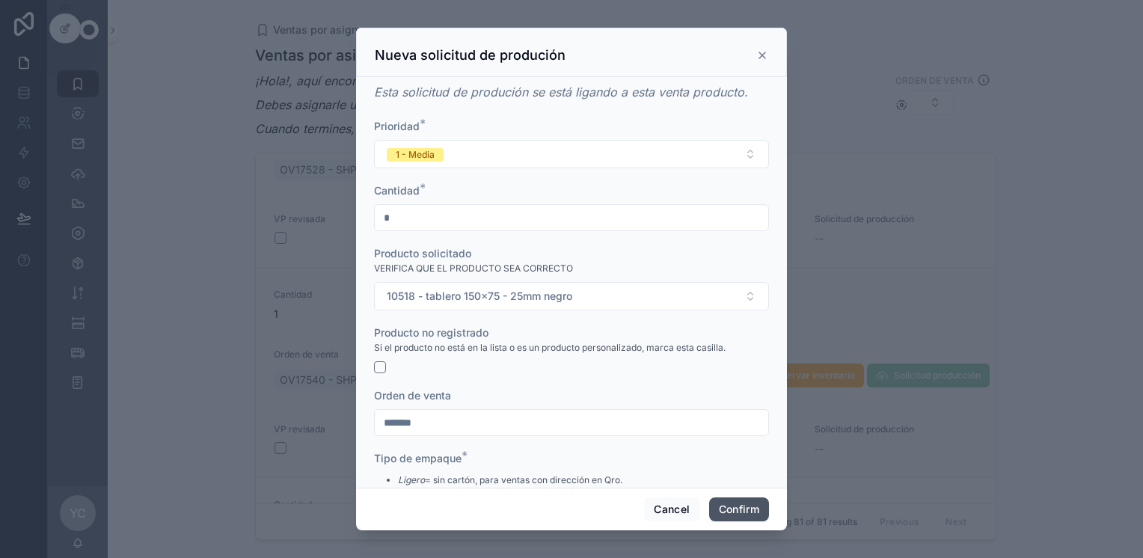
click at [615, 514] on button "Confirm" at bounding box center [739, 509] width 60 height 24
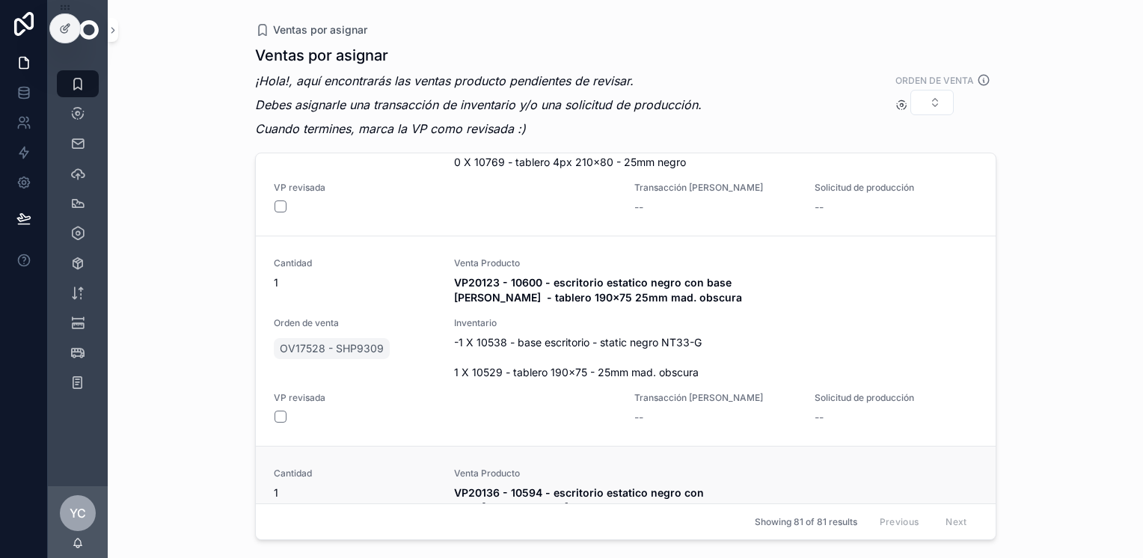
scroll to position [15194, 0]
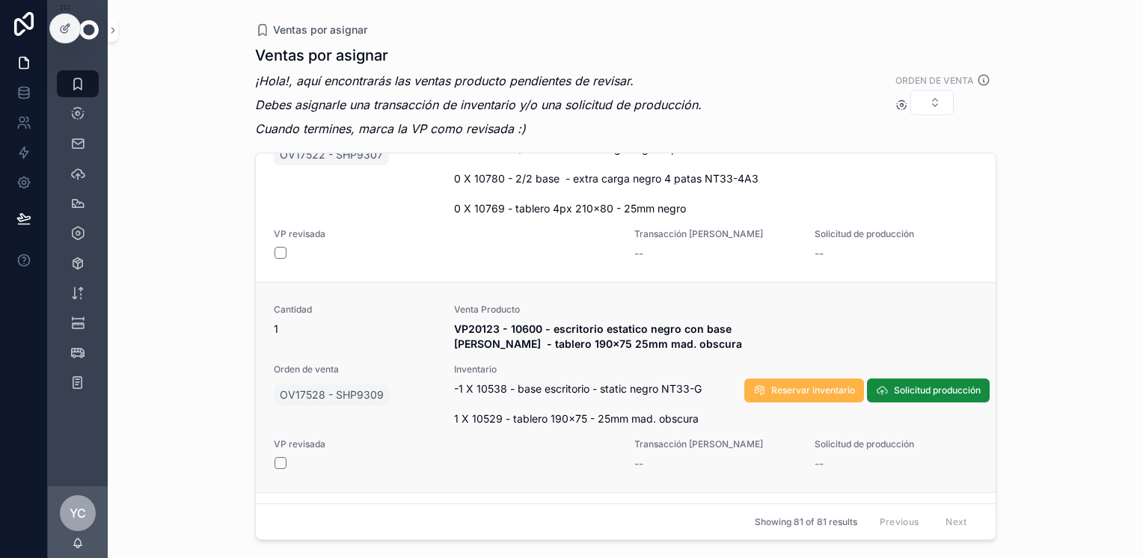
click at [615, 384] on span "Reservar inventario" at bounding box center [813, 390] width 84 height 12
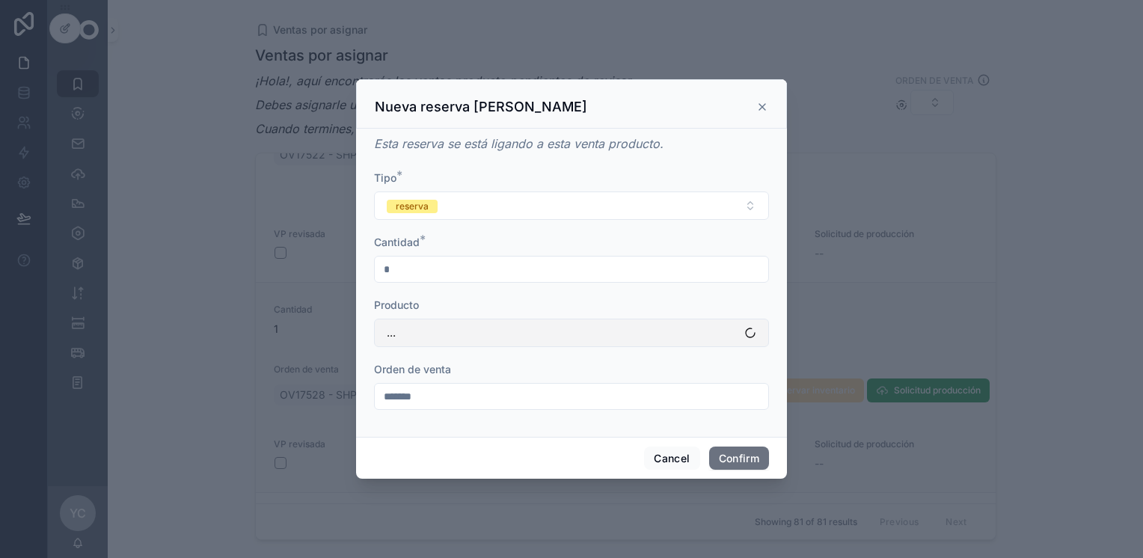
click at [420, 331] on button "..." at bounding box center [571, 333] width 395 height 28
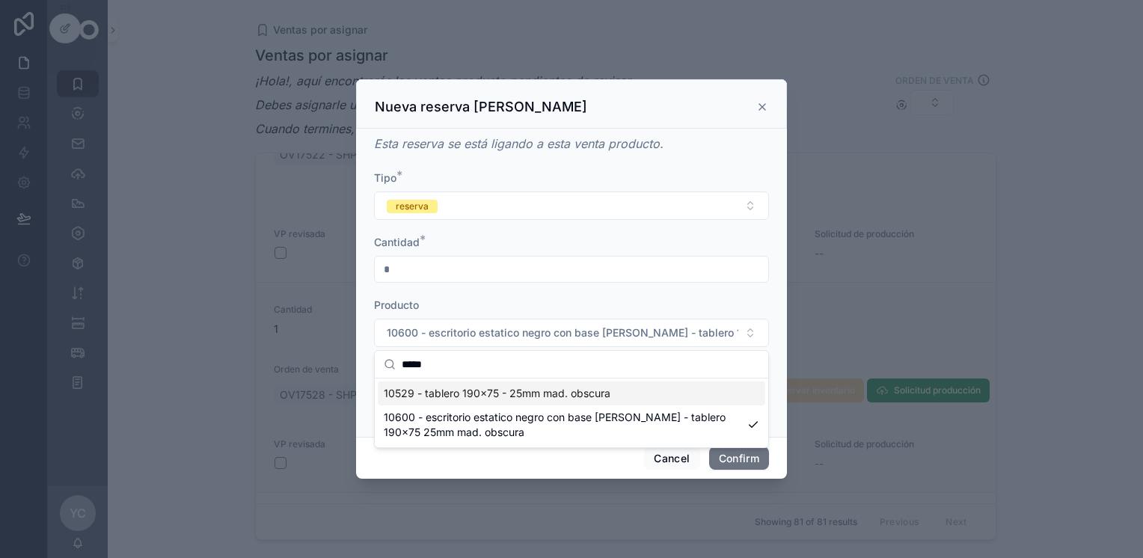
type input "*****"
click at [449, 395] on span "10529 - tablero 190x75 - 25mm mad. obscura" at bounding box center [497, 393] width 227 height 15
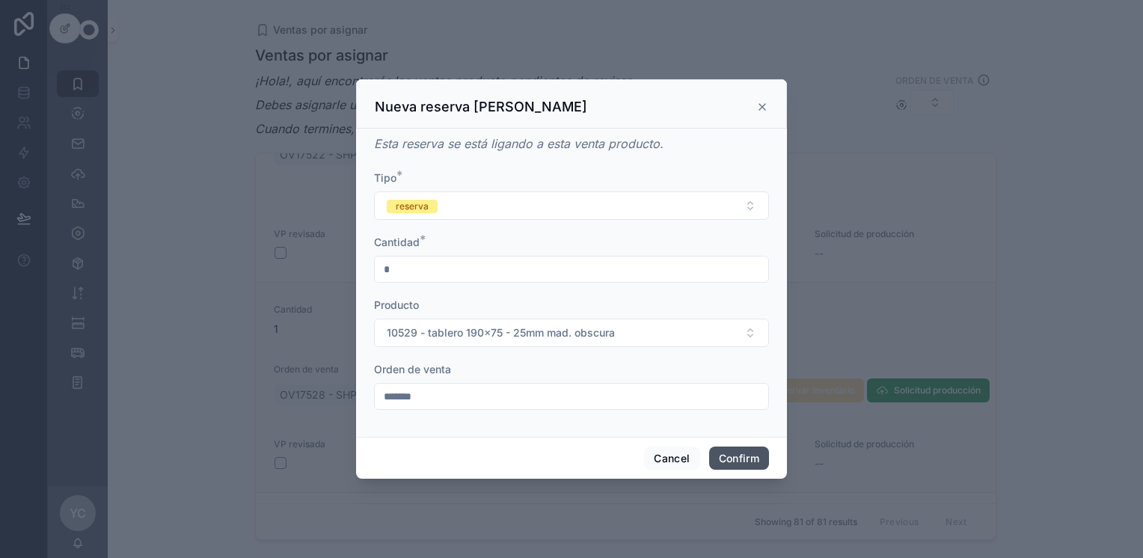
click at [615, 456] on button "Confirm" at bounding box center [739, 458] width 60 height 24
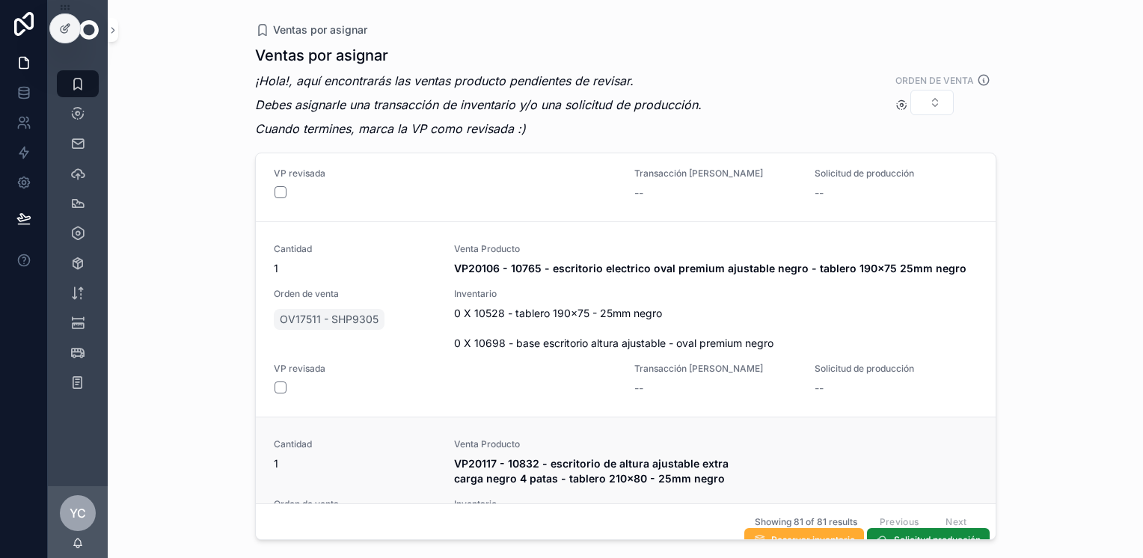
scroll to position [14670, 0]
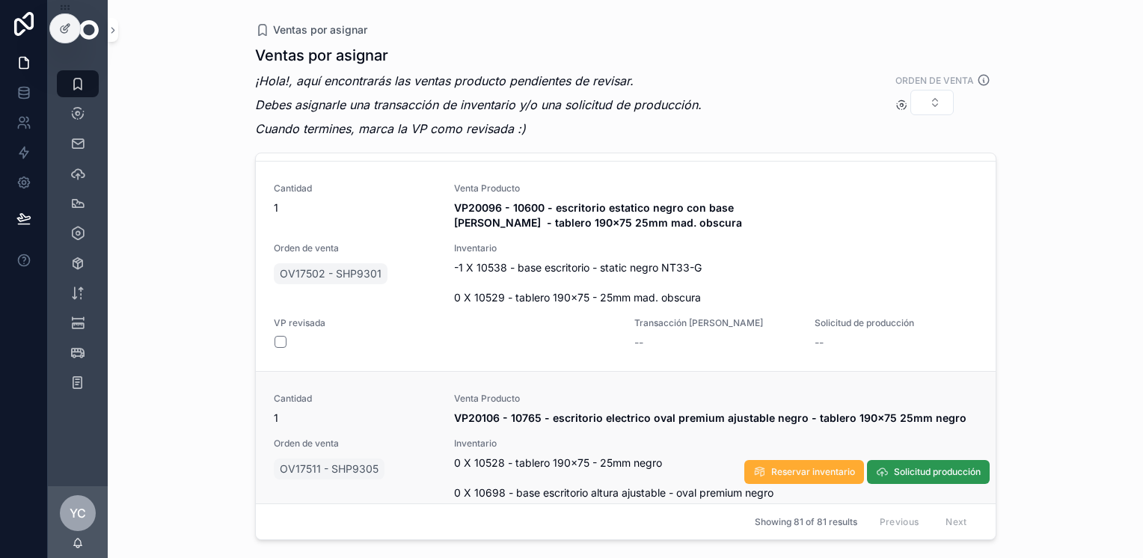
click at [615, 466] on span "Solicitud producción" at bounding box center [937, 472] width 87 height 12
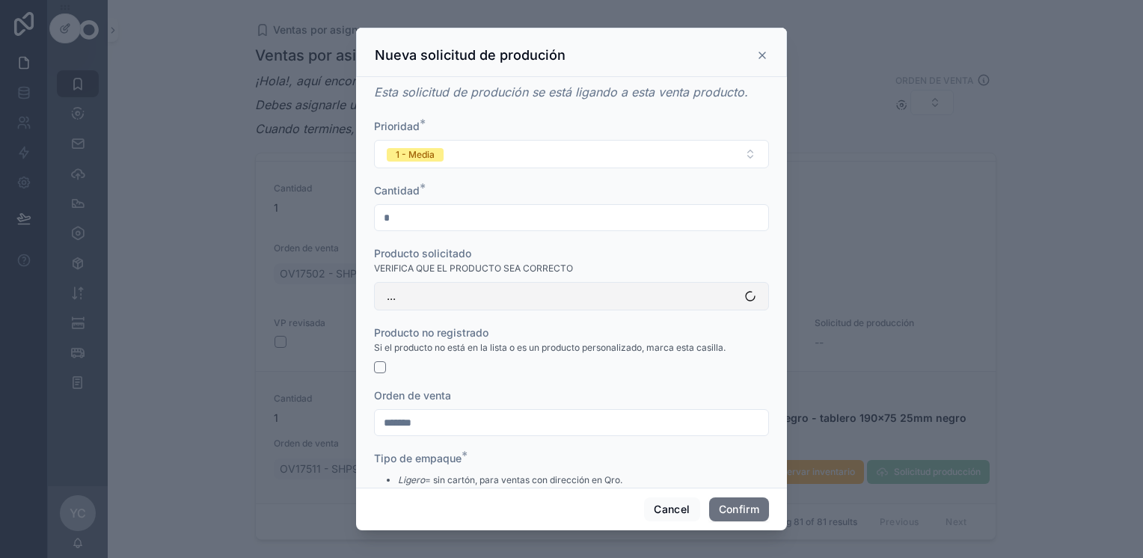
click at [448, 292] on button "..." at bounding box center [571, 296] width 395 height 28
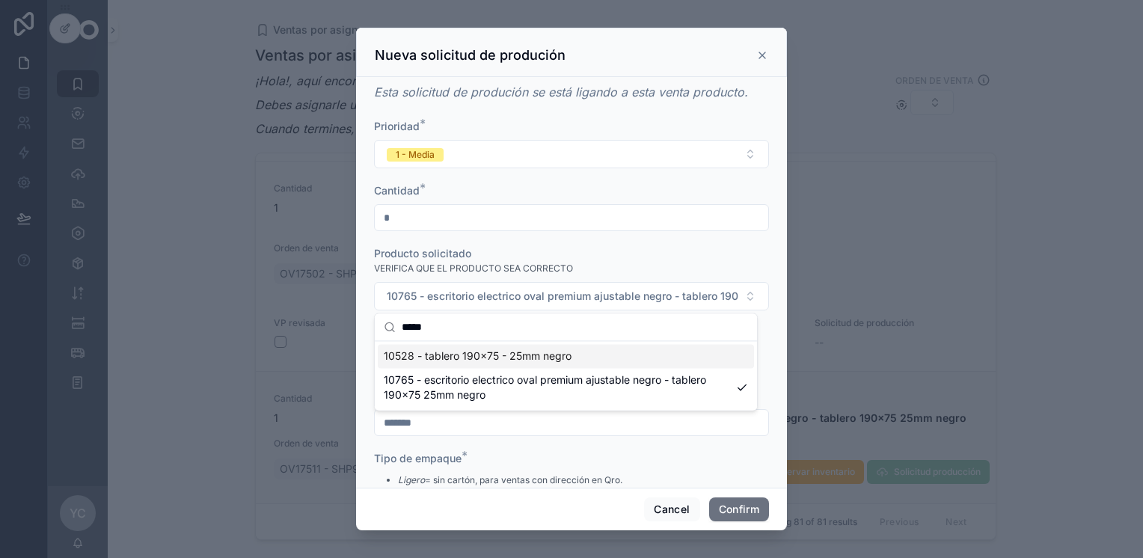
type input "*****"
click at [503, 357] on span "10528 - tablero 190x75 - 25mm negro" at bounding box center [478, 355] width 188 height 15
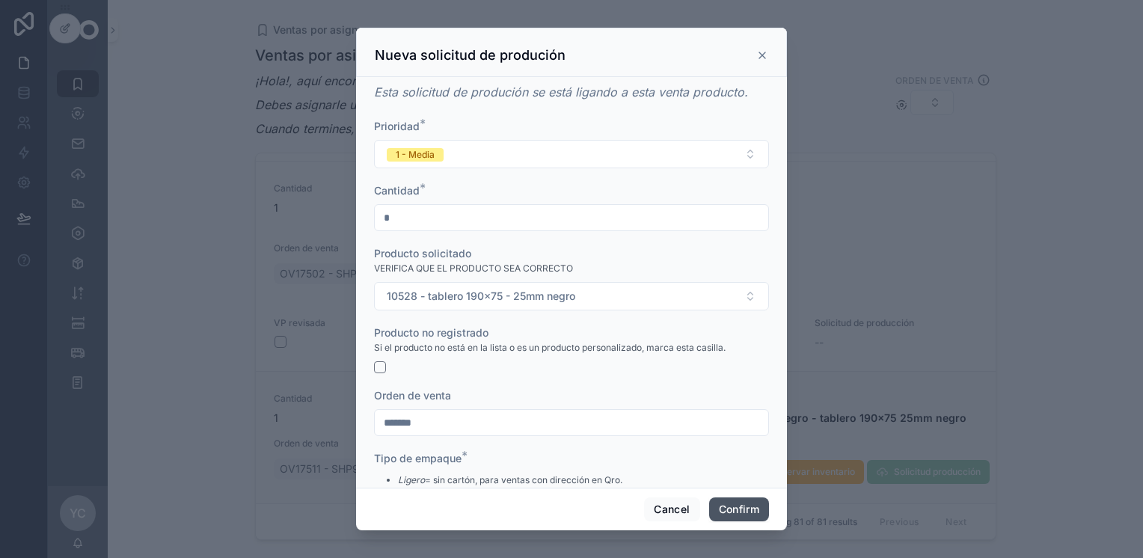
click at [615, 509] on button "Confirm" at bounding box center [739, 509] width 60 height 24
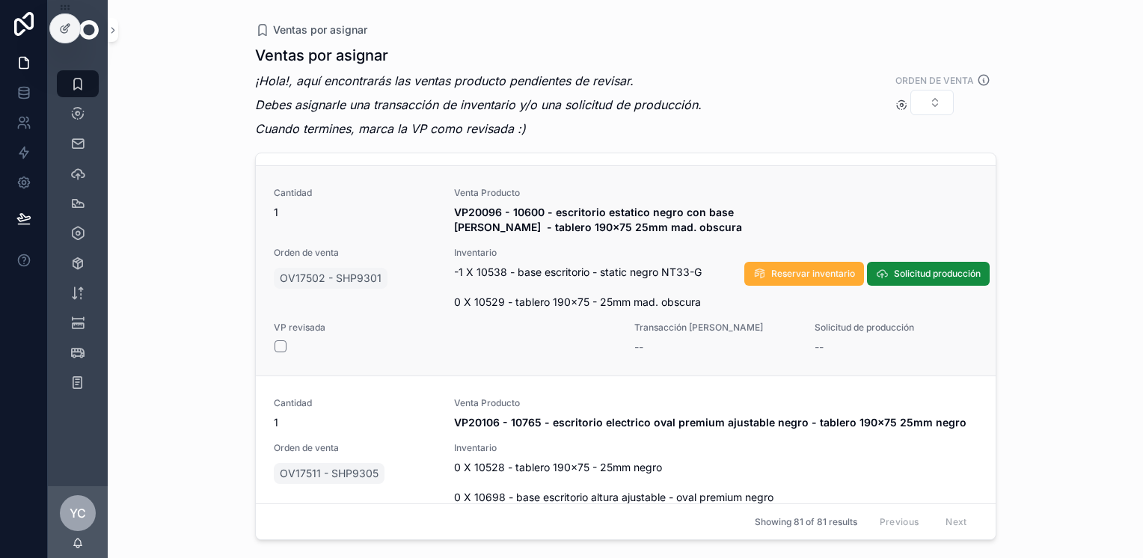
scroll to position [14520, 0]
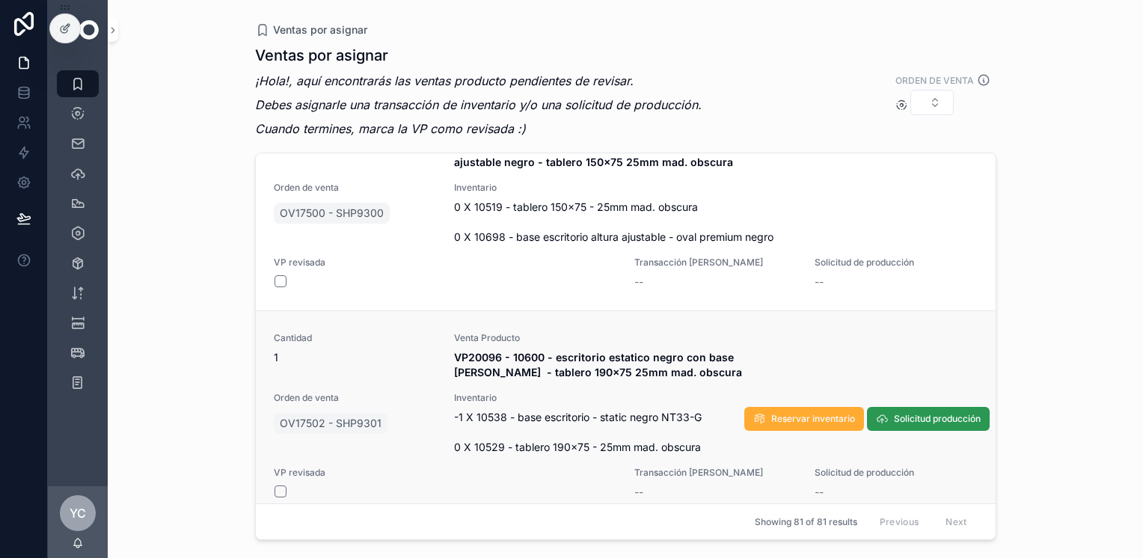
click at [615, 413] on span "Solicitud producción" at bounding box center [937, 419] width 87 height 12
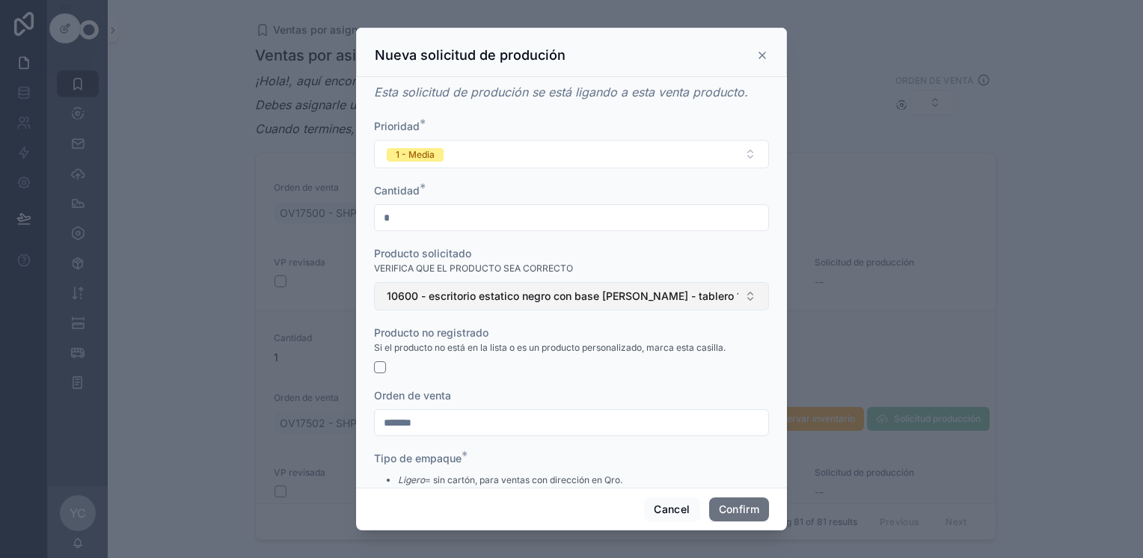
click at [464, 299] on span "10600 - escritorio estatico negro con base [PERSON_NAME] - tablero 190x75 25mm …" at bounding box center [562, 296] width 351 height 15
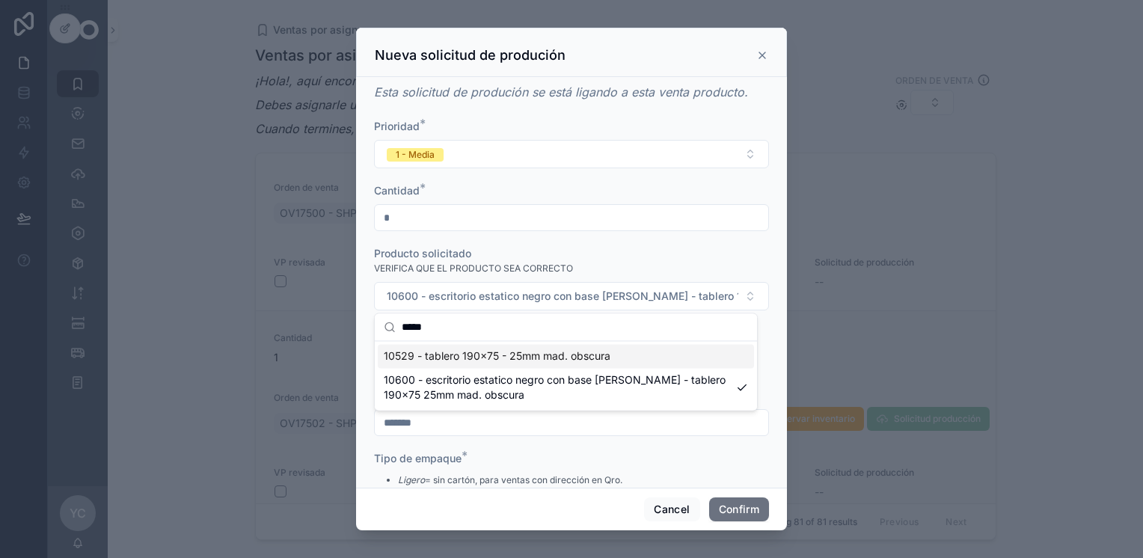
type input "*****"
click at [501, 360] on span "10529 - tablero 190x75 - 25mm mad. obscura" at bounding box center [497, 355] width 227 height 15
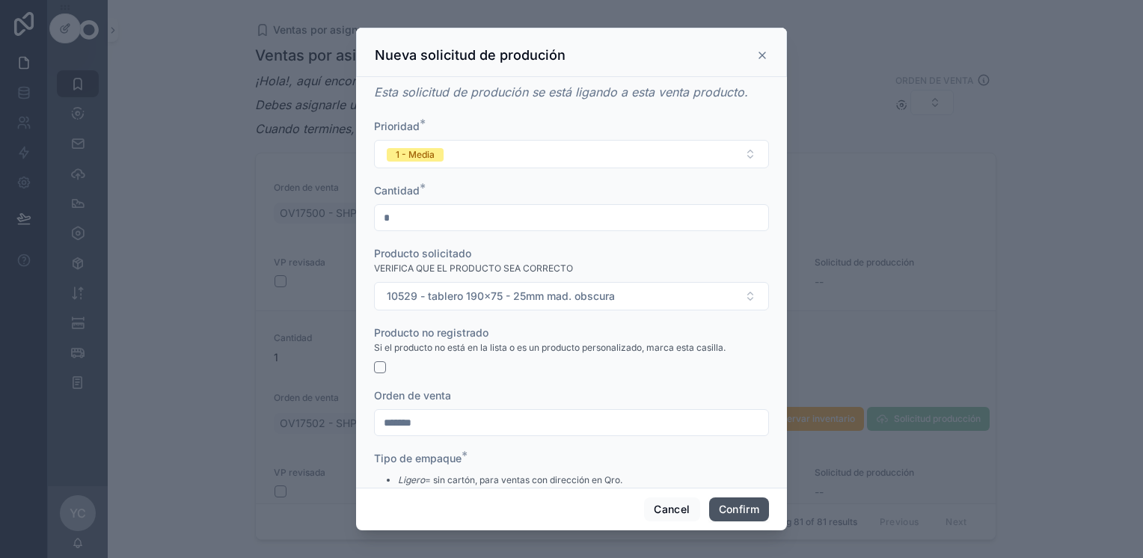
click at [615, 512] on button "Confirm" at bounding box center [739, 509] width 60 height 24
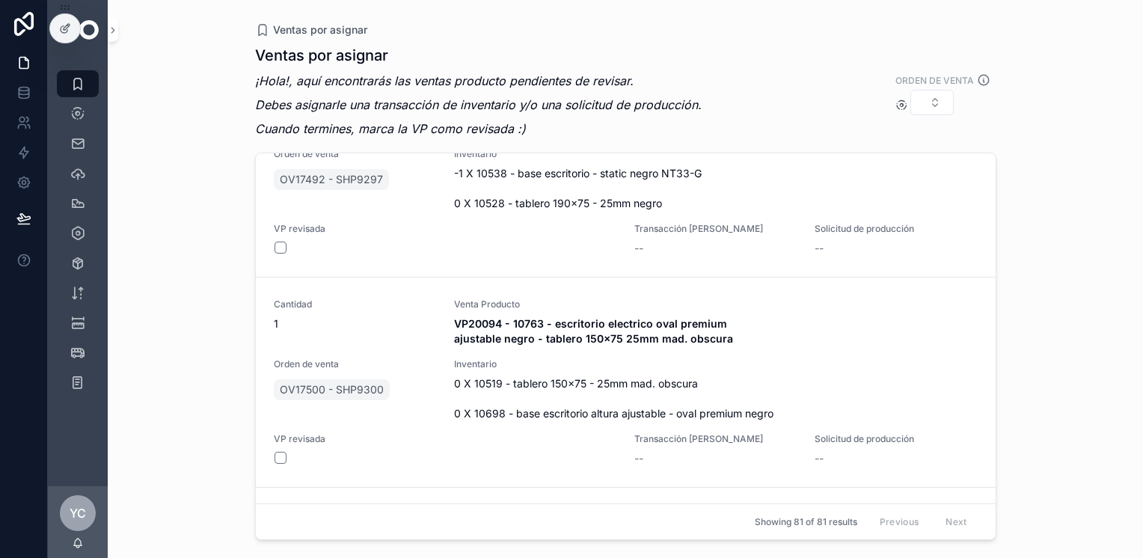
scroll to position [14296, 0]
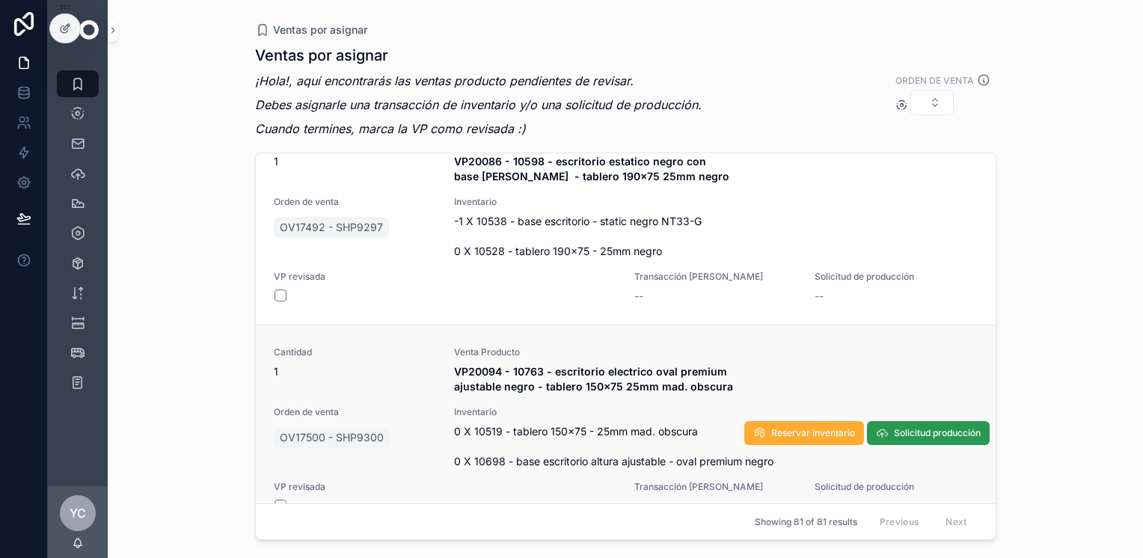
click at [615, 427] on span "Solicitud producción" at bounding box center [937, 433] width 87 height 12
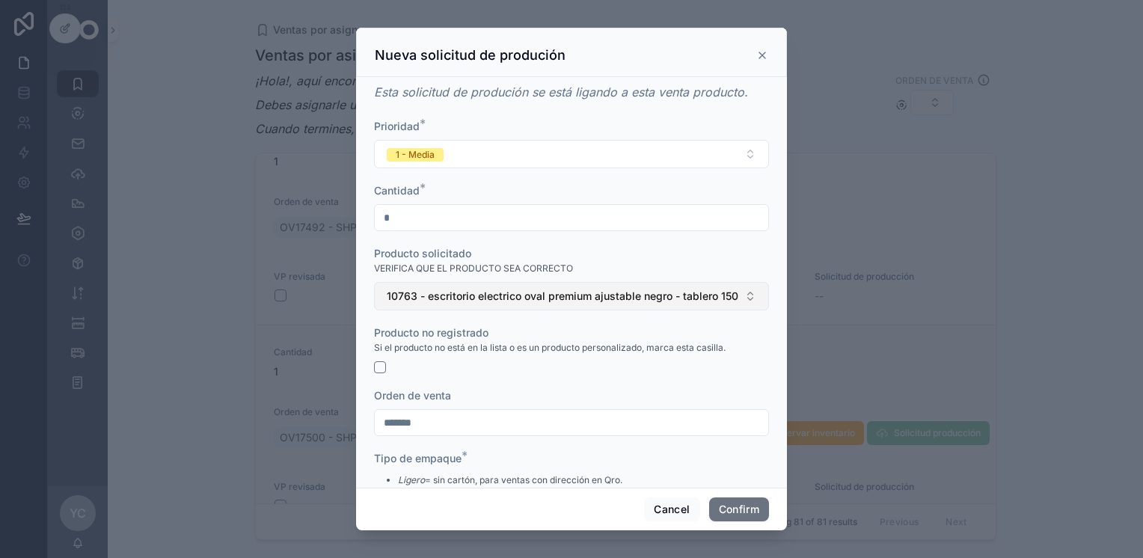
click at [468, 293] on span "10763 - escritorio electrico oval premium ajustable negro - tablero 150x75 25mm…" at bounding box center [562, 296] width 351 height 15
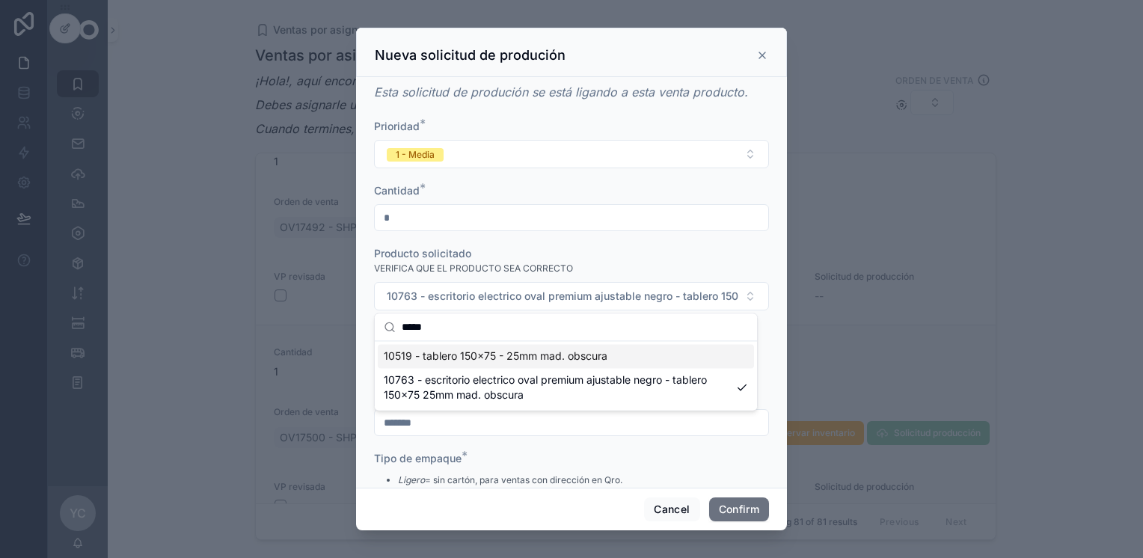
type input "*****"
click at [483, 359] on span "10519 - tablero 150x75 - 25mm mad. obscura" at bounding box center [496, 355] width 224 height 15
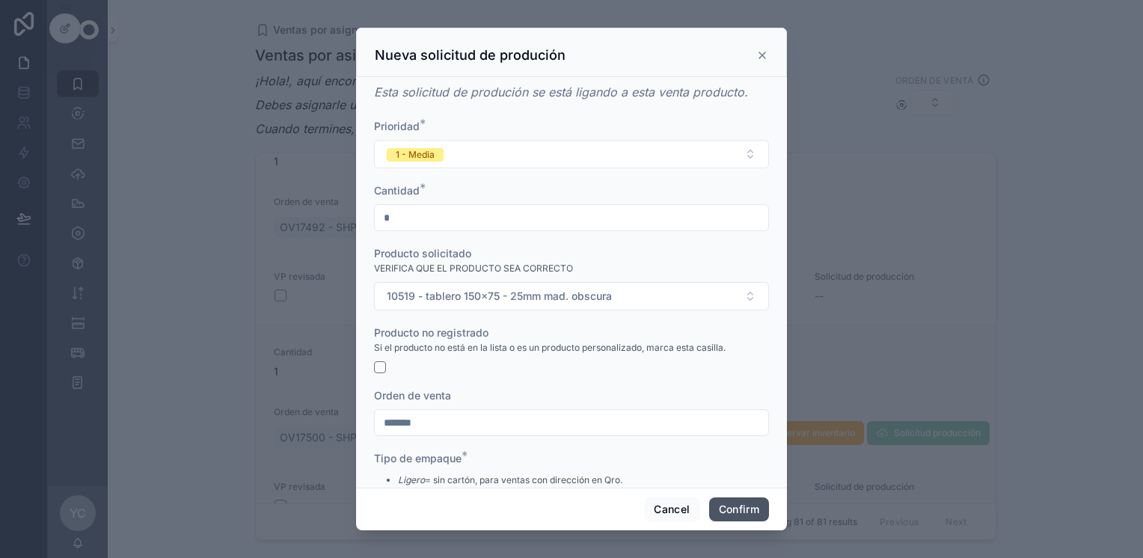
click at [615, 509] on button "Confirm" at bounding box center [739, 509] width 60 height 24
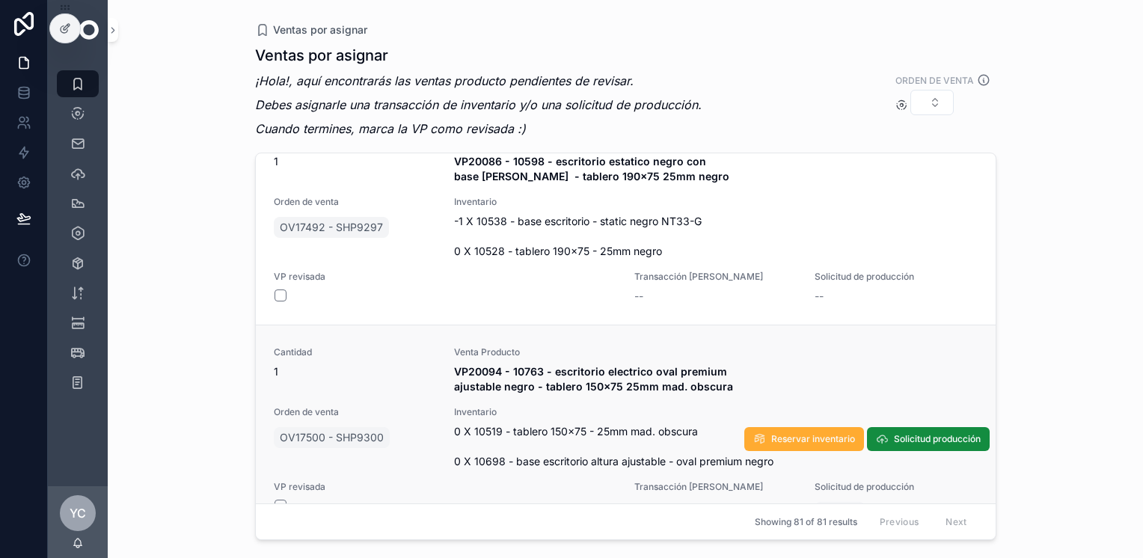
scroll to position [14146, 0]
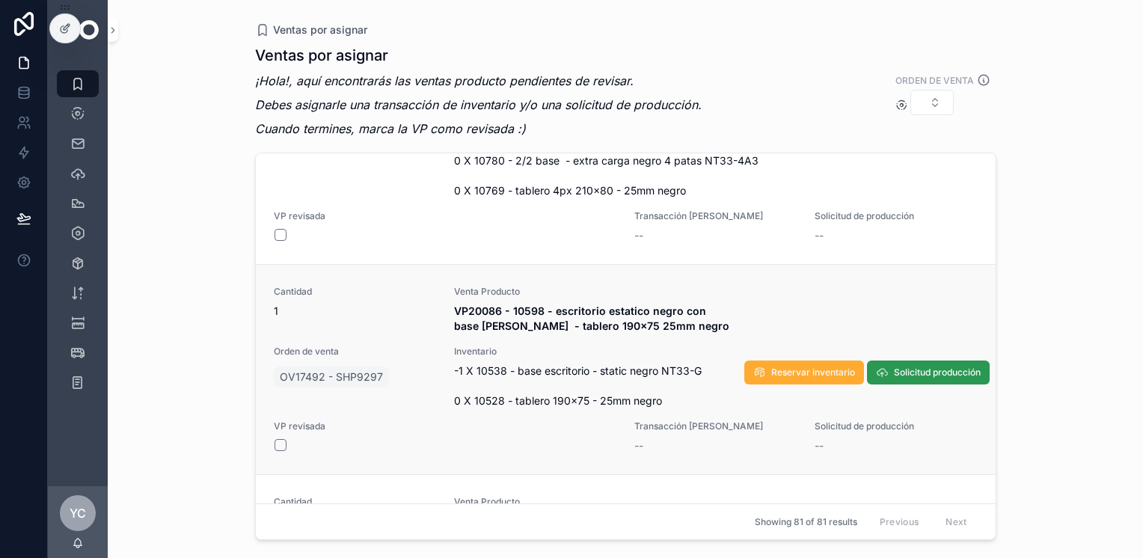
click at [615, 366] on span "Solicitud producción" at bounding box center [937, 372] width 87 height 12
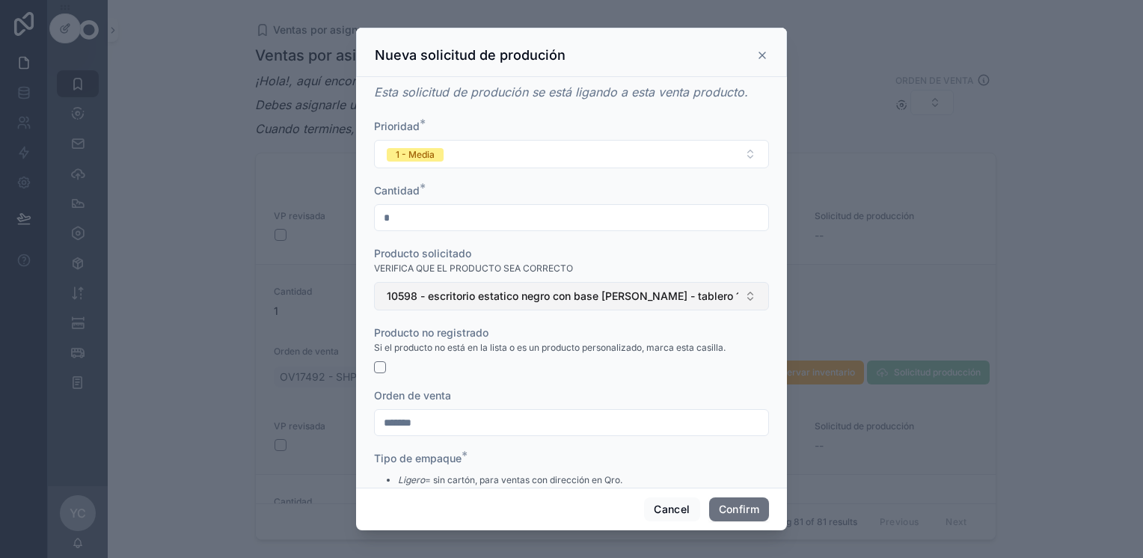
click at [434, 293] on span "10598 - escritorio estatico negro con base [PERSON_NAME] - tablero 190x75 25mm …" at bounding box center [562, 296] width 351 height 15
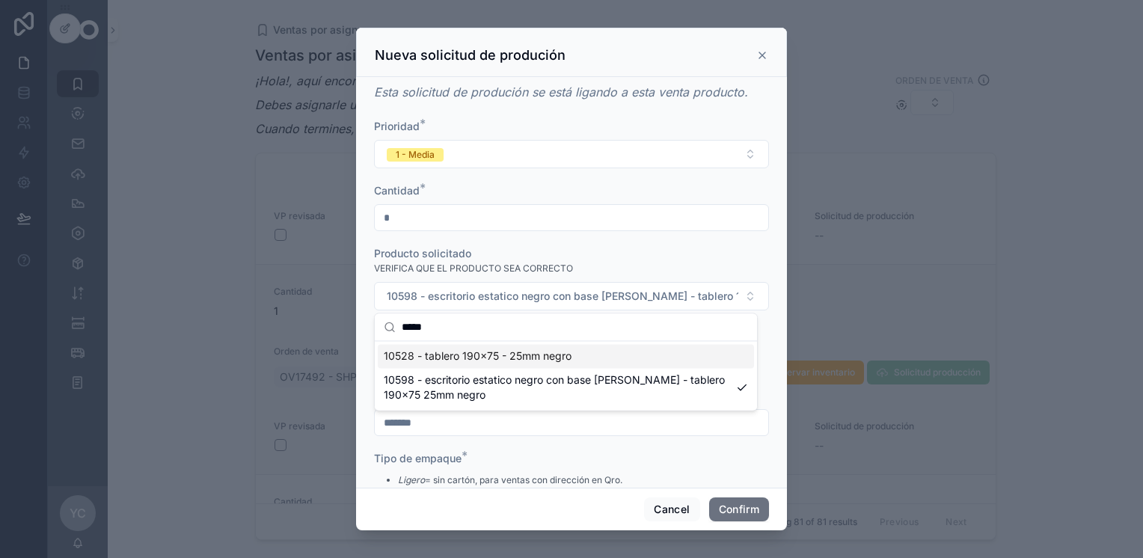
type input "*****"
click at [529, 356] on span "10528 - tablero 190x75 - 25mm negro" at bounding box center [478, 355] width 188 height 15
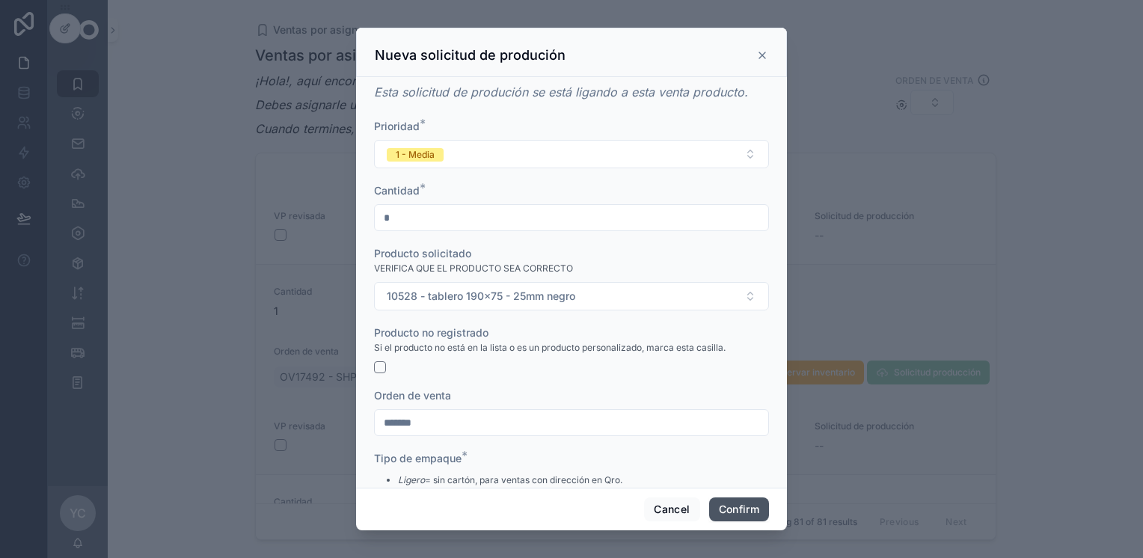
click at [615, 505] on button "Confirm" at bounding box center [739, 509] width 60 height 24
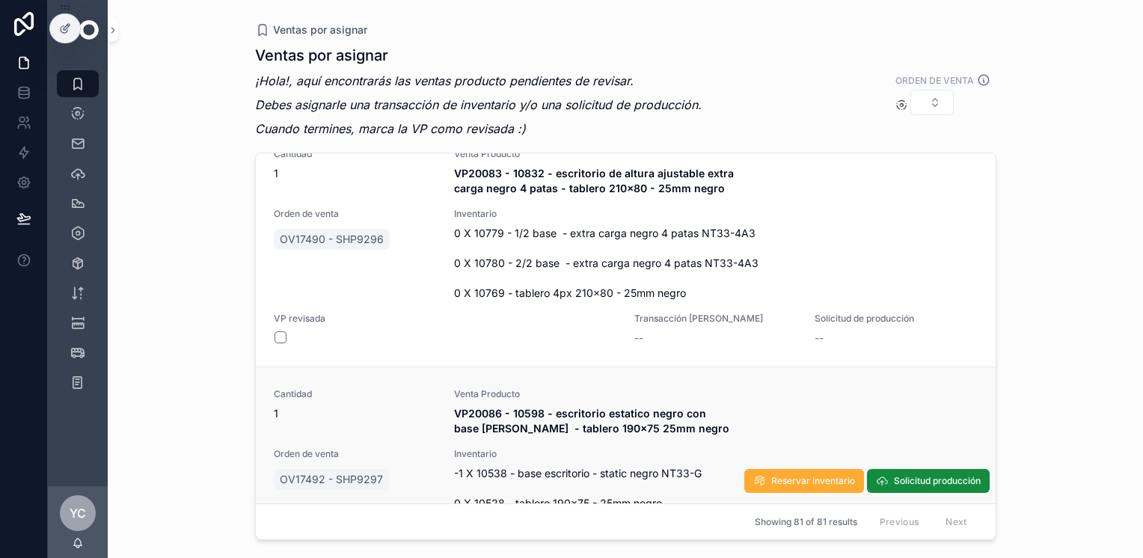
scroll to position [13997, 0]
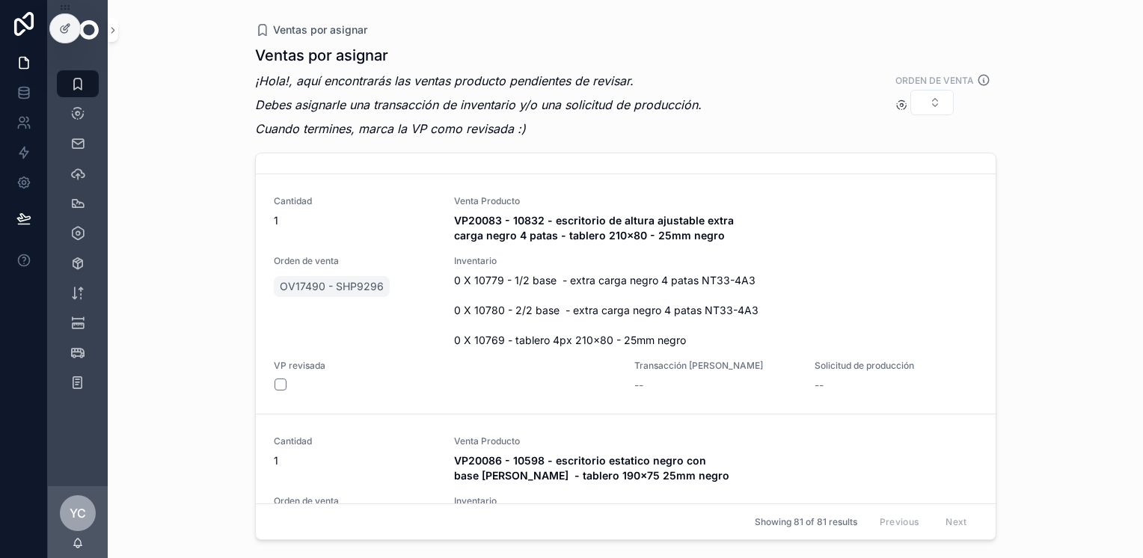
click at [191, 292] on div "Ventas por asignar Ventas por asignar ¡Hola!, aquí encontrarás las ventas produ…" at bounding box center [625, 279] width 1035 height 558
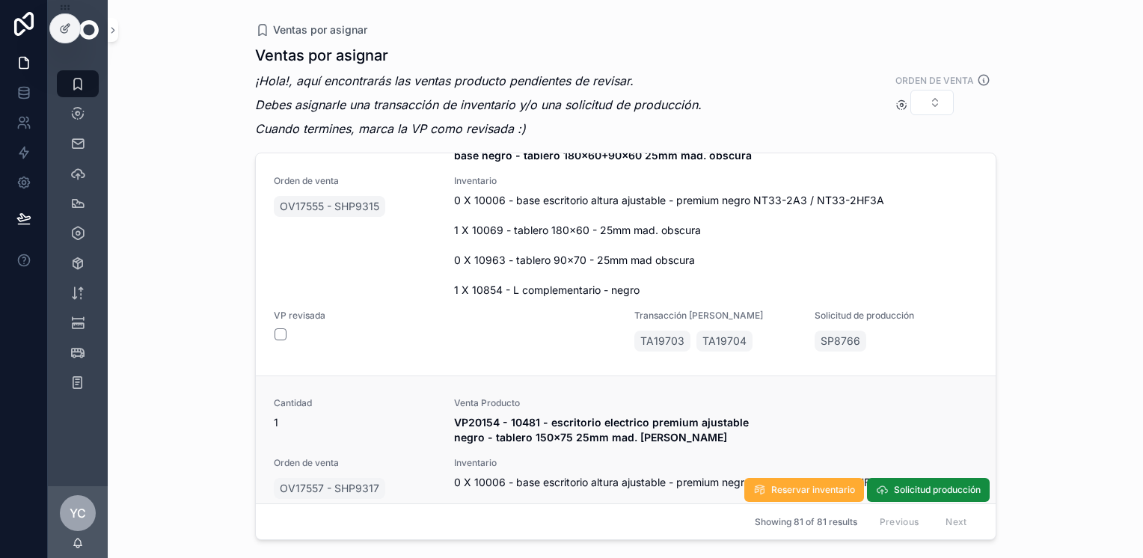
scroll to position [16437, 0]
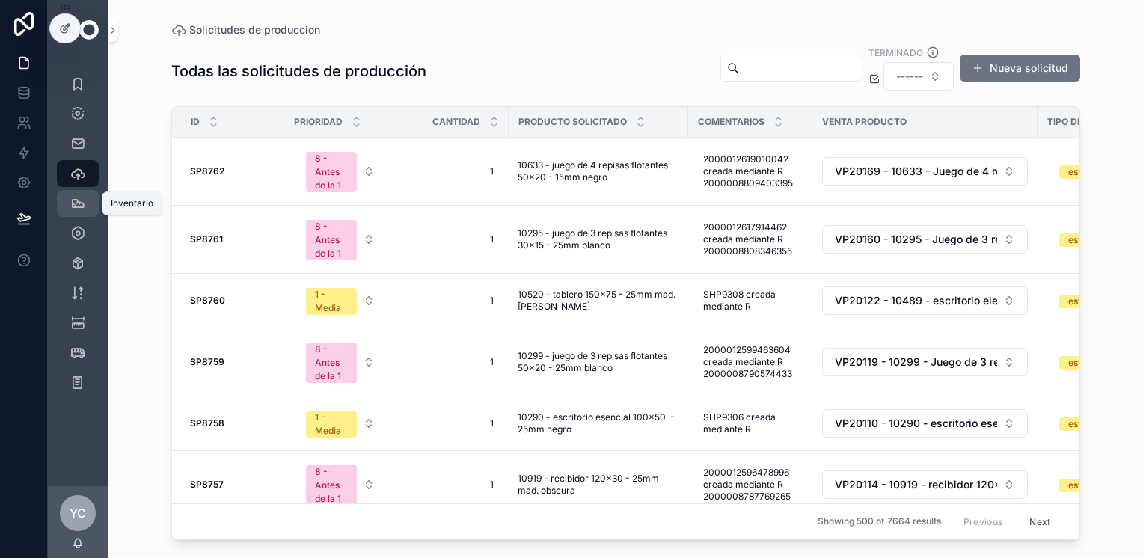
click at [83, 202] on icon "scrollable content" at bounding box center [77, 203] width 15 height 15
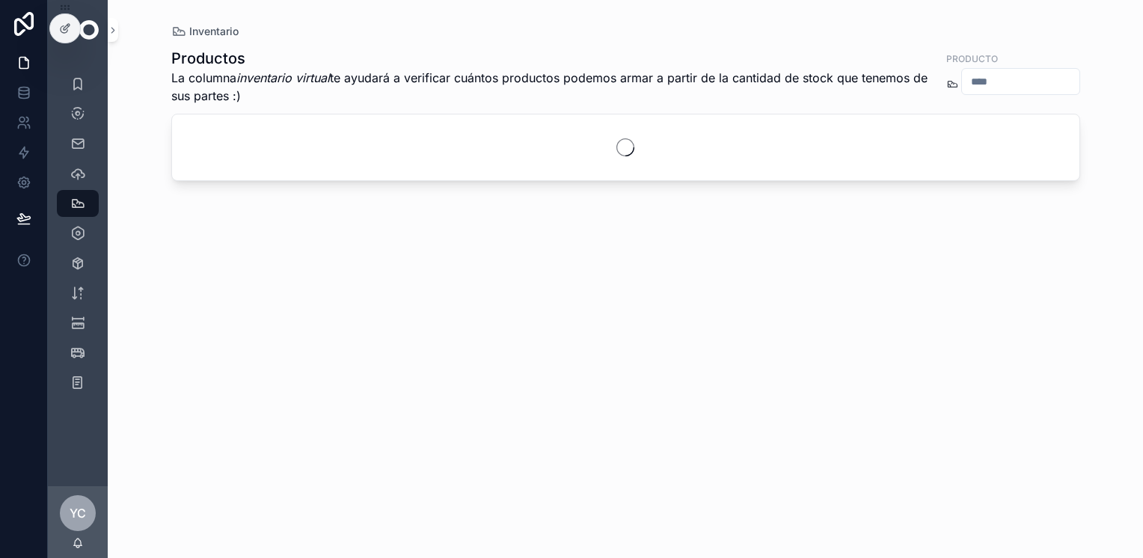
click at [968, 84] on input "scrollable content" at bounding box center [1020, 81] width 117 height 21
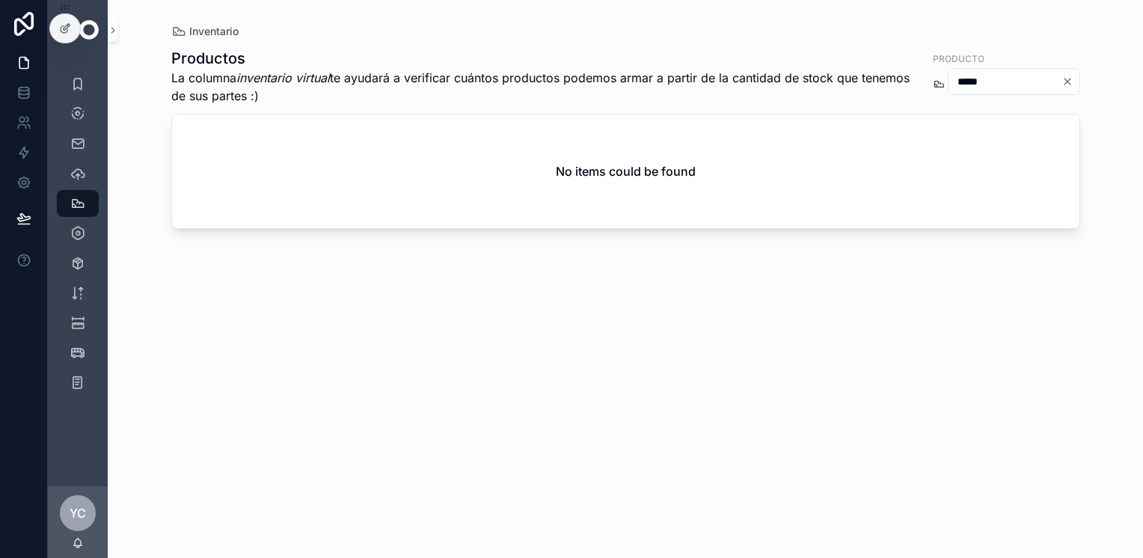
type input "*****"
click at [80, 173] on icon "scrollable content" at bounding box center [77, 173] width 15 height 15
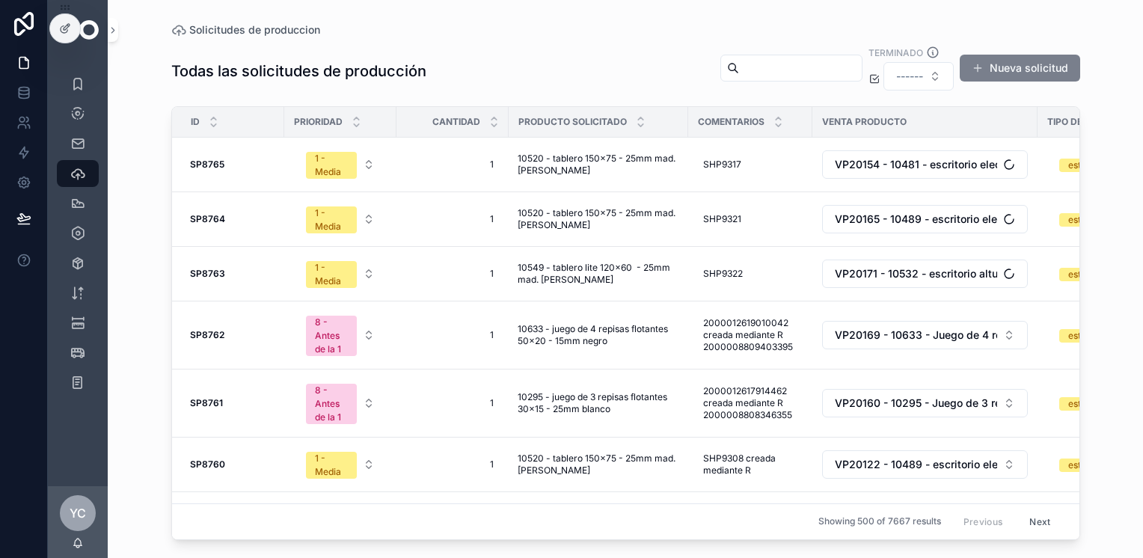
click at [1013, 63] on button "Nueva solicitud" at bounding box center [1019, 68] width 120 height 27
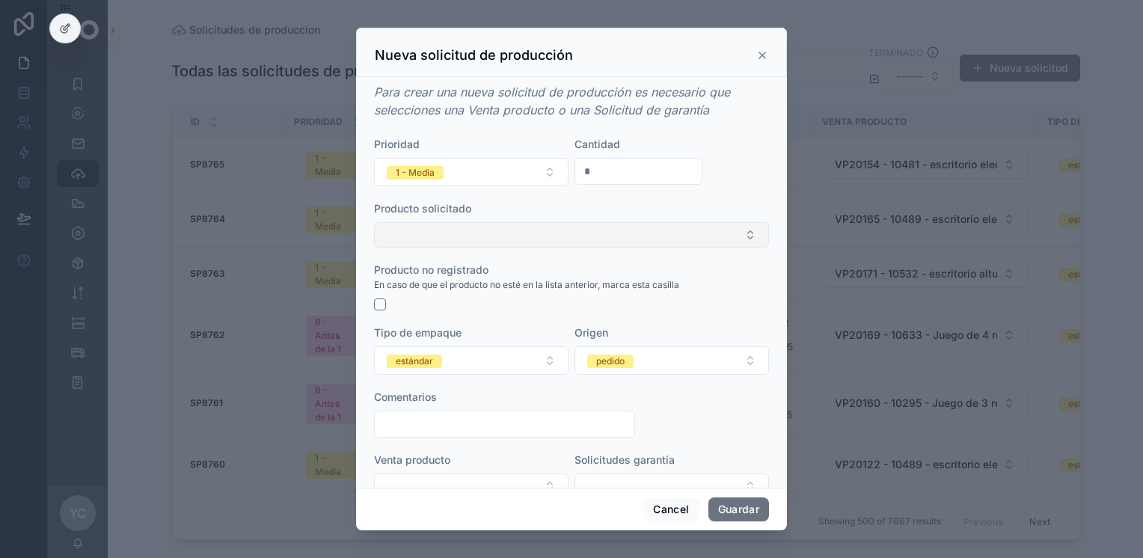
click at [475, 230] on button "Select Button" at bounding box center [571, 234] width 395 height 25
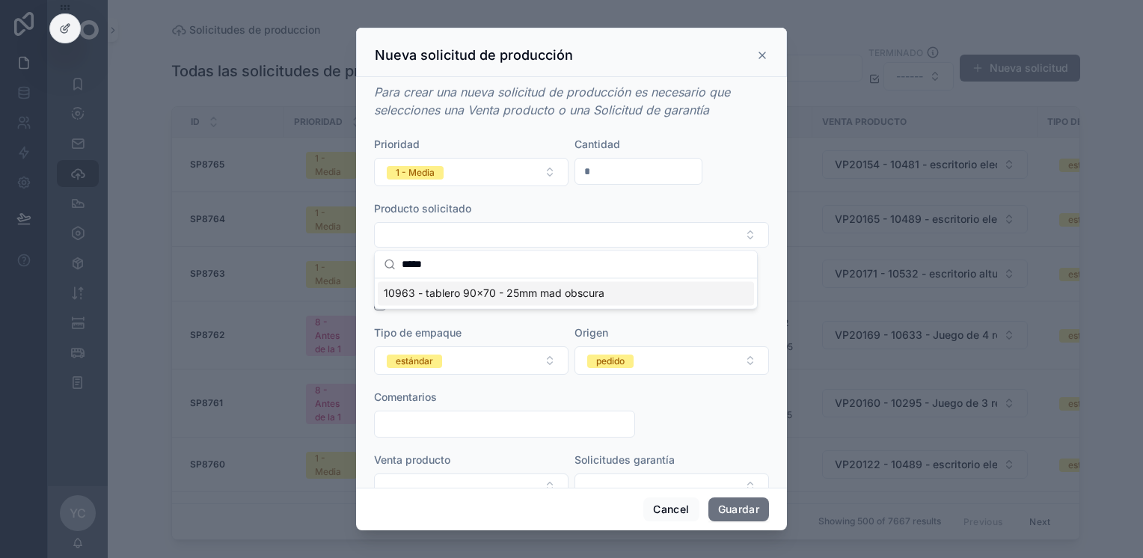
type input "*****"
click at [497, 296] on span "10963 - tablero 90x70 - 25mm mad obscura" at bounding box center [494, 293] width 221 height 15
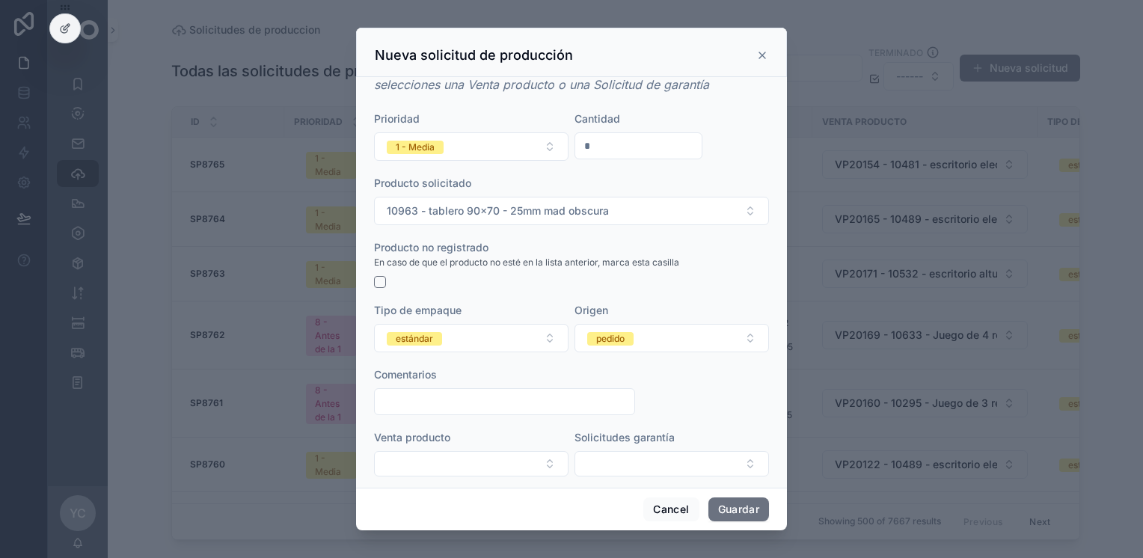
scroll to position [39, 0]
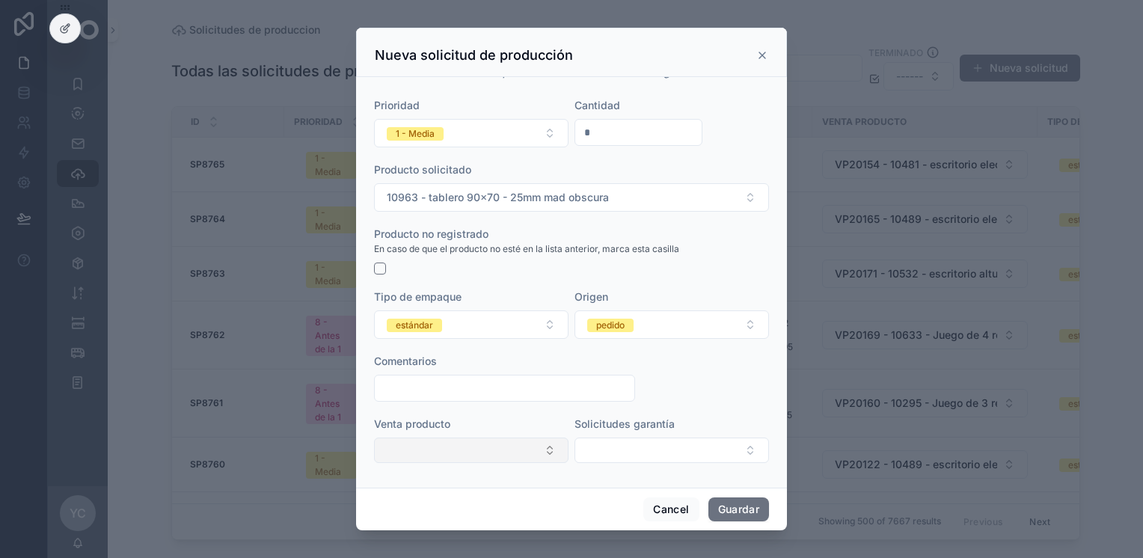
click at [410, 443] on button "Select Button" at bounding box center [471, 449] width 194 height 25
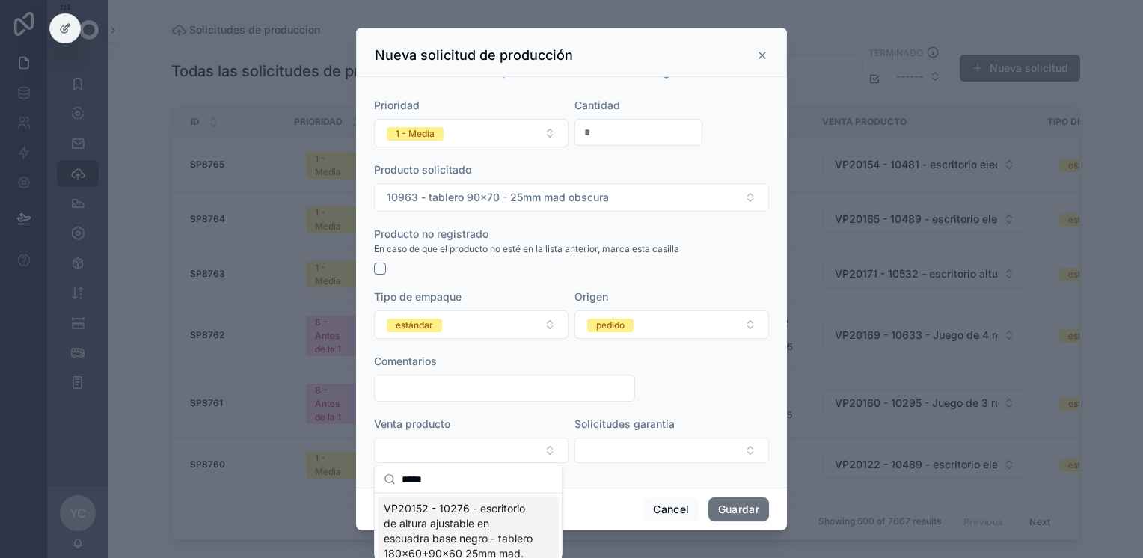
type input "*****"
click at [485, 514] on span "VP20152 - 10276 - escritorio de altura ajustable en escuadra base negro - table…" at bounding box center [459, 538] width 151 height 75
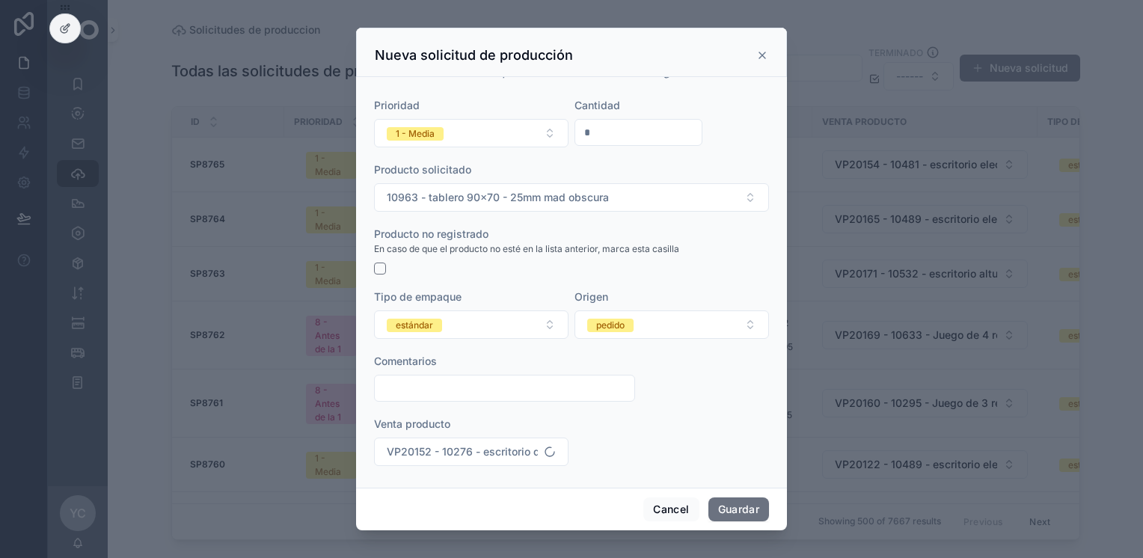
click at [414, 402] on form "Prioridad 1 - Media Cantidad * Producto solicitado 10963 - tablero 90x70 - 25mm…" at bounding box center [571, 289] width 395 height 383
click at [421, 389] on input "scrollable content" at bounding box center [505, 388] width 260 height 21
type input "*******"
click at [737, 511] on button "Guardar" at bounding box center [738, 509] width 61 height 24
